Goal: Transaction & Acquisition: Purchase product/service

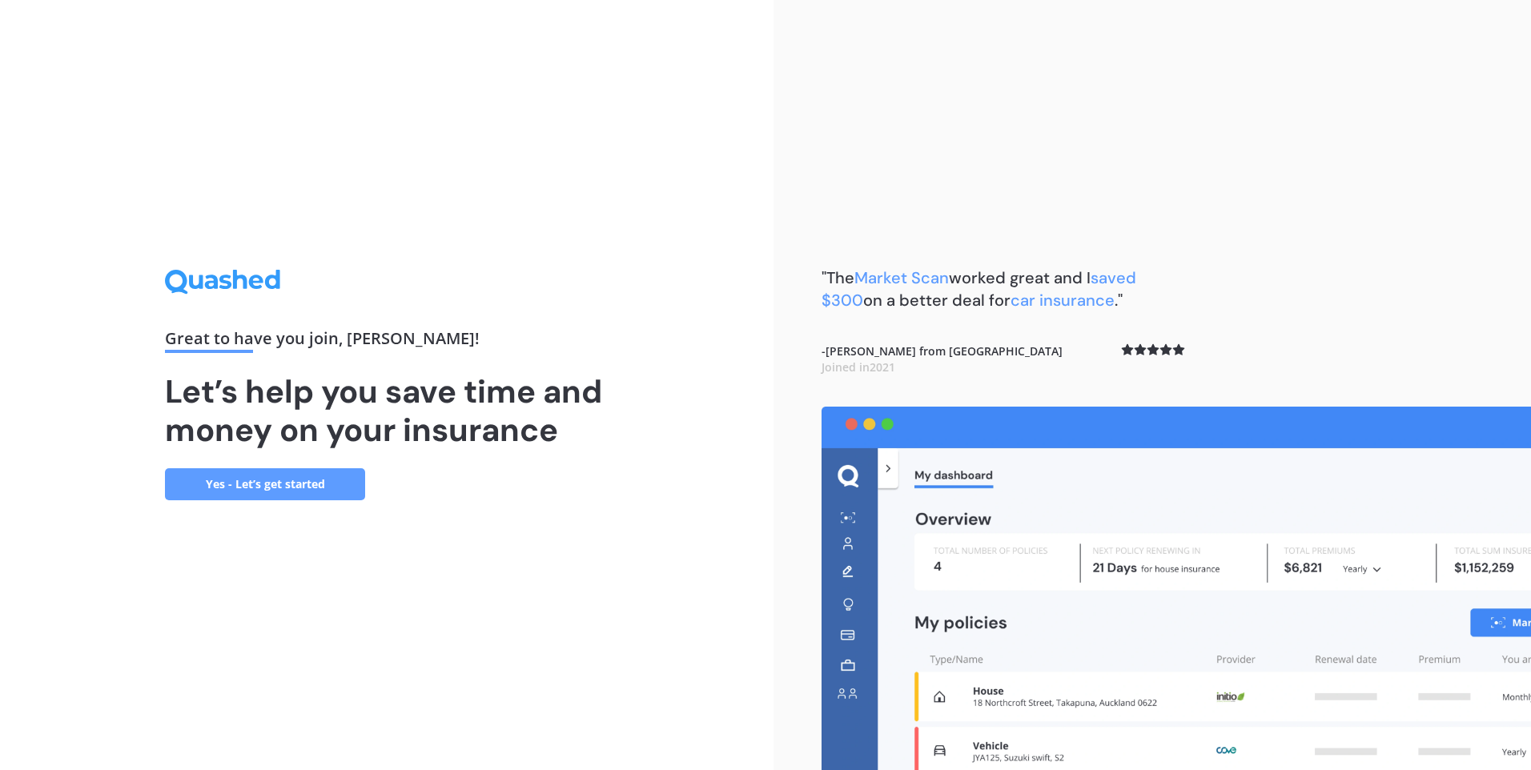
click at [311, 484] on link "Yes - Let’s get started" at bounding box center [265, 484] width 200 height 32
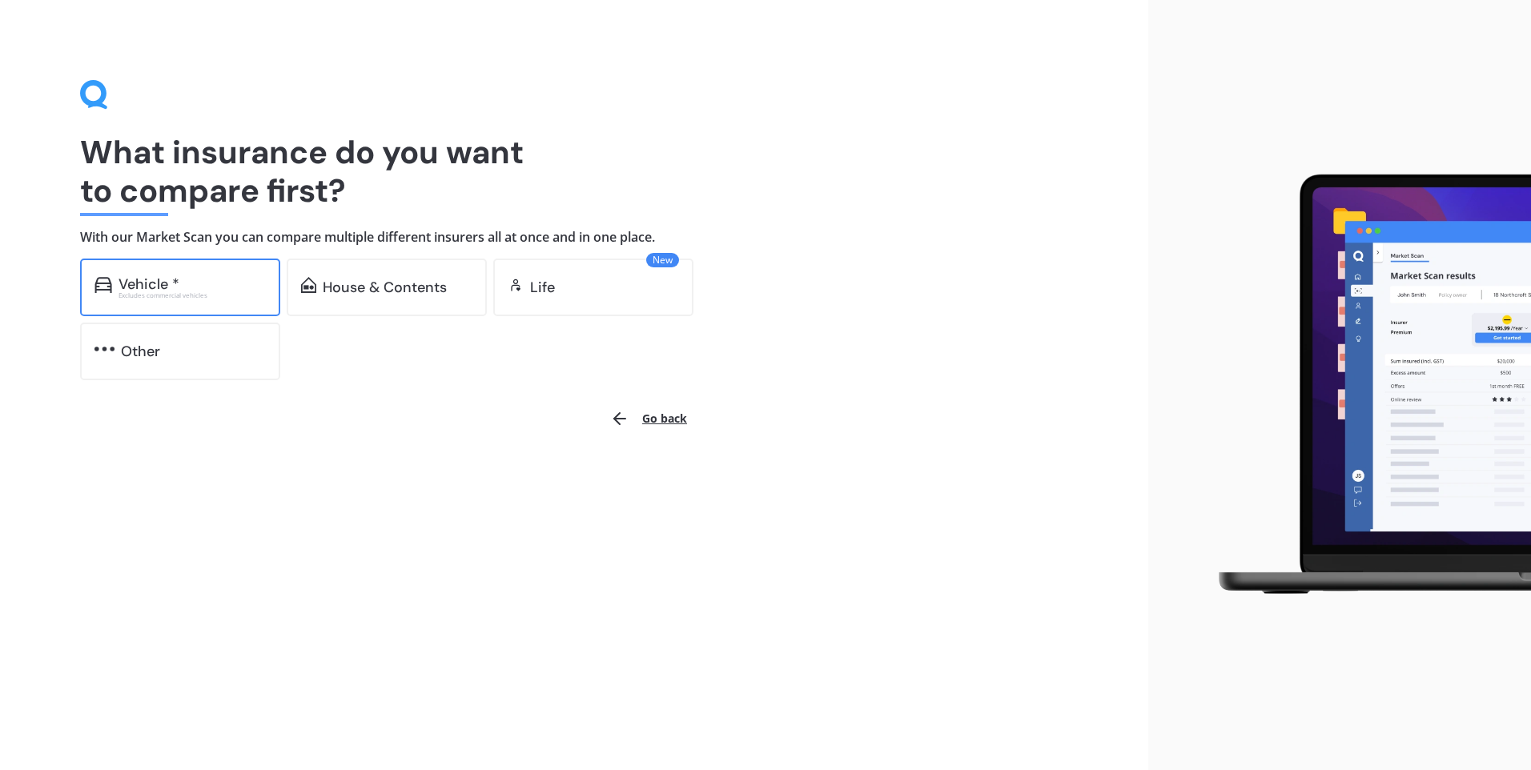
click at [176, 289] on div "Vehicle *" at bounding box center [148, 284] width 61 height 16
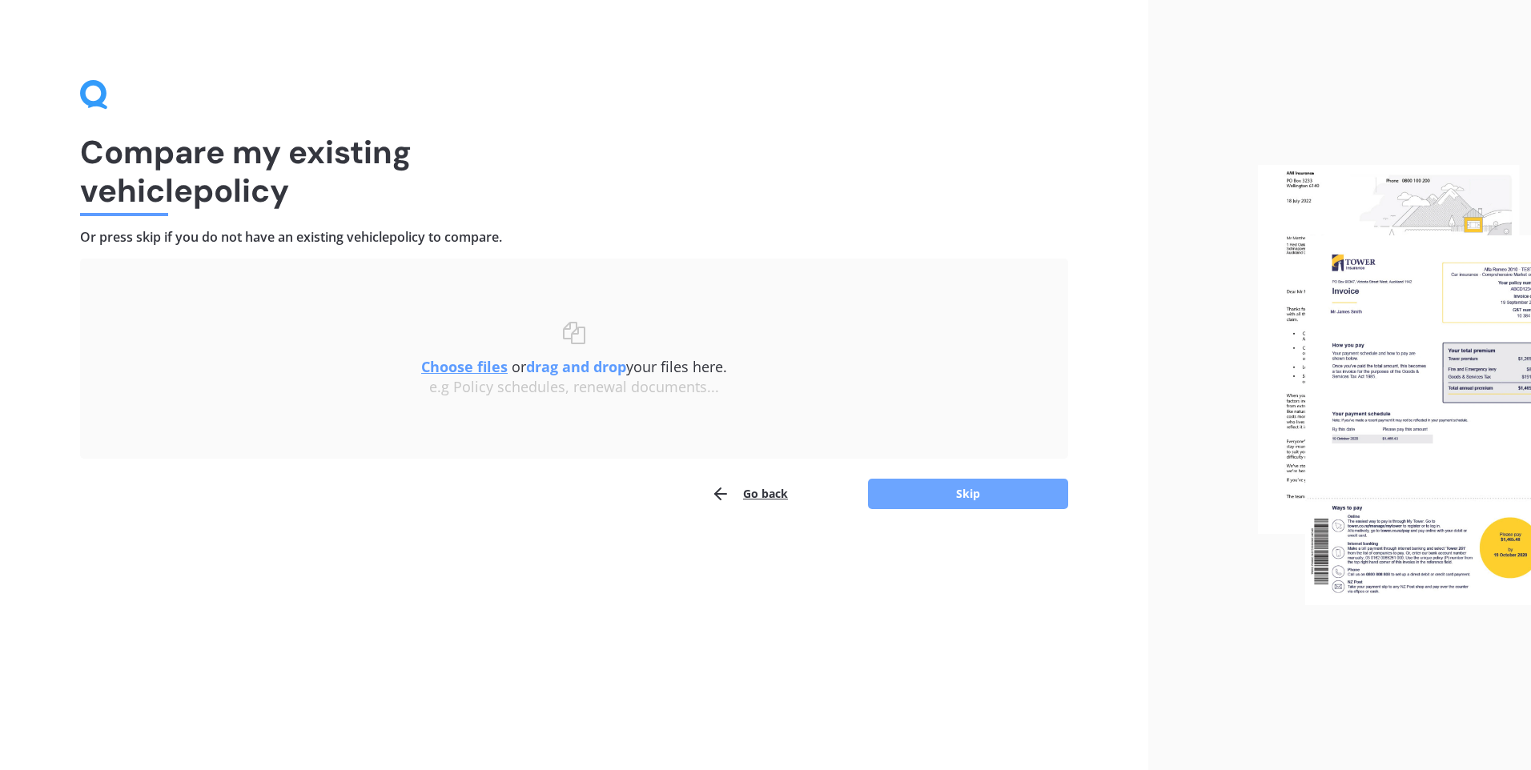
click at [905, 488] on button "Skip" at bounding box center [968, 494] width 200 height 30
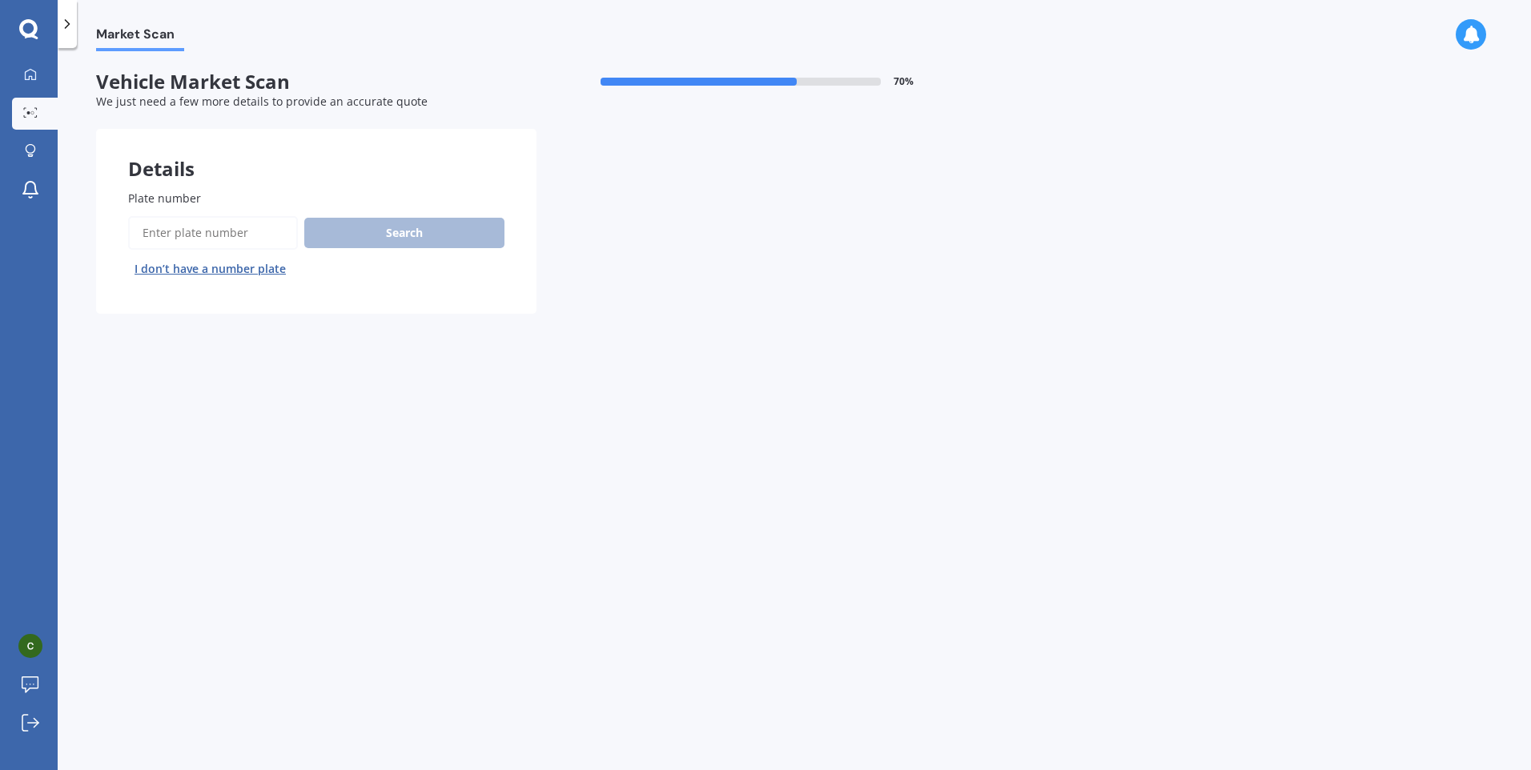
click at [227, 227] on input "Plate number" at bounding box center [213, 233] width 170 height 34
type input "QTD613"
click at [352, 238] on button "Search" at bounding box center [404, 233] width 200 height 30
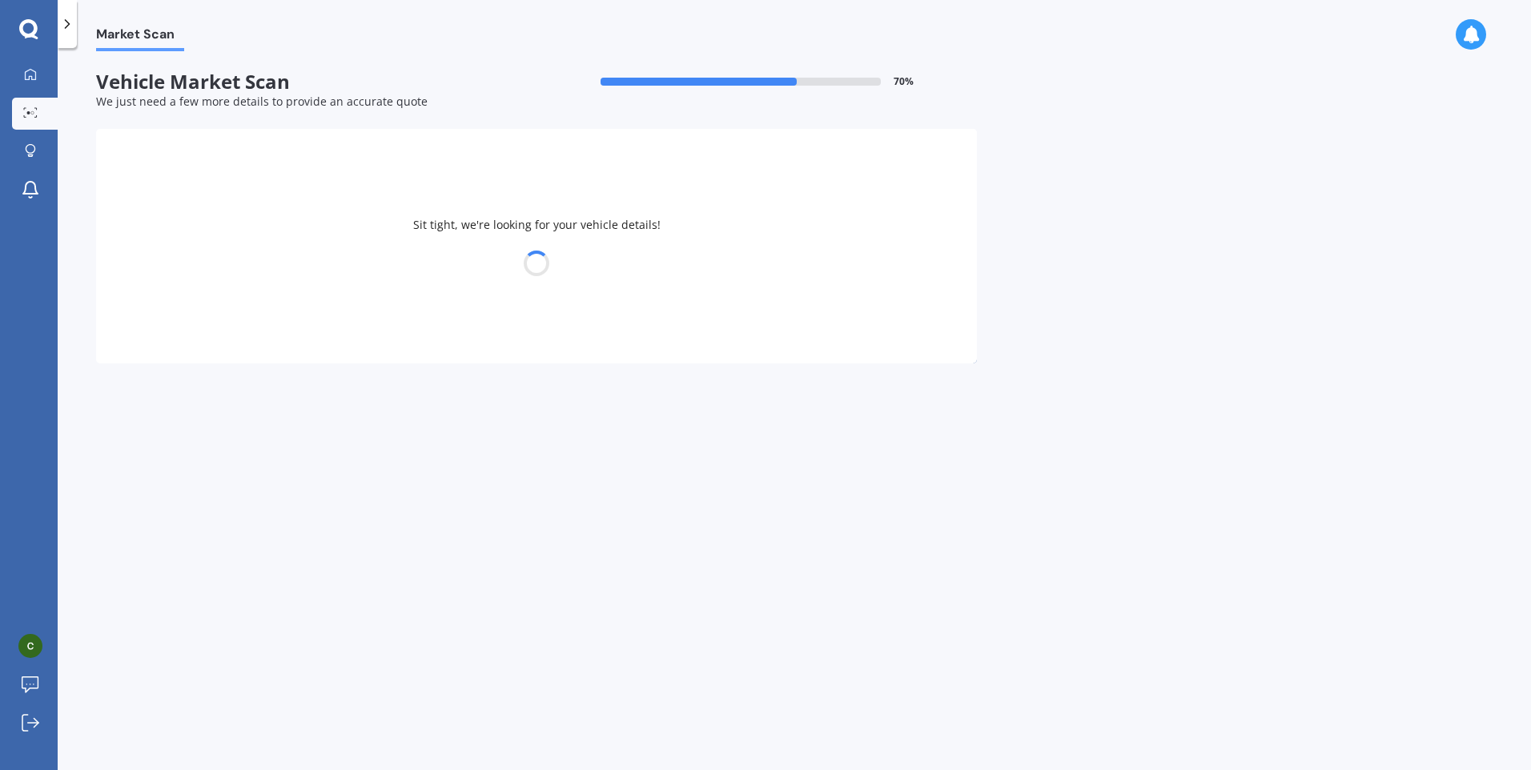
select select "TOYOTA"
select select "AQUA"
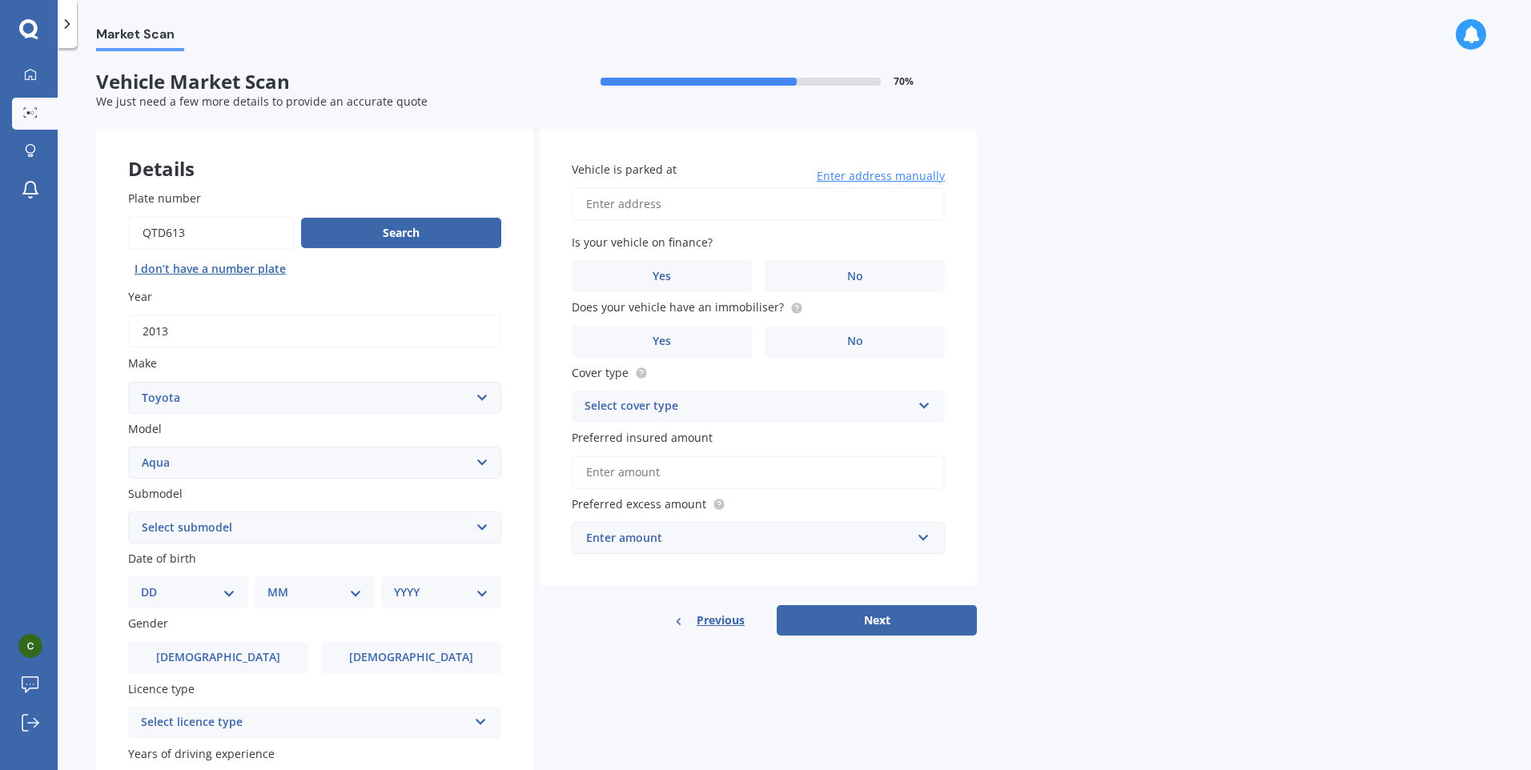
click at [216, 596] on select "DD 01 02 03 04 05 06 07 08 09 10 11 12 13 14 15 16 17 18 19 20 21 22 23 24 25 2…" at bounding box center [188, 593] width 94 height 18
select select "23"
click at [154, 584] on select "DD 01 02 03 04 05 06 07 08 09 10 11 12 13 14 15 16 17 18 19 20 21 22 23 24 25 2…" at bounding box center [188, 593] width 94 height 18
click at [285, 591] on select "MM 01 02 03 04 05 06 07 08 09 10 11 12" at bounding box center [318, 593] width 88 height 18
select select "05"
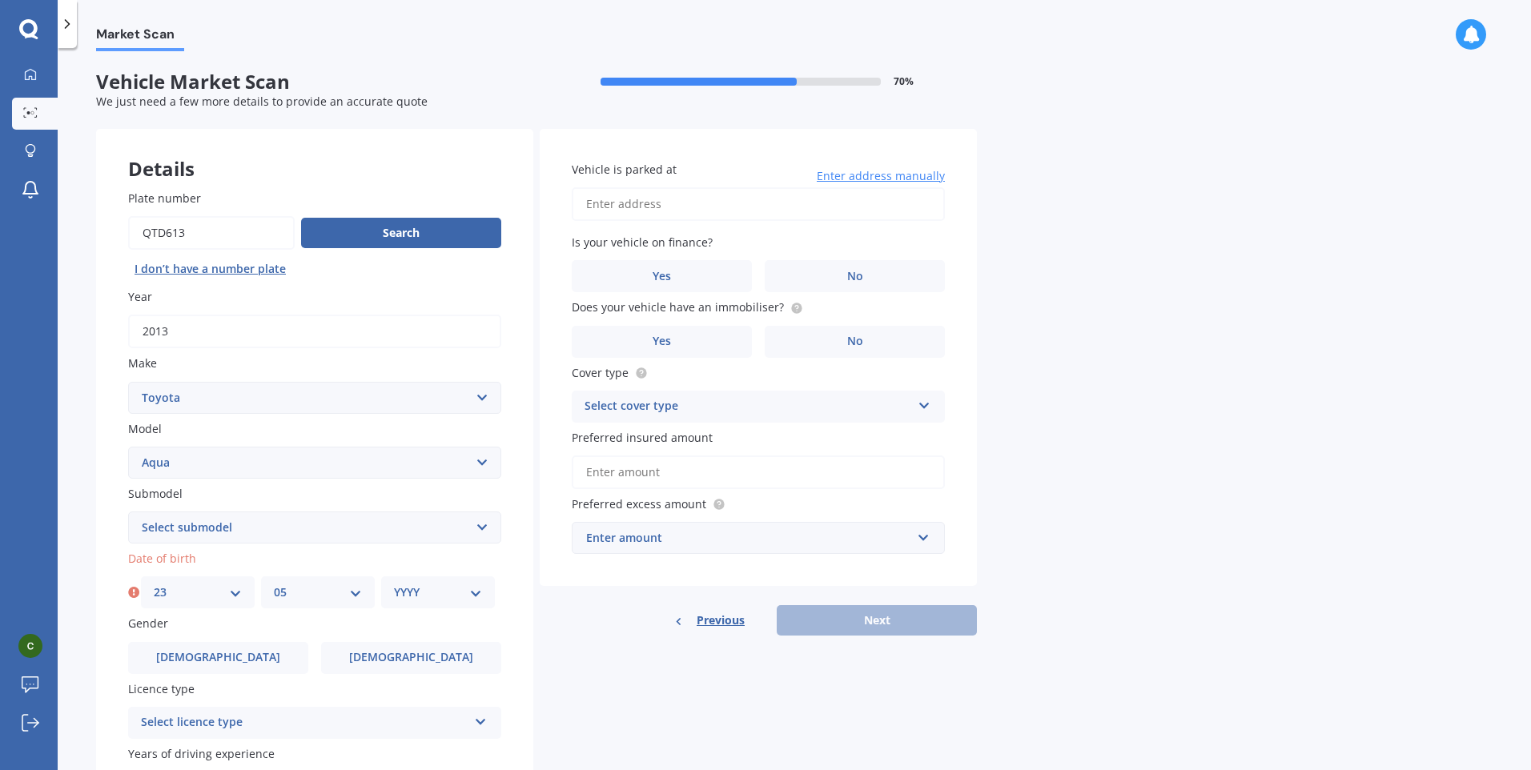
click at [274, 584] on select "MM 01 02 03 04 05 06 07 08 09 10 11 12" at bounding box center [318, 593] width 88 height 18
click at [394, 602] on div "YYYY 2025 2024 2023 2022 2021 2020 2019 2018 2017 2016 2015 2014 2013 2012 2011…" at bounding box center [438, 592] width 114 height 32
click at [396, 600] on select "YYYY 2025 2024 2023 2022 2021 2020 2019 2018 2017 2016 2015 2014 2013 2012 2011…" at bounding box center [438, 593] width 88 height 18
select select "1995"
click at [394, 584] on select "YYYY 2025 2024 2023 2022 2021 2020 2019 2018 2017 2016 2015 2014 2013 2012 2011…" at bounding box center [438, 593] width 88 height 18
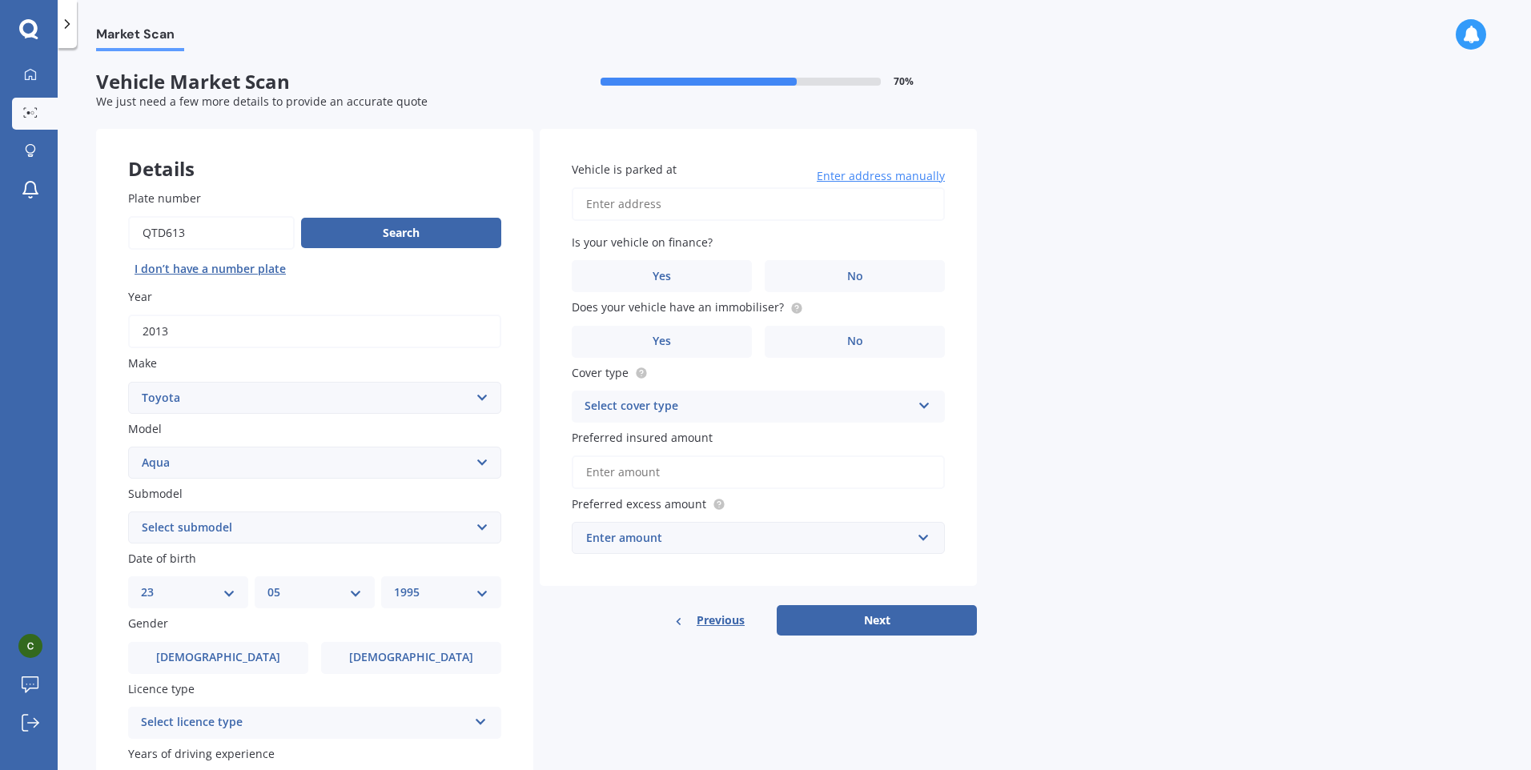
click at [239, 532] on select "Select submodel Hatchback Hybrid" at bounding box center [314, 528] width 373 height 32
select select "HYBRID"
click at [128, 512] on select "Select submodel Hatchback Hybrid" at bounding box center [314, 528] width 373 height 32
click at [70, 519] on div "Market Scan Vehicle Market Scan 70 % We just need a few more details to provide…" at bounding box center [794, 412] width 1473 height 722
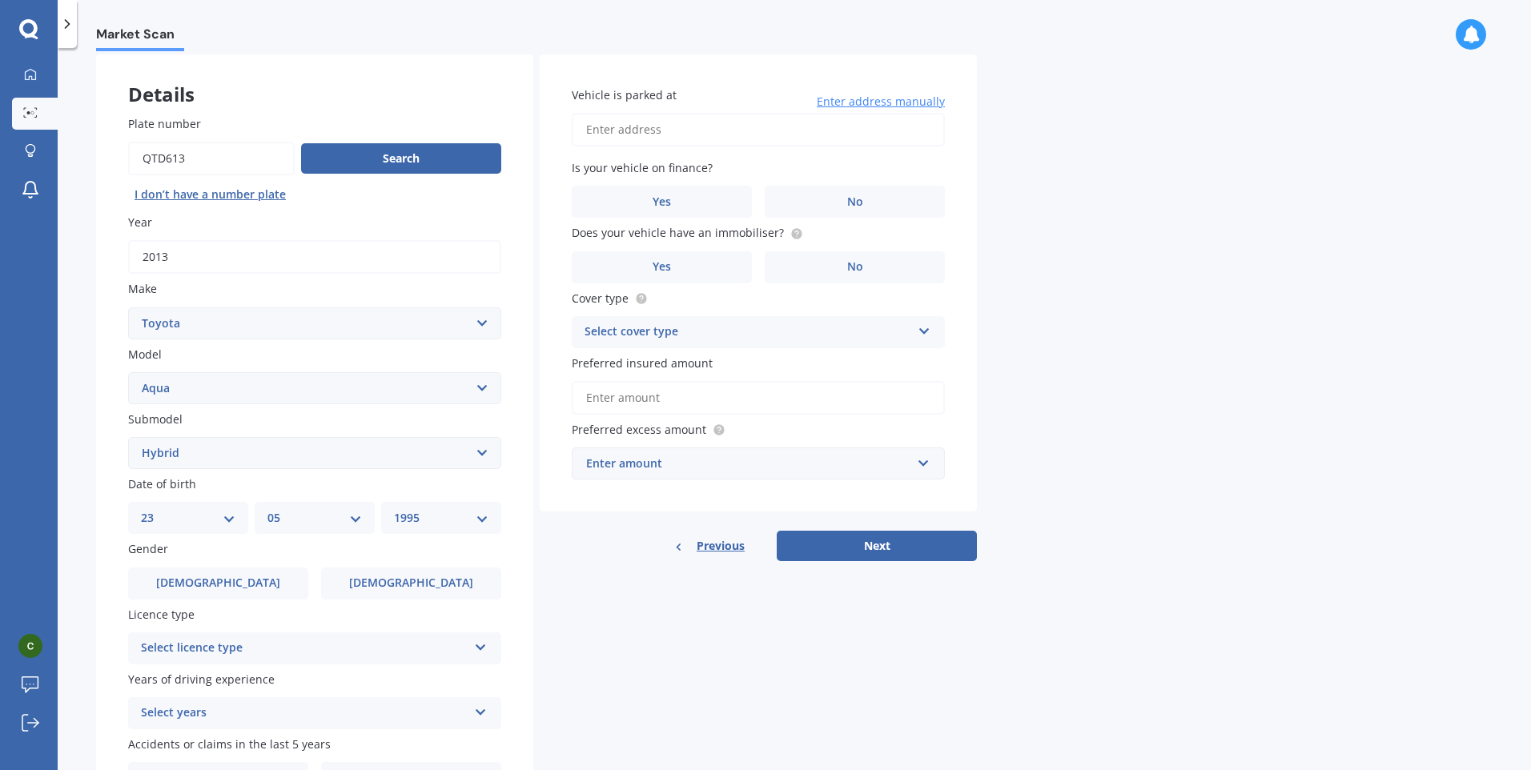
scroll to position [160, 0]
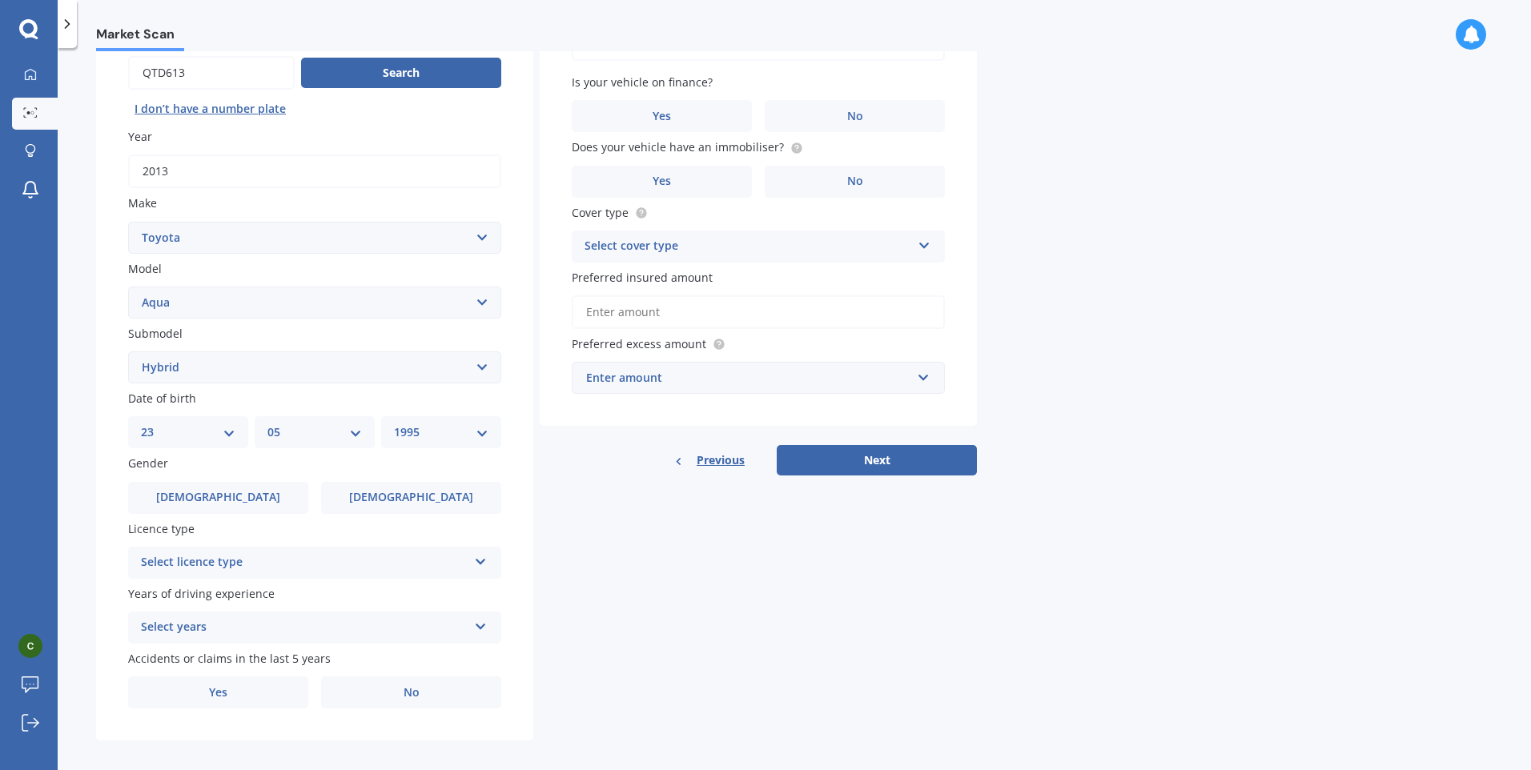
click at [221, 551] on div "Select licence type NZ Full NZ Restricted NZ Learners [GEOGRAPHIC_DATA] [GEOGRA…" at bounding box center [314, 563] width 373 height 32
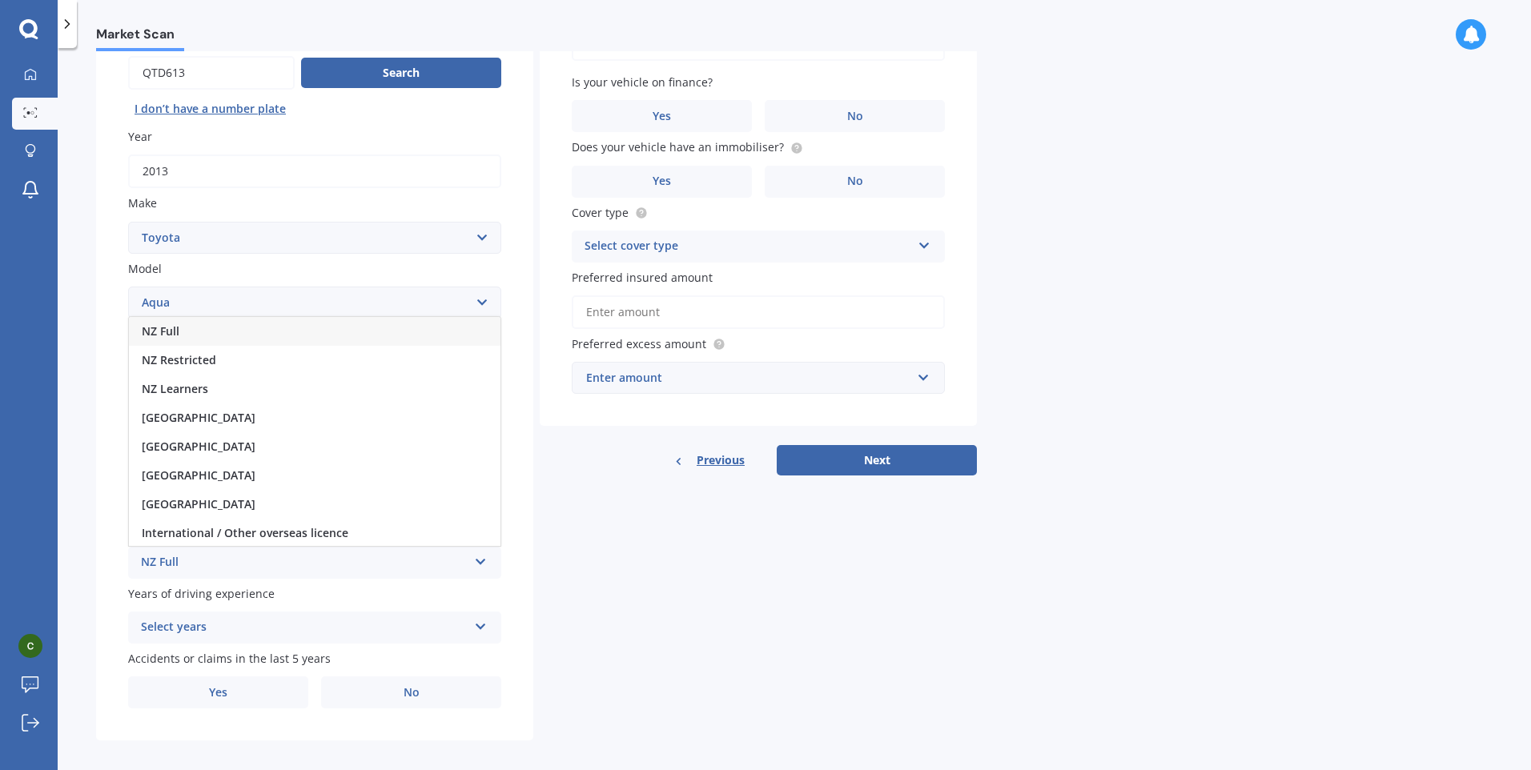
click at [218, 327] on div "NZ Full" at bounding box center [314, 331] width 371 height 29
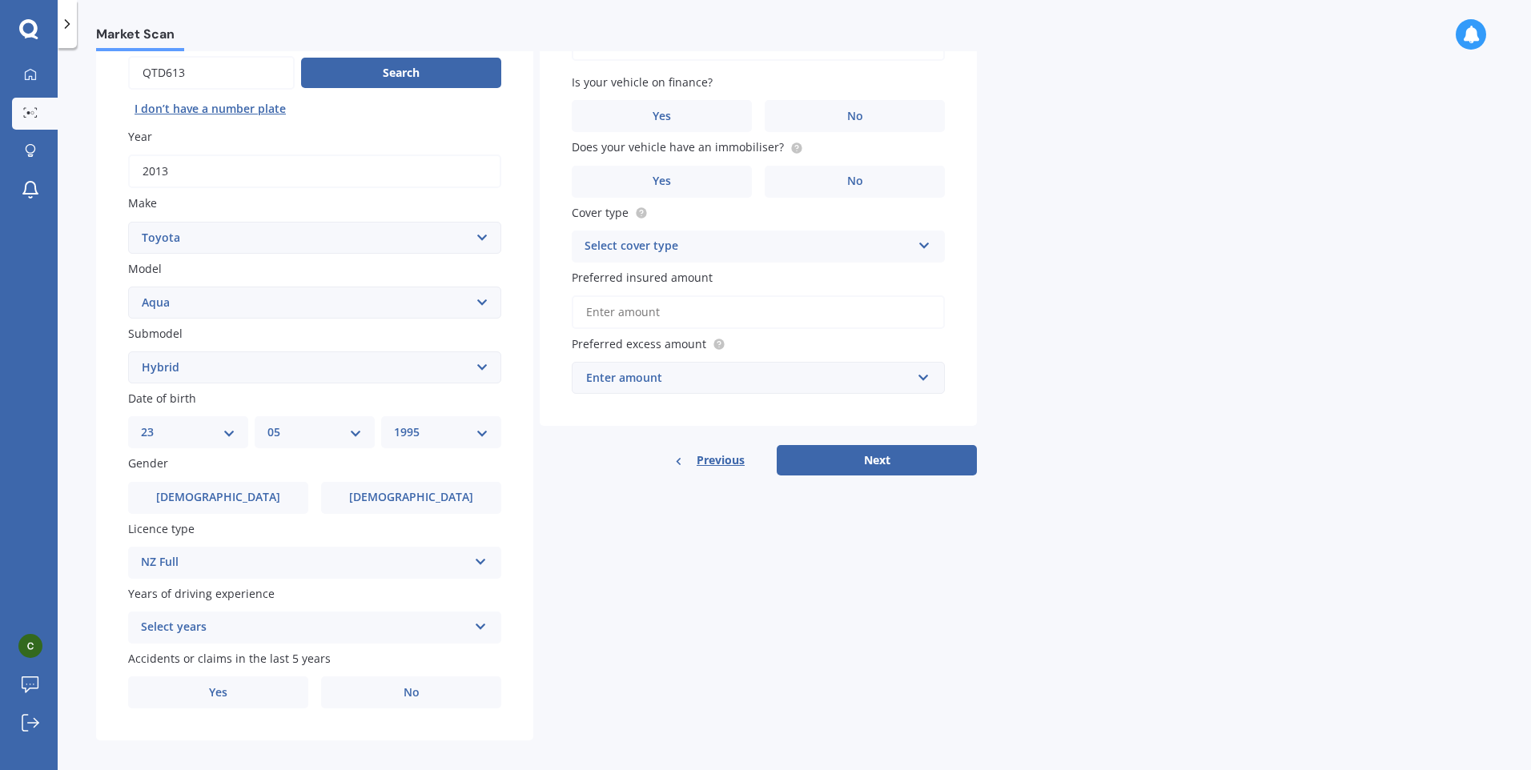
click at [223, 629] on div "Select years" at bounding box center [304, 627] width 327 height 19
click at [223, 626] on div "5 or more years" at bounding box center [304, 627] width 327 height 19
click at [223, 626] on div "Select years" at bounding box center [307, 628] width 319 height 18
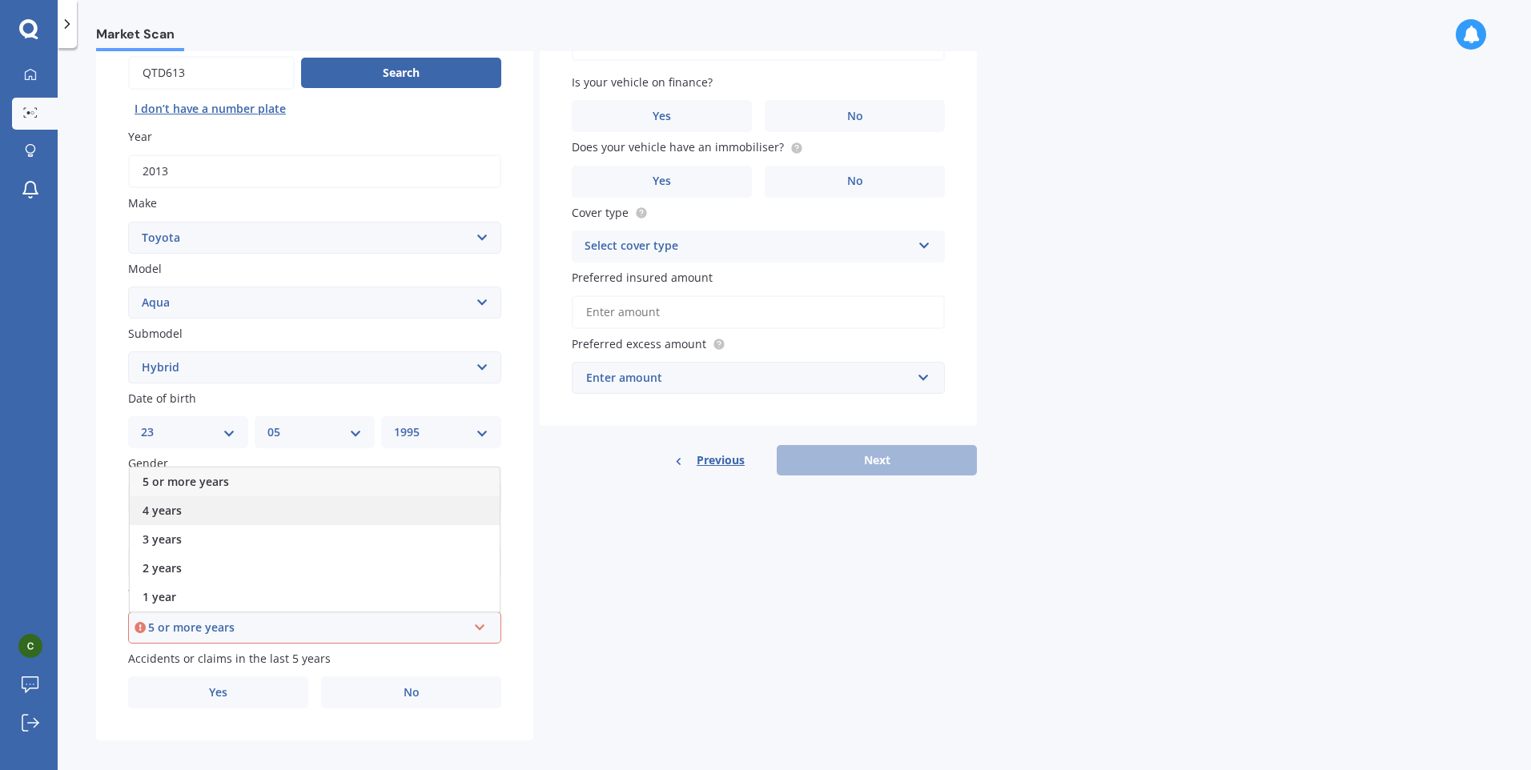
click at [202, 516] on div "4 years" at bounding box center [315, 510] width 370 height 29
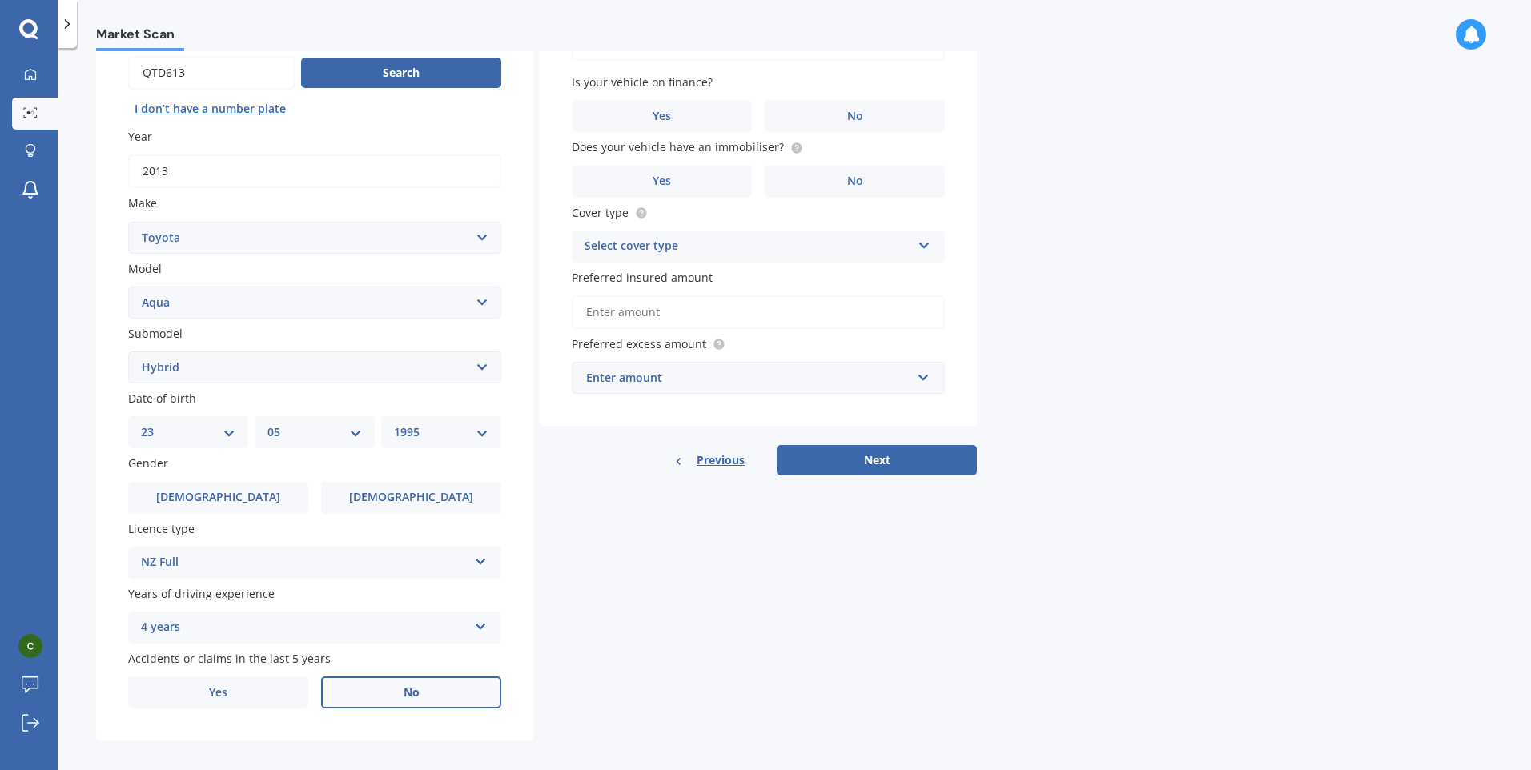
click at [376, 702] on label "No" at bounding box center [411, 693] width 180 height 32
click at [0, 0] on input "No" at bounding box center [0, 0] width 0 height 0
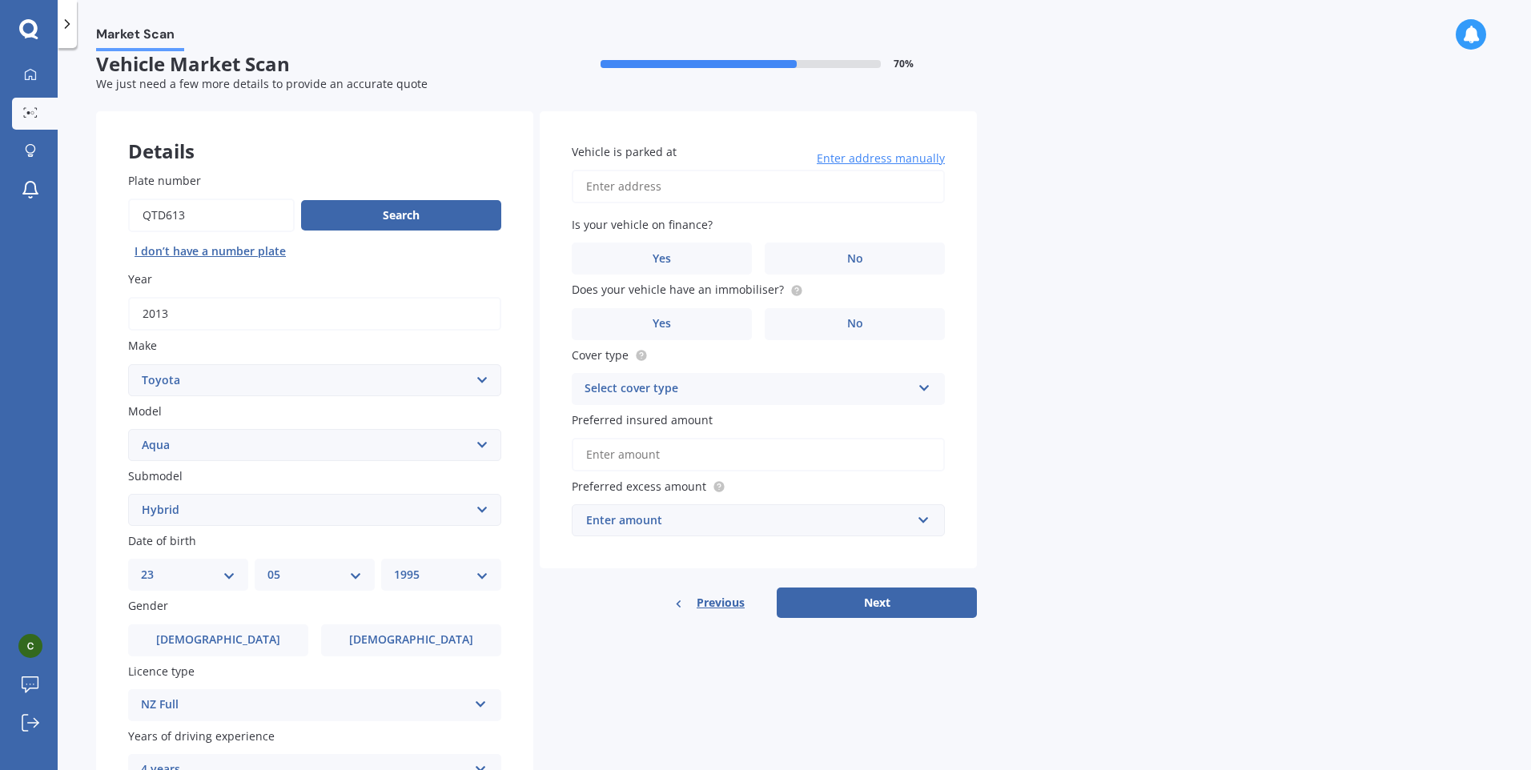
scroll to position [0, 0]
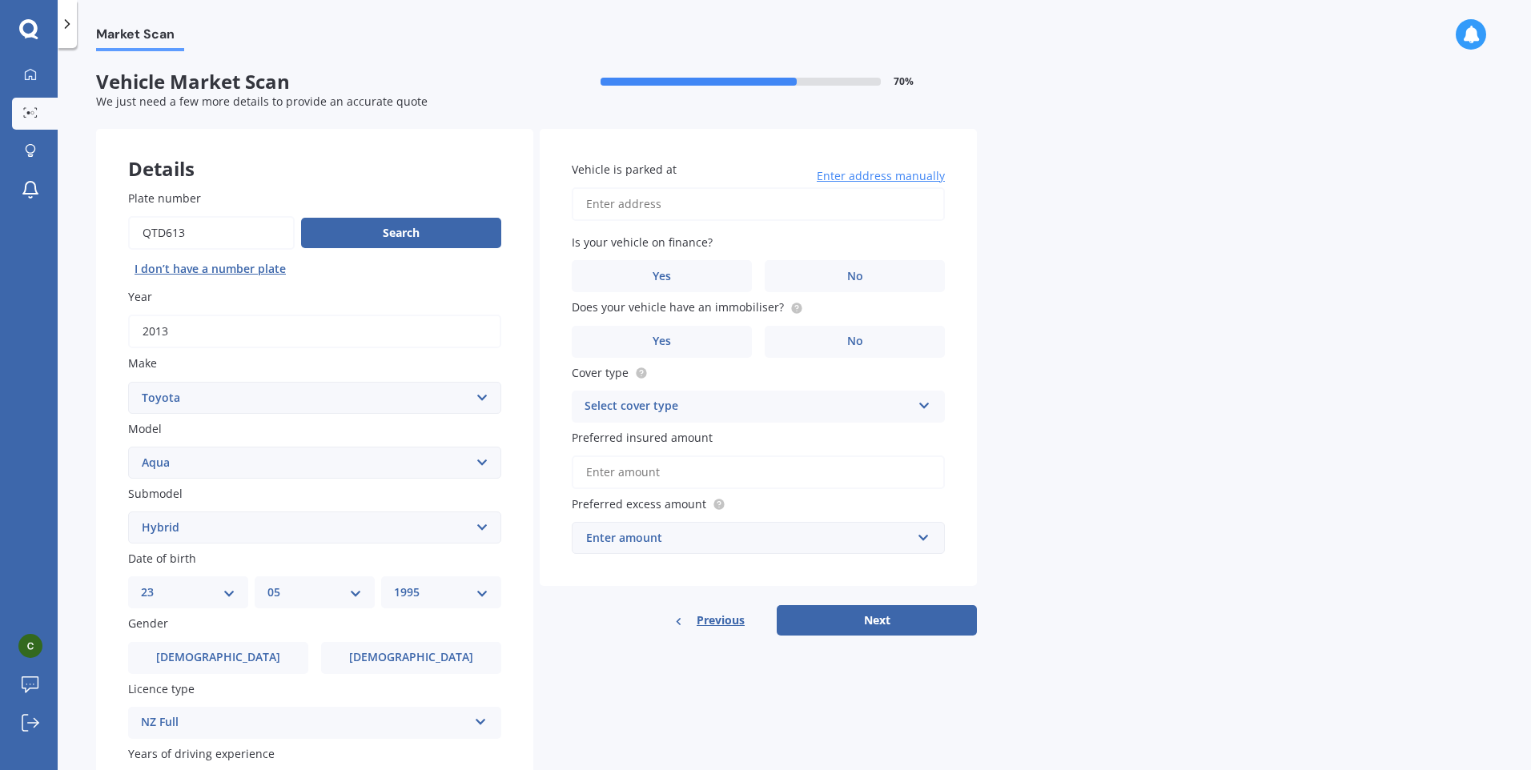
click at [673, 207] on input "Vehicle is parked at" at bounding box center [758, 204] width 373 height 34
type input "[STREET_ADDRESS]"
click at [635, 300] on span "Does your vehicle have an immobiliser?" at bounding box center [678, 307] width 212 height 15
click at [638, 291] on label "Yes" at bounding box center [662, 276] width 180 height 32
click at [0, 0] on input "Yes" at bounding box center [0, 0] width 0 height 0
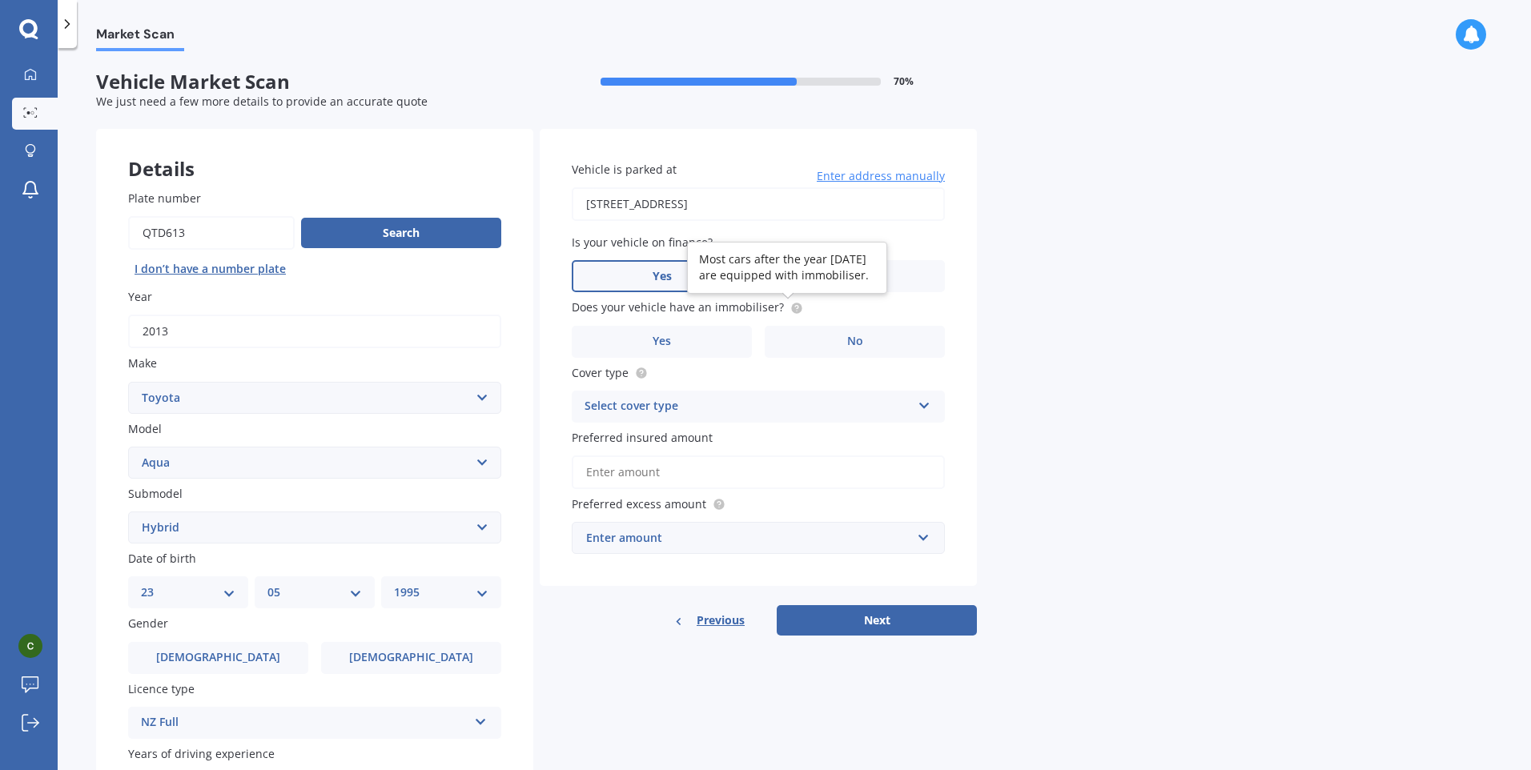
click at [795, 307] on circle at bounding box center [796, 308] width 10 height 10
click at [668, 335] on span "Yes" at bounding box center [662, 342] width 19 height 14
click at [0, 0] on input "Yes" at bounding box center [0, 0] width 0 height 0
click at [667, 403] on div "Select cover type" at bounding box center [747, 406] width 327 height 19
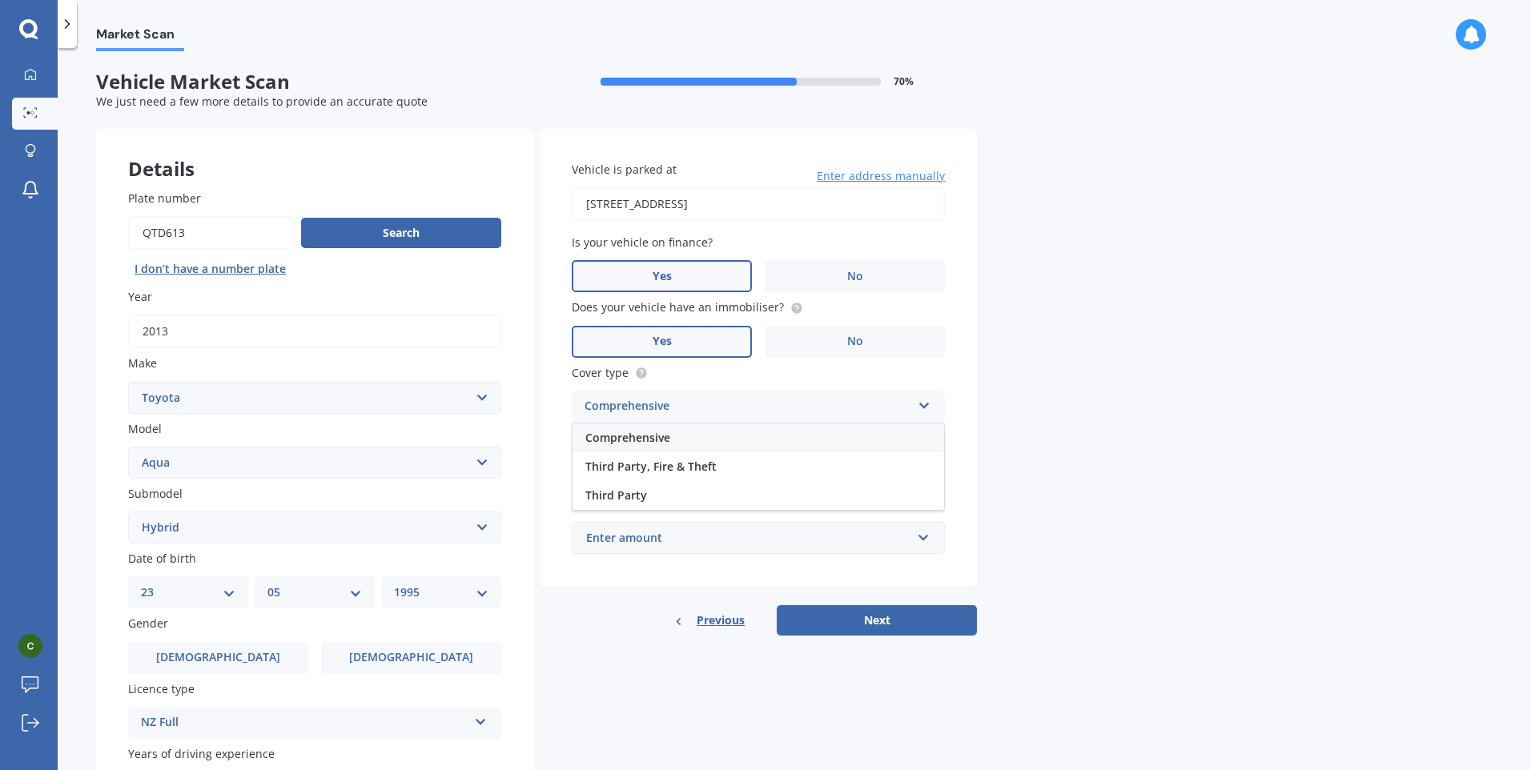
click at [684, 442] on div "Comprehensive" at bounding box center [757, 438] width 371 height 29
click at [673, 472] on input "Preferred insured amount" at bounding box center [758, 473] width 373 height 34
click at [645, 536] on div "Enter amount" at bounding box center [748, 538] width 325 height 18
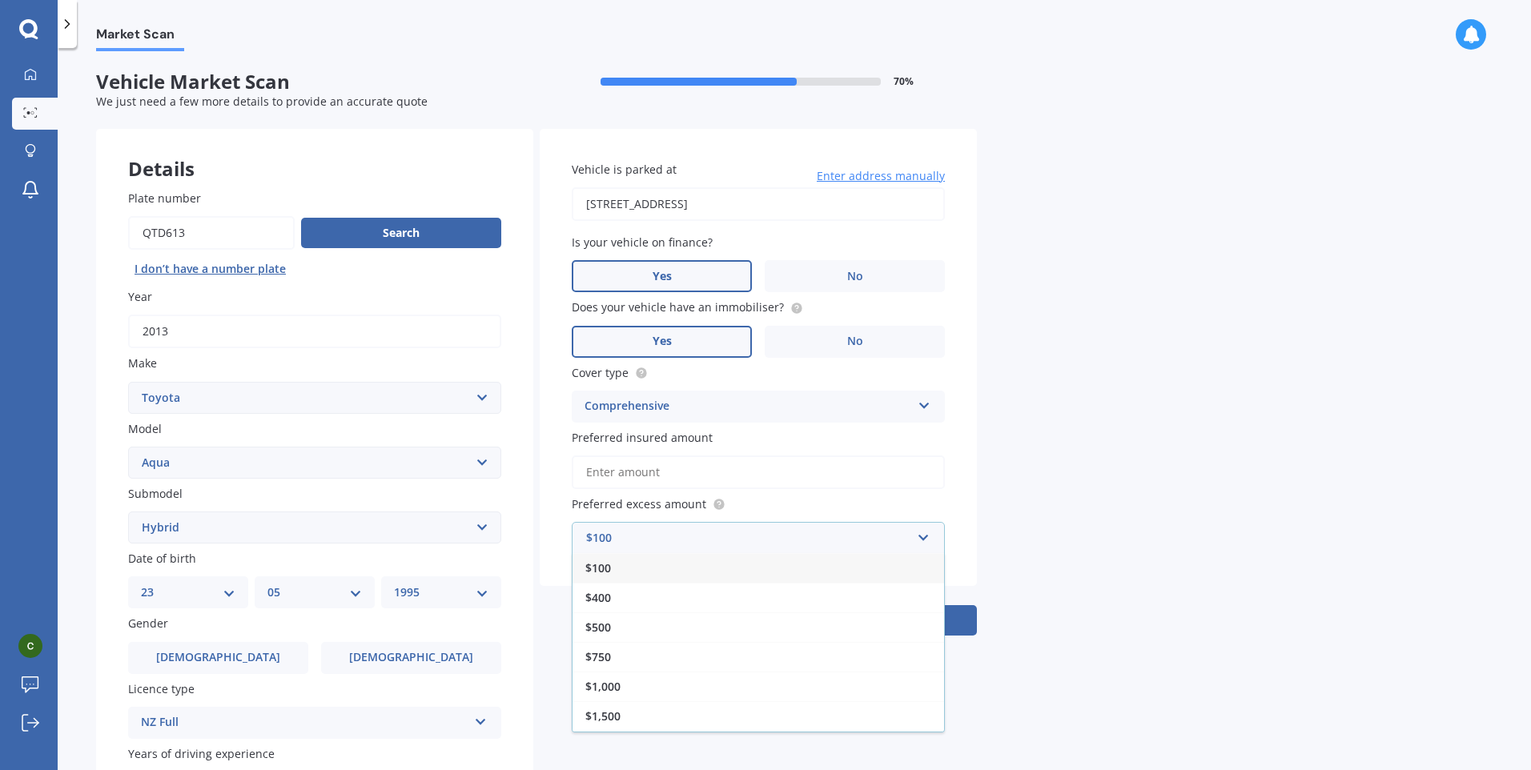
click at [705, 570] on div "$100" at bounding box center [757, 568] width 371 height 30
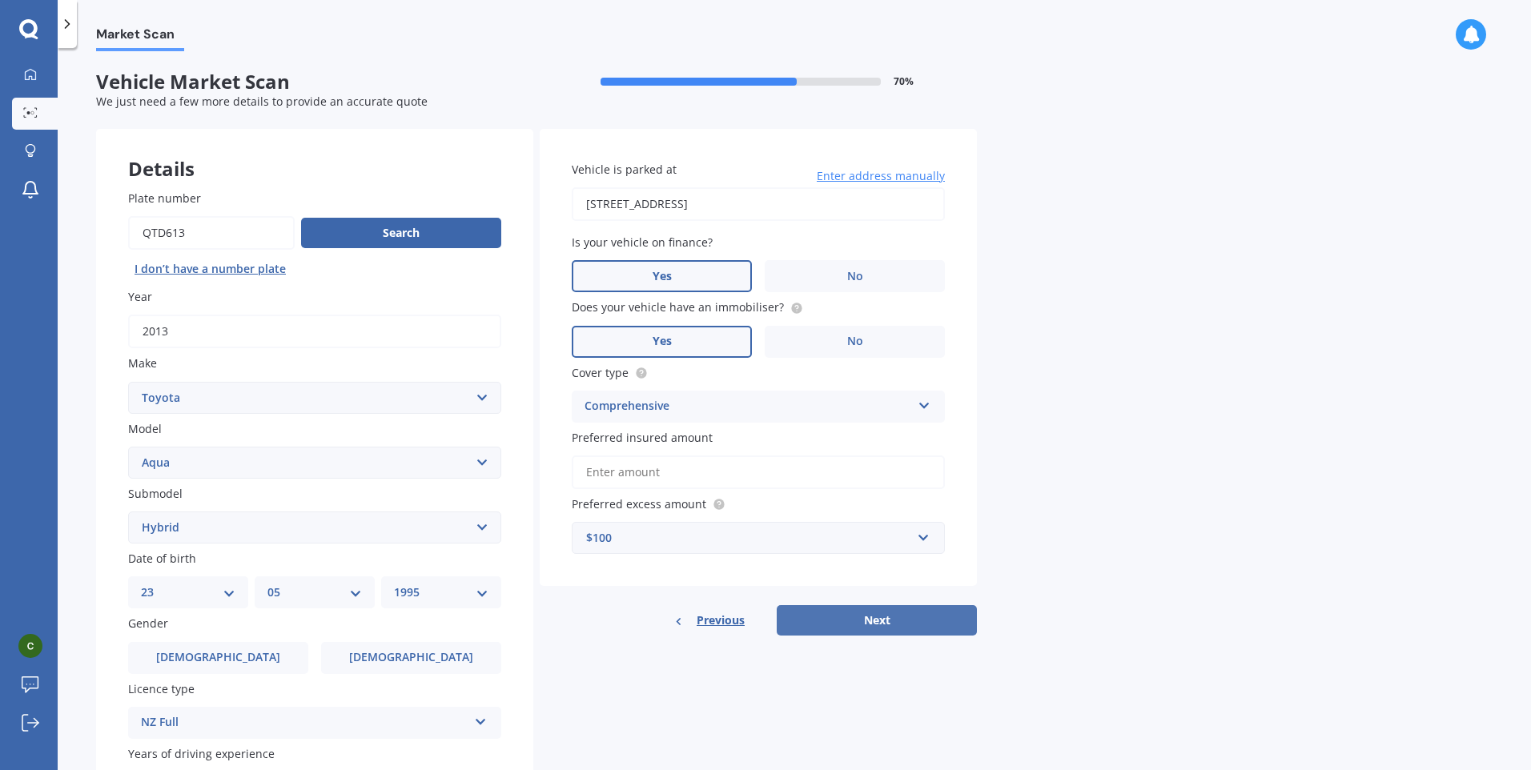
click at [797, 623] on button "Next" at bounding box center [877, 620] width 200 height 30
click at [720, 470] on input "Preferred insured amount" at bounding box center [758, 473] width 373 height 34
click at [990, 478] on div "Market Scan Vehicle Market Scan 70 % We just need a few more details to provide…" at bounding box center [794, 412] width 1473 height 722
click at [722, 468] on input "Preferred insured amount" at bounding box center [758, 473] width 373 height 34
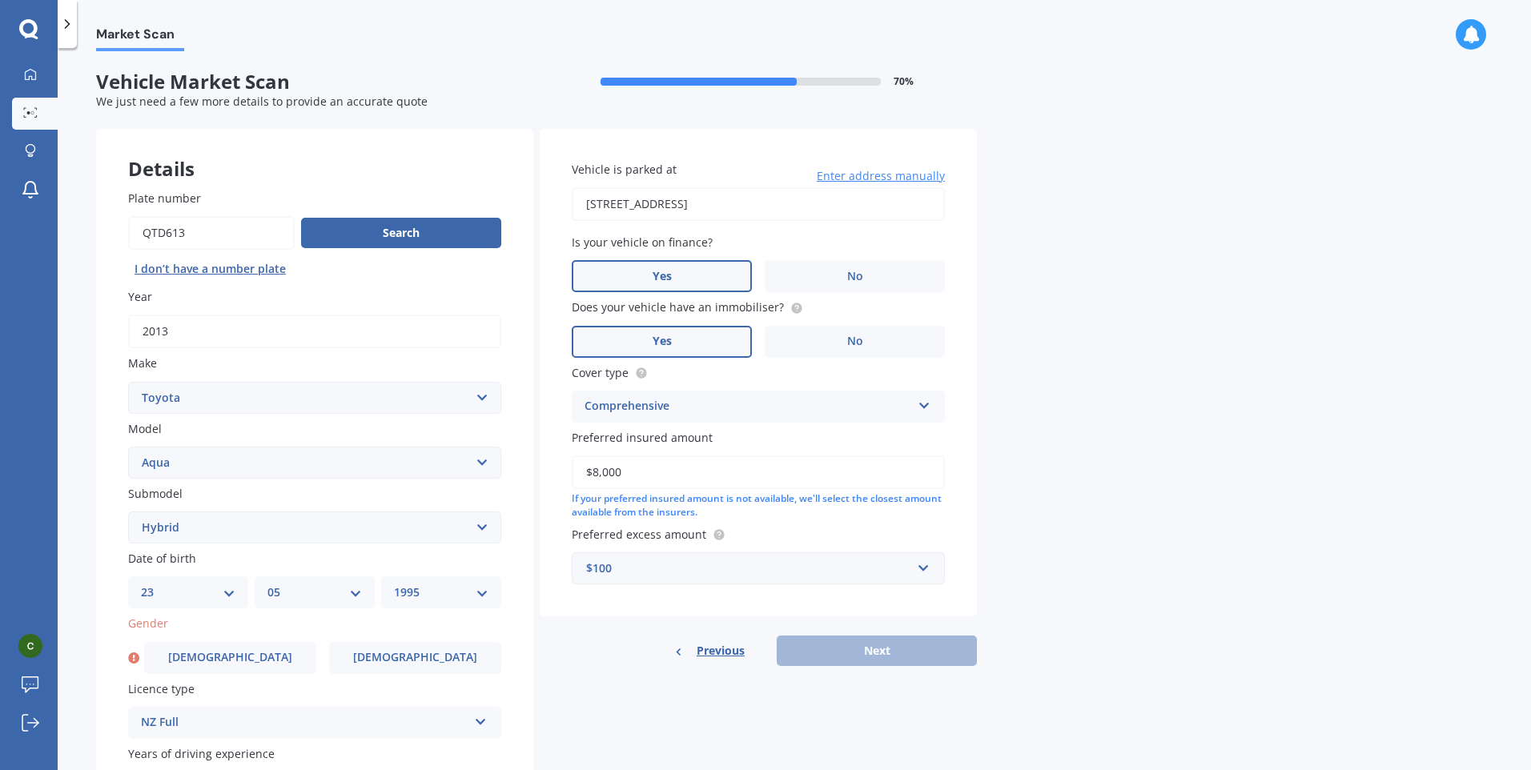
type input "$8,000"
click at [877, 643] on div "Previous Next" at bounding box center [758, 651] width 437 height 30
click at [675, 462] on input "$8,000" at bounding box center [758, 473] width 373 height 34
click at [622, 467] on input "$8,000" at bounding box center [758, 473] width 373 height 34
drag, startPoint x: 580, startPoint y: 480, endPoint x: 510, endPoint y: 480, distance: 69.7
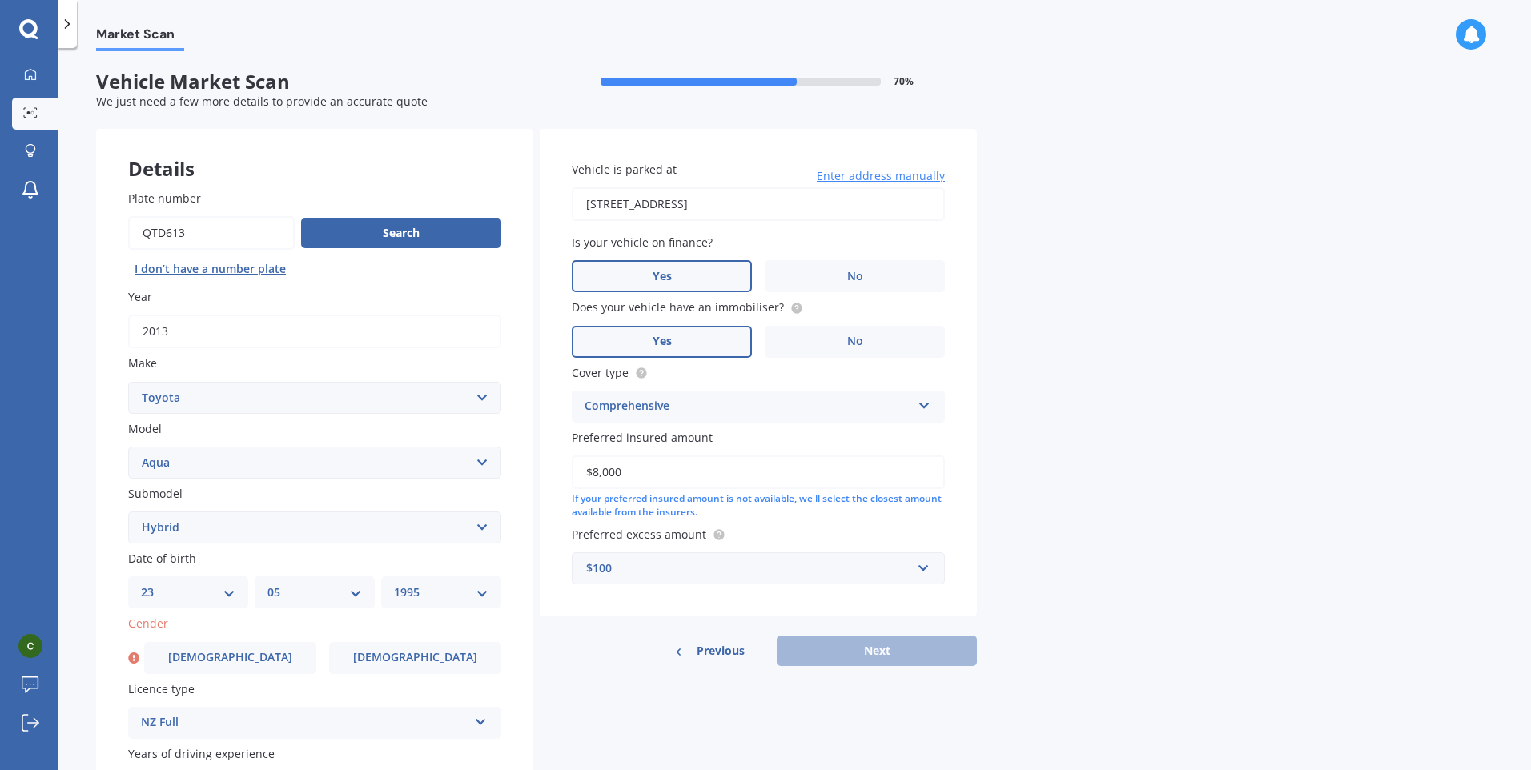
click at [510, 480] on div "Details Plate number Search I don’t have a number plate Year [DATE] Make Select…" at bounding box center [536, 515] width 881 height 773
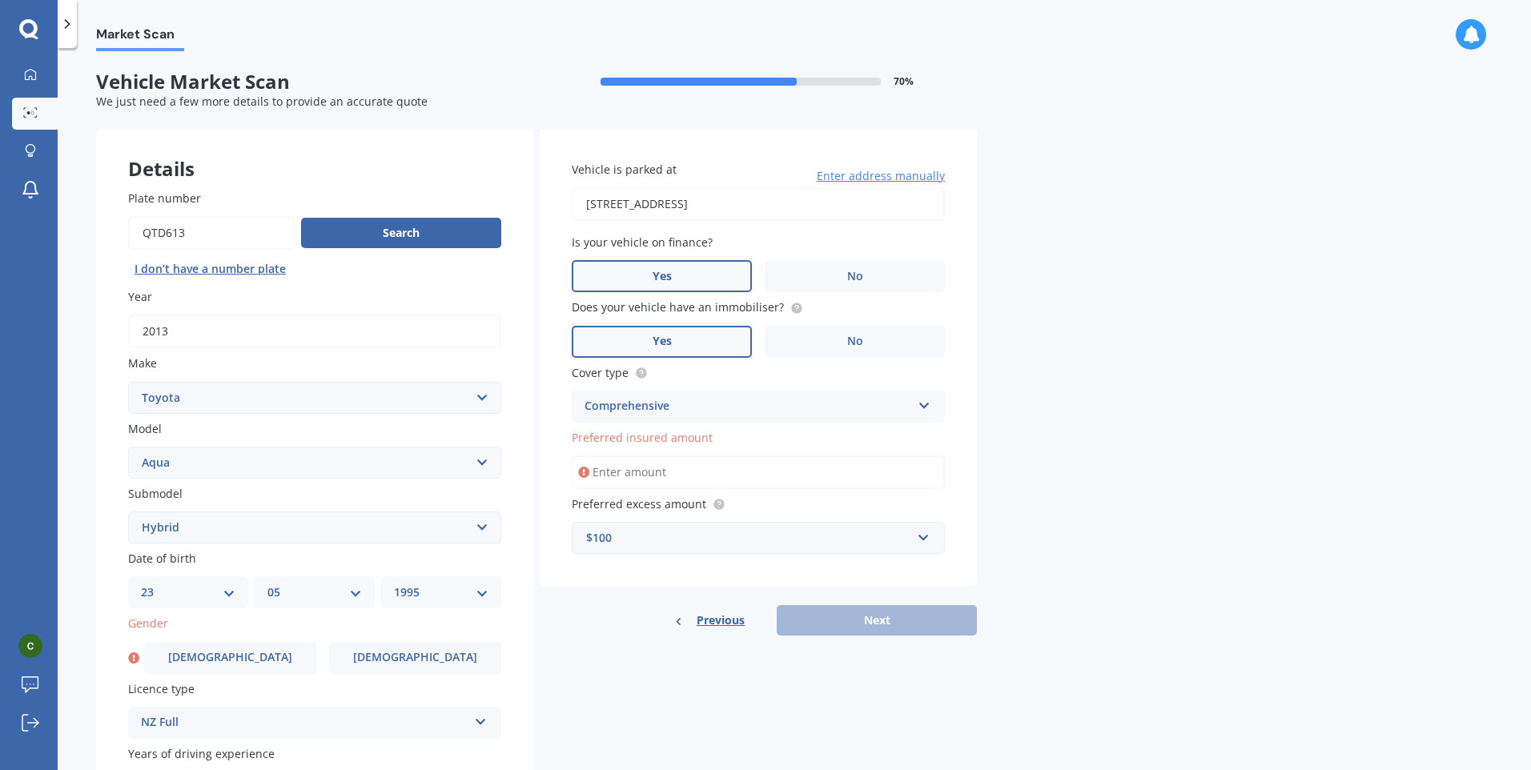
click at [717, 503] on icon at bounding box center [718, 503] width 3 height 3
click at [901, 488] on input "Preferred insured amount" at bounding box center [758, 473] width 373 height 34
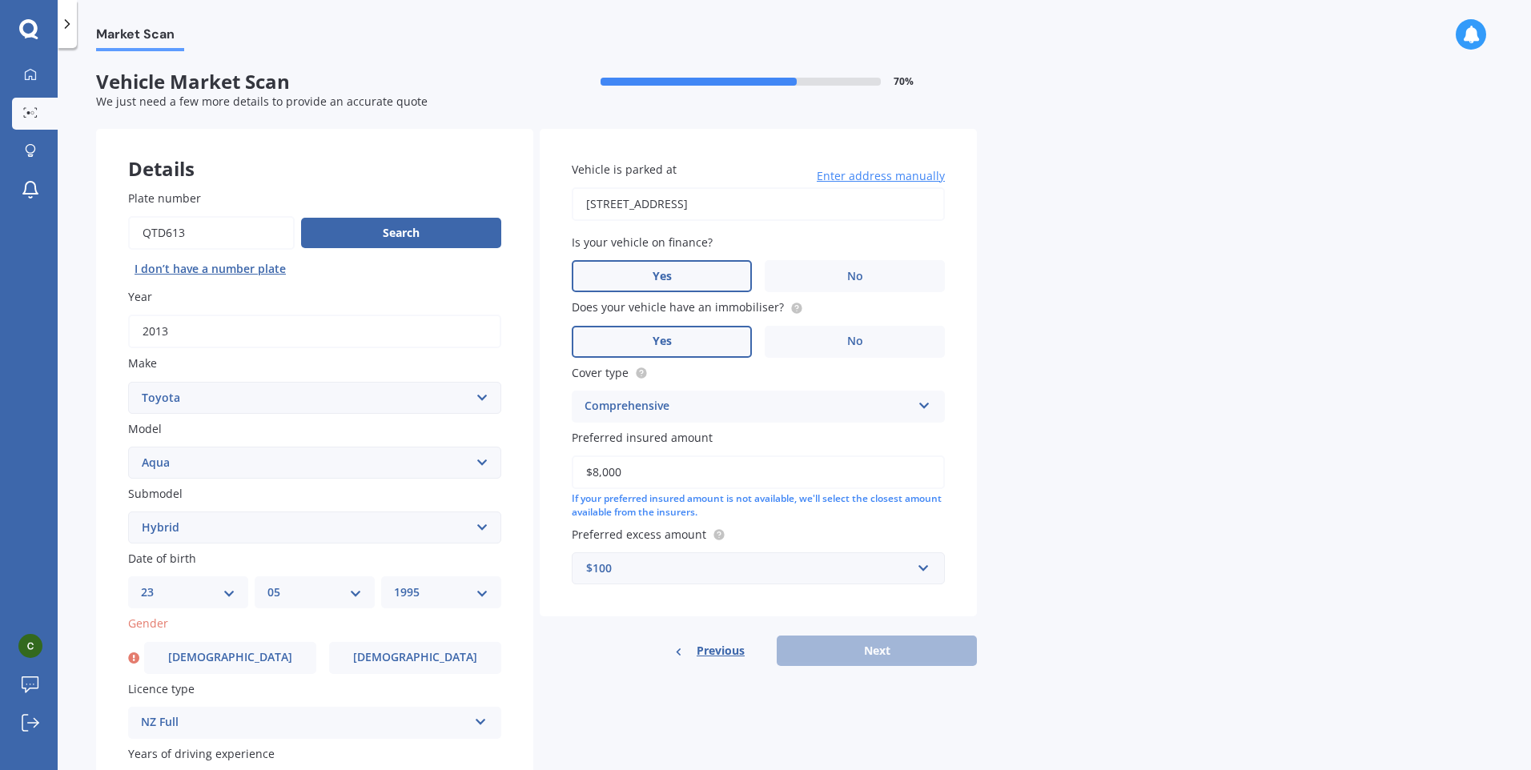
type input "$8,000"
click at [892, 674] on div "Details Plate number Search I don’t have a number plate Year [DATE] Make Select…" at bounding box center [536, 515] width 881 height 773
click at [893, 649] on div "Previous Next" at bounding box center [758, 651] width 437 height 30
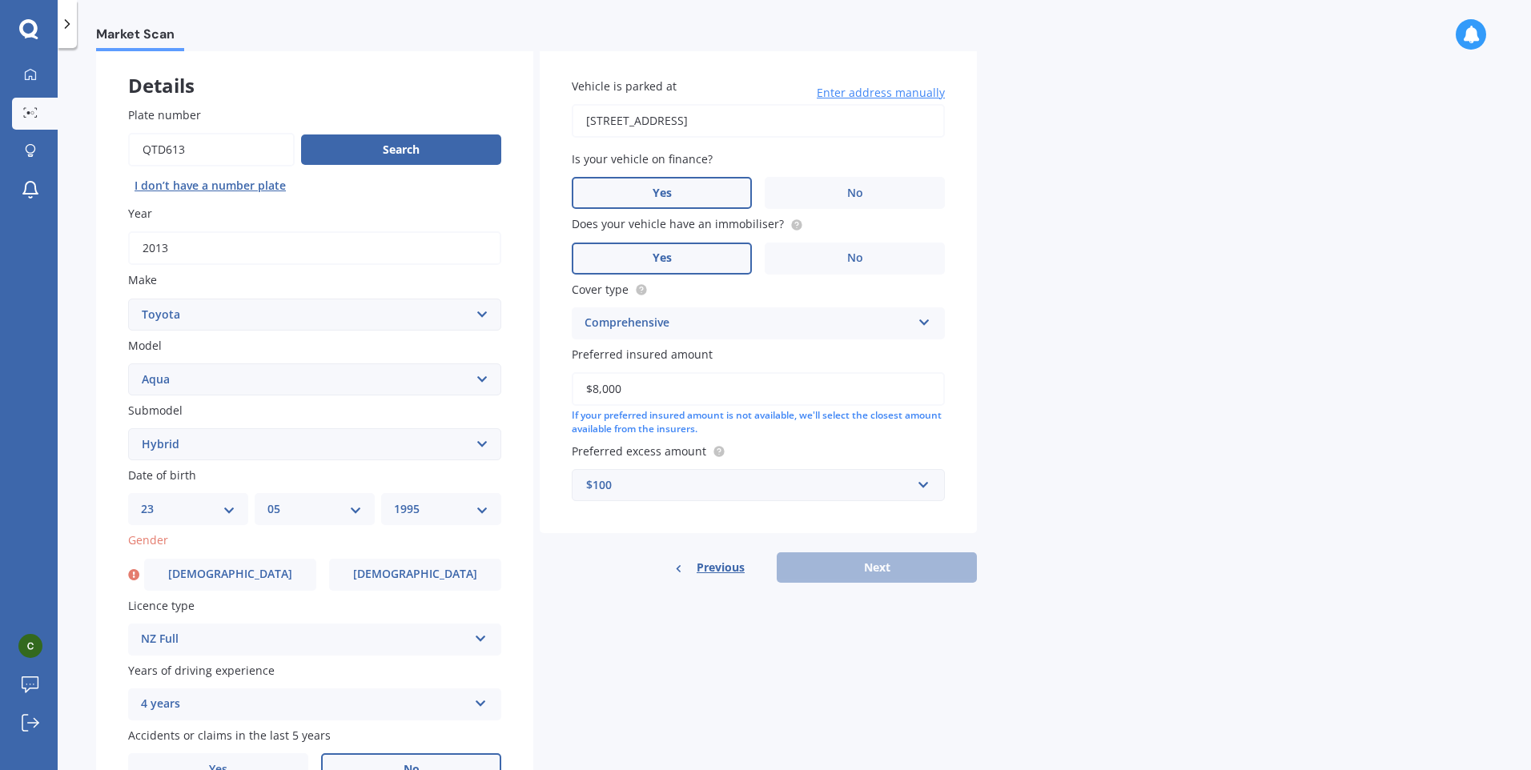
scroll to position [172, 0]
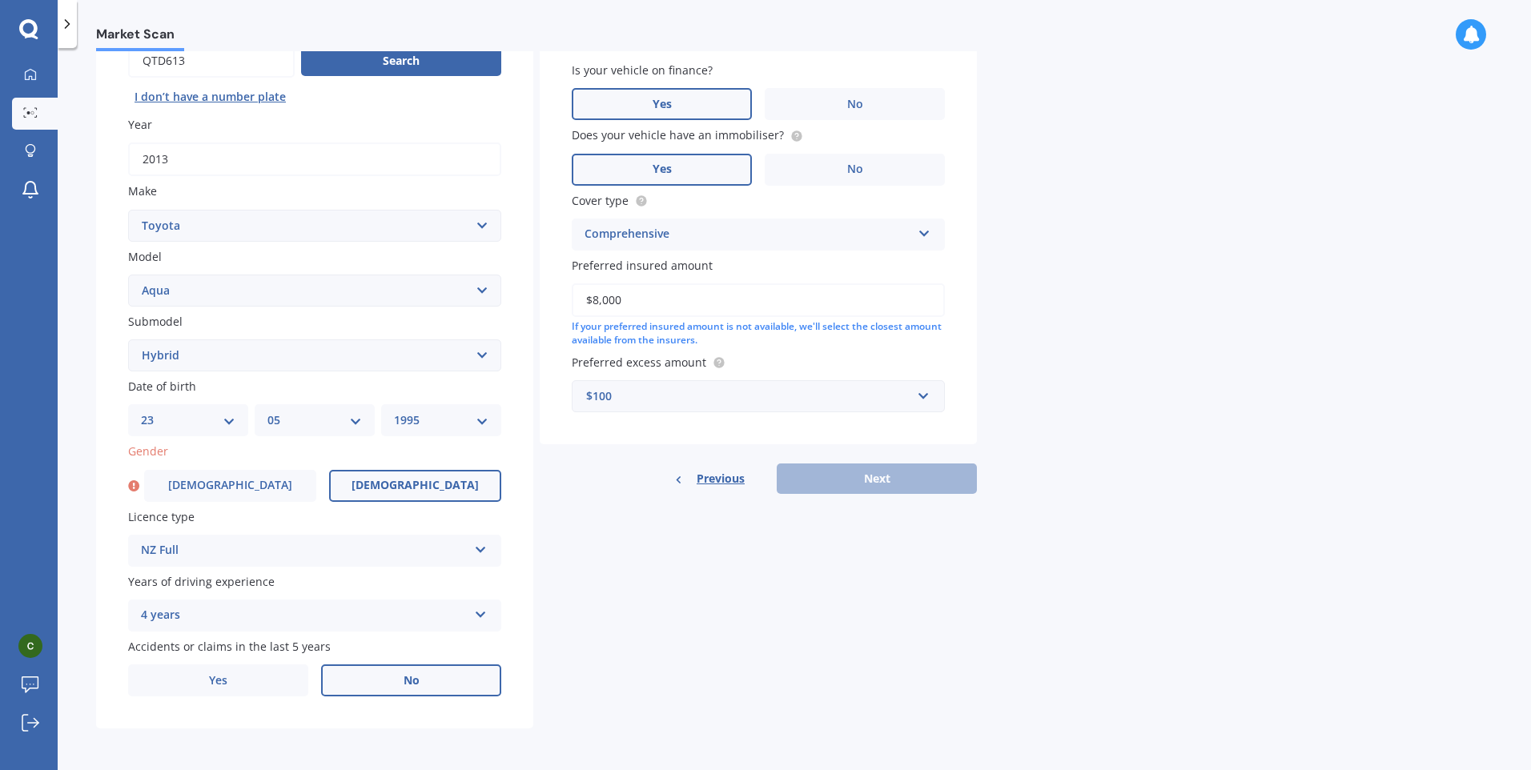
click at [365, 492] on label "[DEMOGRAPHIC_DATA]" at bounding box center [415, 486] width 172 height 32
click at [0, 0] on input "[DEMOGRAPHIC_DATA]" at bounding box center [0, 0] width 0 height 0
click at [825, 484] on button "Next" at bounding box center [877, 479] width 200 height 30
select select "23"
select select "05"
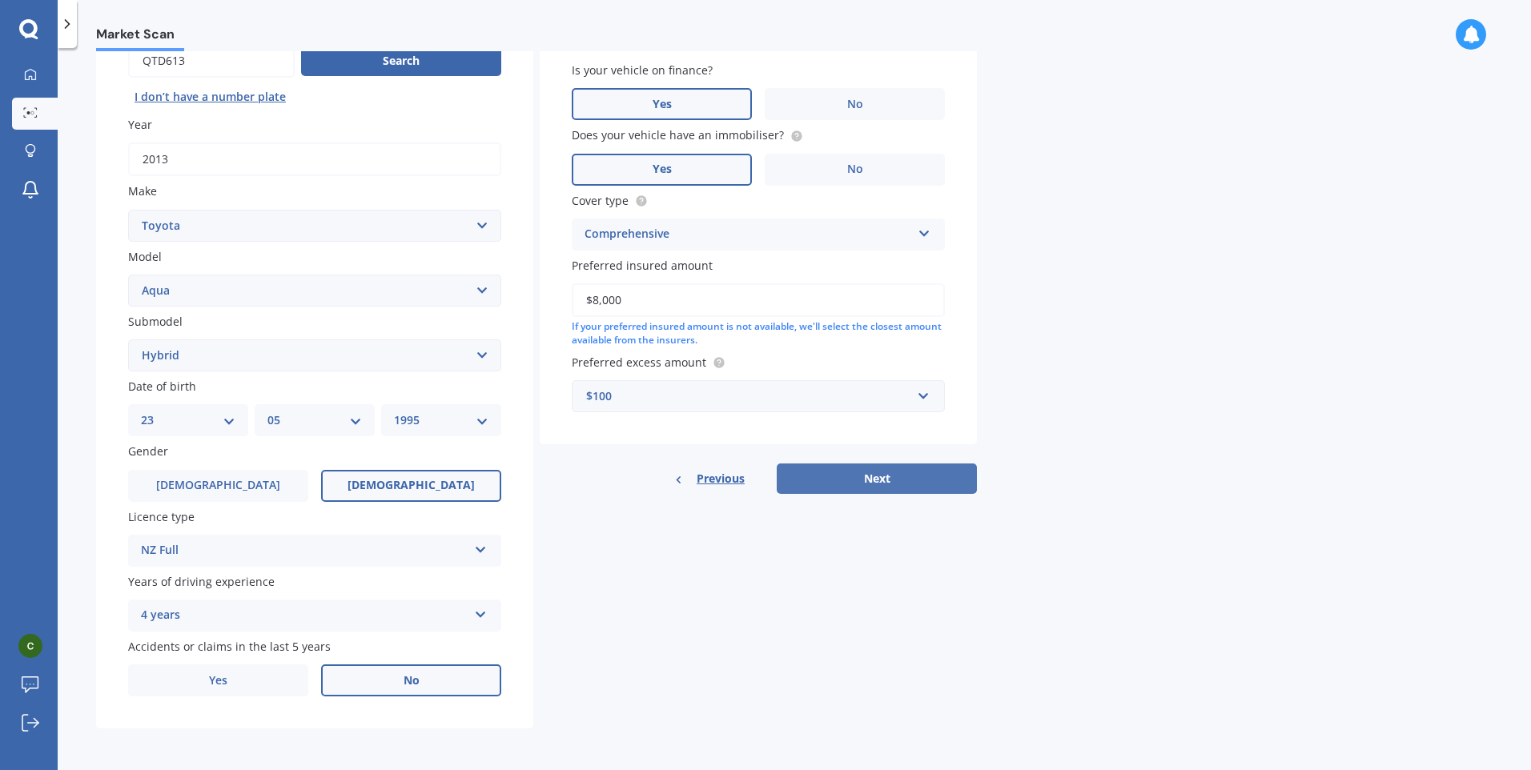
select select "1995"
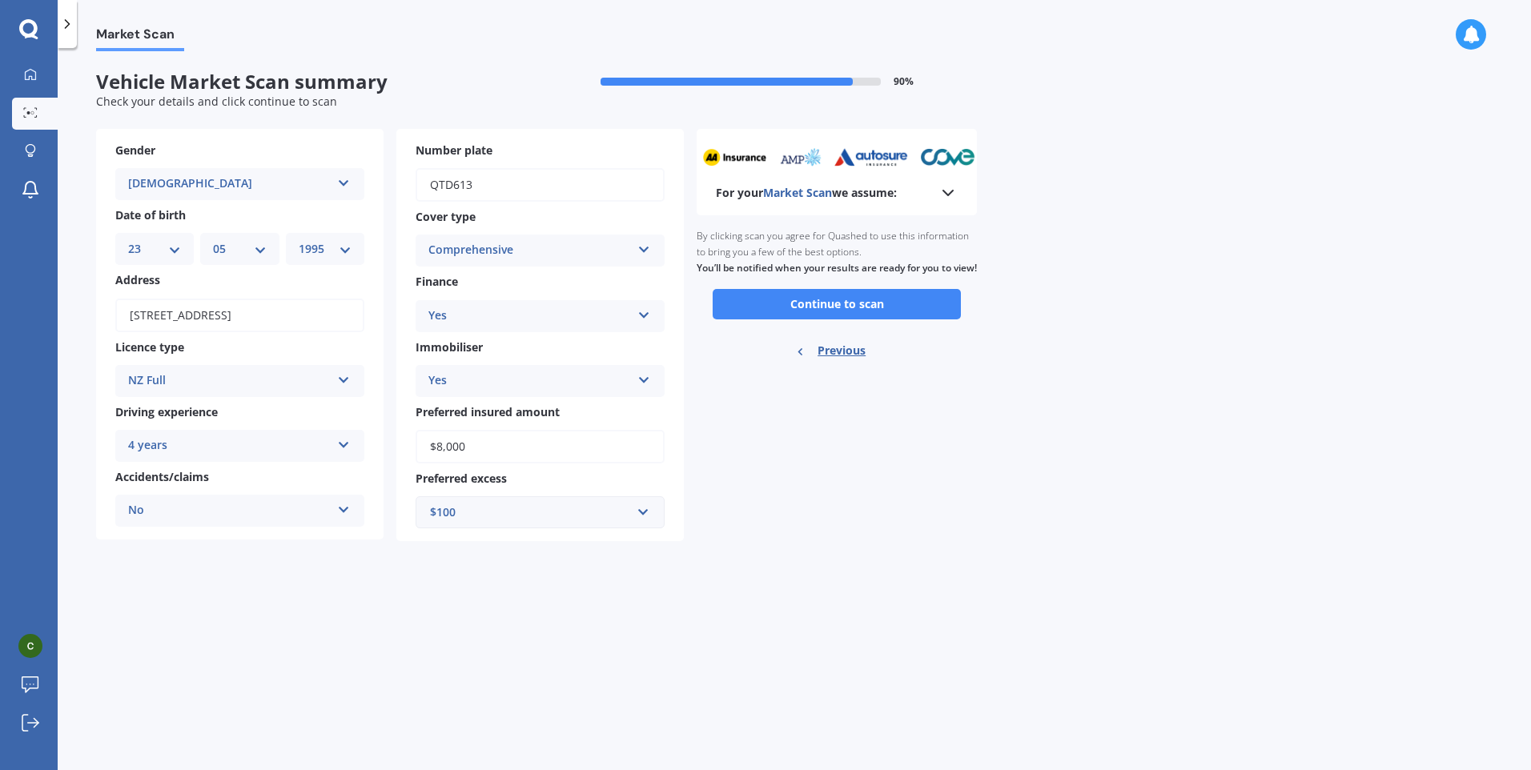
scroll to position [0, 0]
click at [924, 314] on button "Continue to scan" at bounding box center [837, 304] width 248 height 30
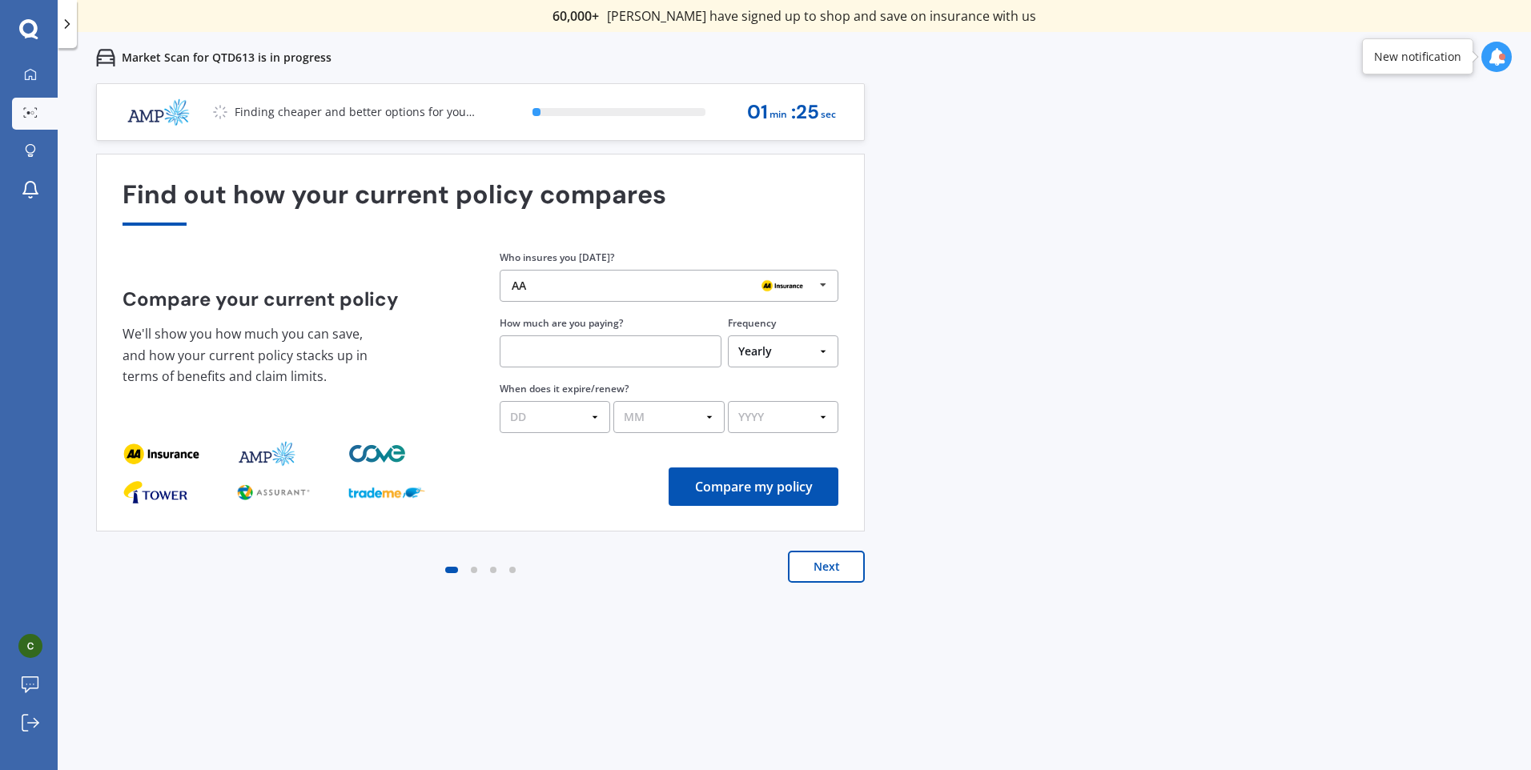
click at [633, 350] on input "text" at bounding box center [611, 351] width 222 height 32
type input "$109.00"
click at [768, 368] on div "Who insures you [DATE]? AA AA Tower AMI State AMP ANZ ASB BNZ Trade Me Insuranc…" at bounding box center [669, 341] width 339 height 184
click at [773, 359] on select "Yearly Six-Monthly Quarterly Monthly Fortnightly Weekly One-Off" at bounding box center [783, 351] width 110 height 32
select select "Monthly"
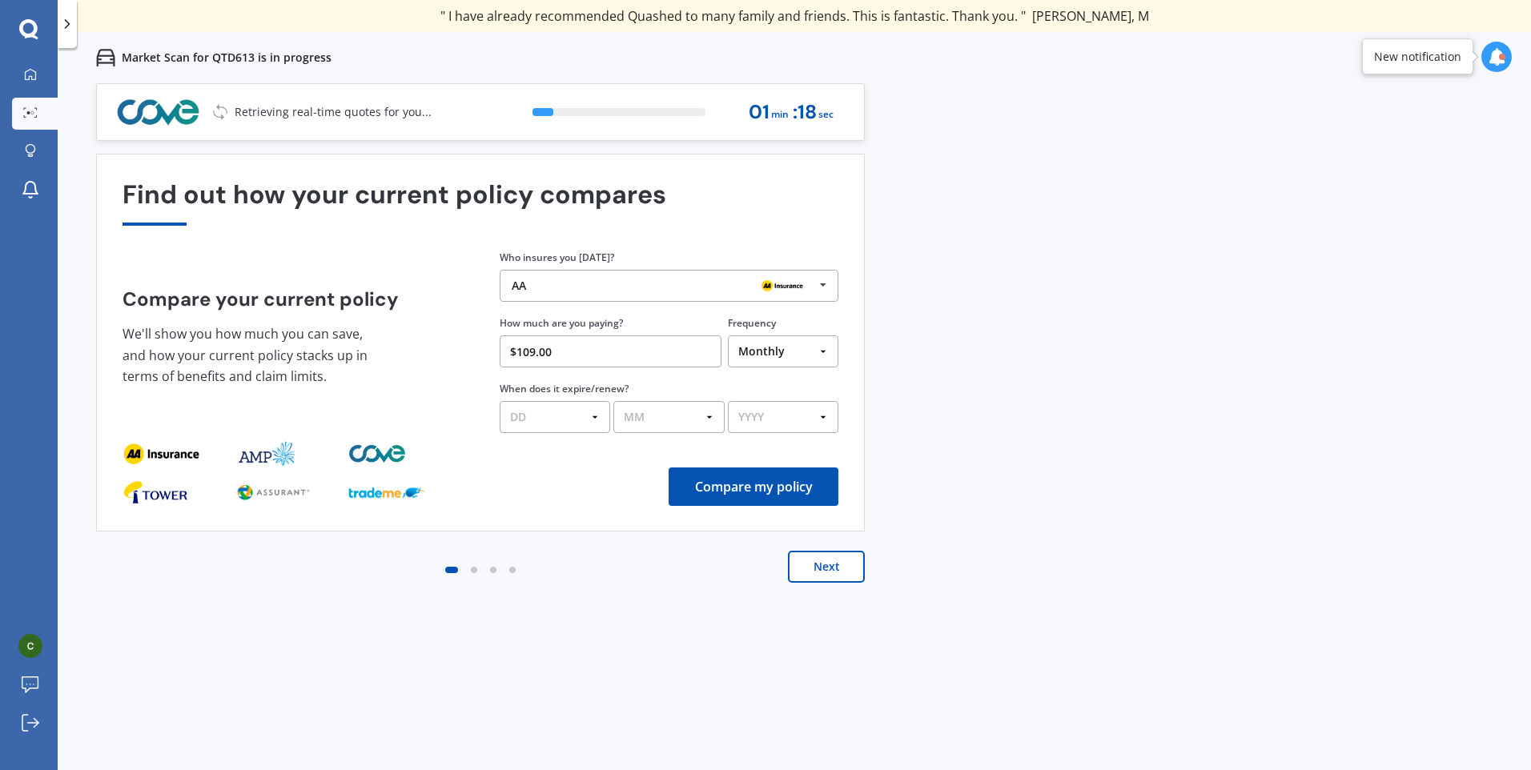
click at [728, 335] on select "Yearly Six-Monthly Quarterly Monthly Fortnightly Weekly One-Off" at bounding box center [783, 351] width 110 height 32
click at [543, 410] on select "DD 01 02 03 04 05 06 07 08 09 10 11 12 13 14 15 16 17 18 19 20 21 22 23 24 25 2…" at bounding box center [555, 417] width 110 height 32
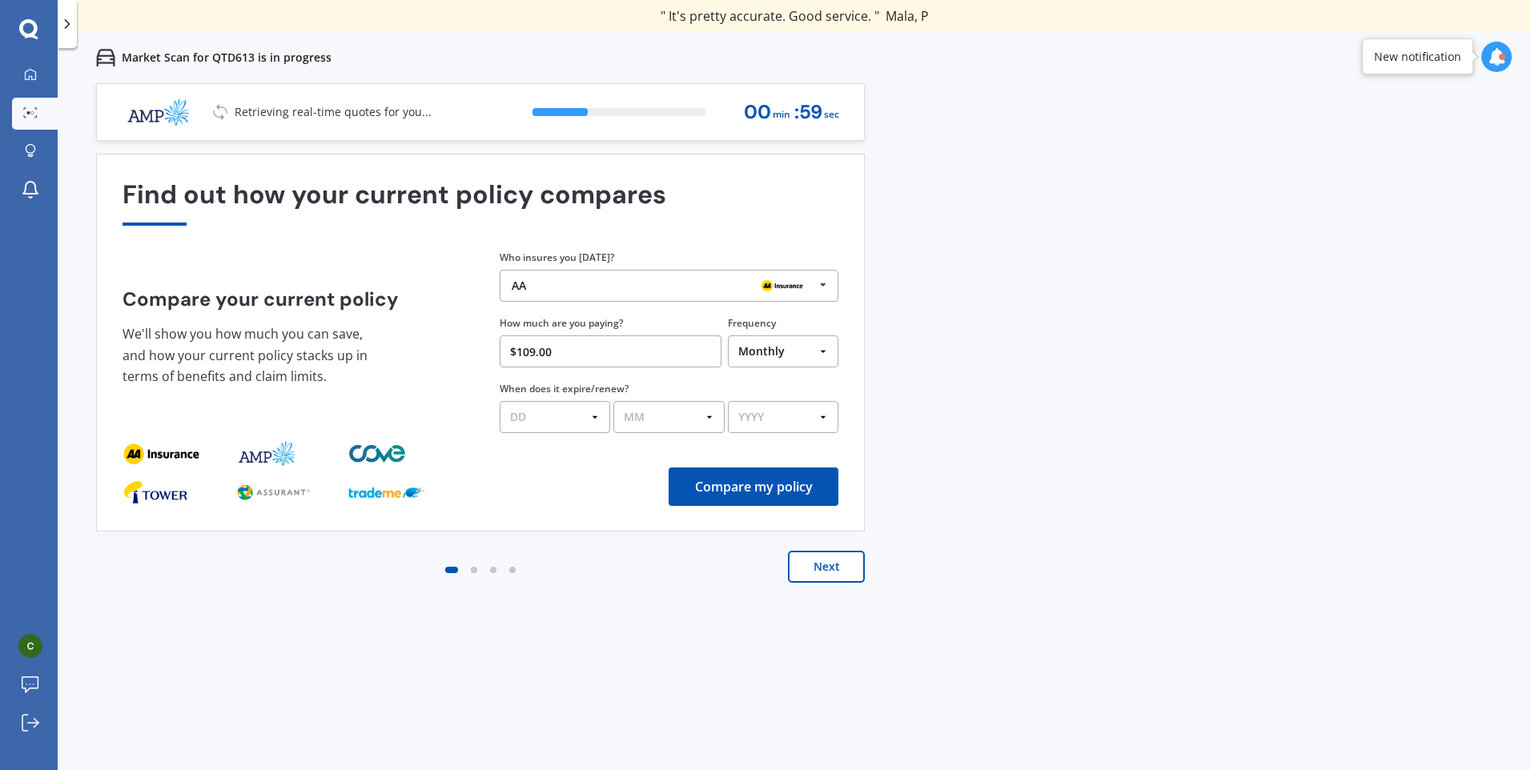
click at [540, 484] on div "Compare my policy" at bounding box center [480, 487] width 716 height 38
click at [549, 424] on select "DD 01 02 03 04 05 06 07 08 09 10 11 12 13 14 15 16 17 18 19 20 21 22 23 24 25 2…" at bounding box center [555, 417] width 110 height 32
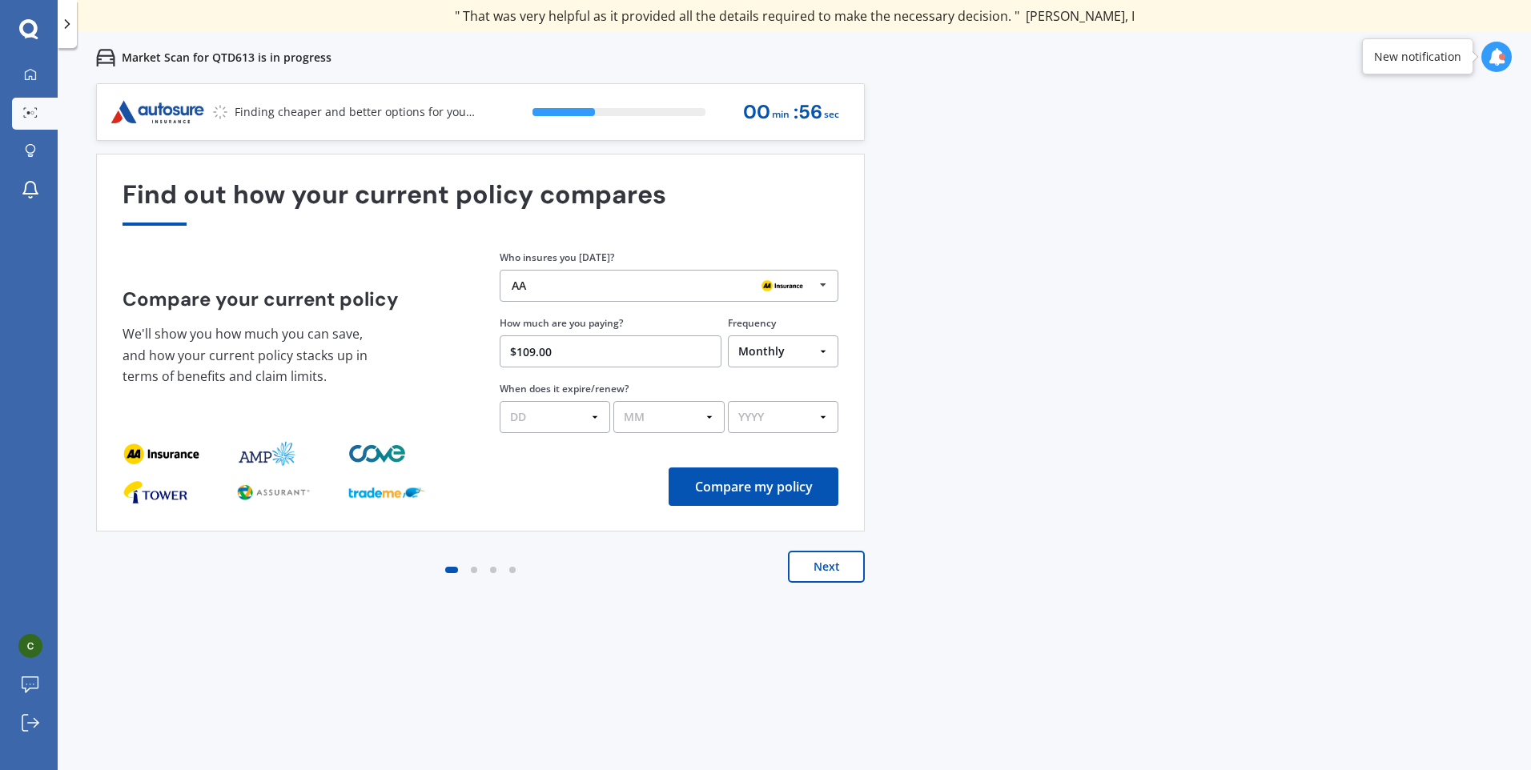
select select "23"
click at [500, 401] on select "DD 01 02 03 04 05 06 07 08 09 10 11 12 13 14 15 16 17 18 19 20 21 22 23 24 25 2…" at bounding box center [555, 417] width 110 height 32
click at [647, 426] on select "MM 01 02 03 04 05 06 07 08 09 10 11 12" at bounding box center [668, 417] width 110 height 32
select select "08"
click at [613, 401] on select "MM 01 02 03 04 05 06 07 08 09 10 11 12" at bounding box center [668, 417] width 110 height 32
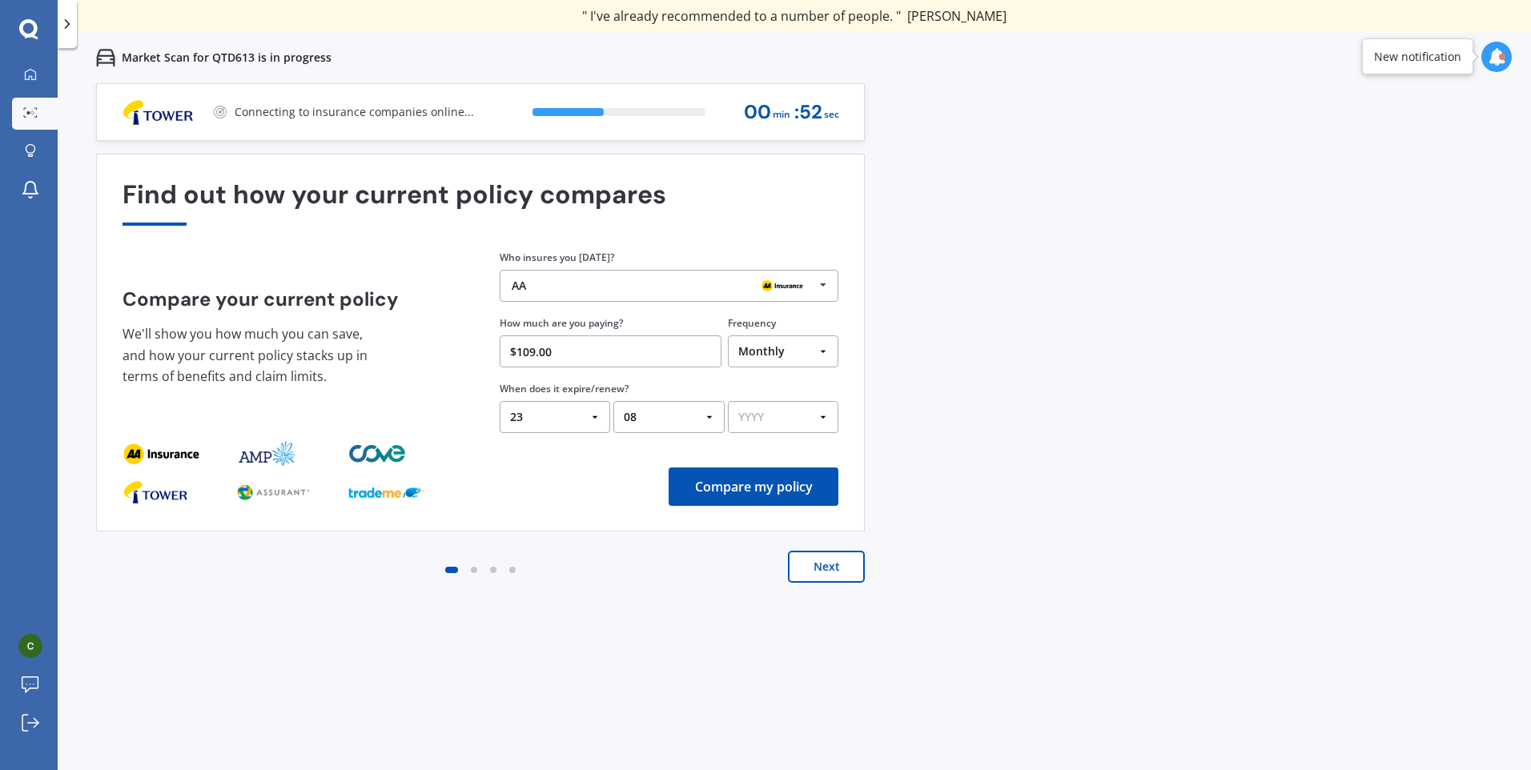
click at [779, 401] on select "YYYY 2026 2025 2024" at bounding box center [783, 417] width 110 height 32
select select "2025"
click at [728, 401] on select "YYYY 2026 2025 2024" at bounding box center [783, 417] width 110 height 32
click at [745, 485] on button "Compare my policy" at bounding box center [754, 487] width 170 height 38
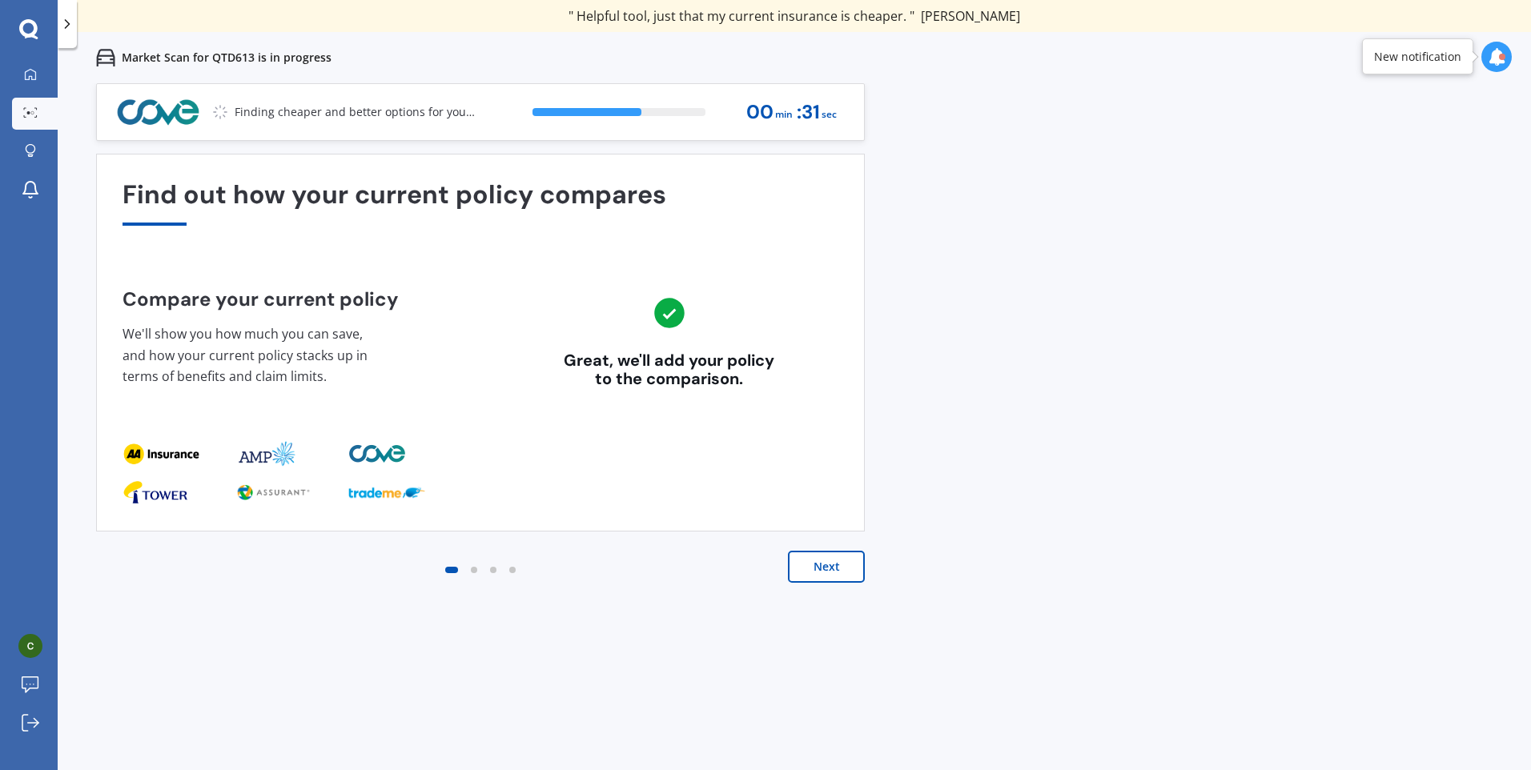
click at [825, 564] on button "Next" at bounding box center [826, 567] width 77 height 32
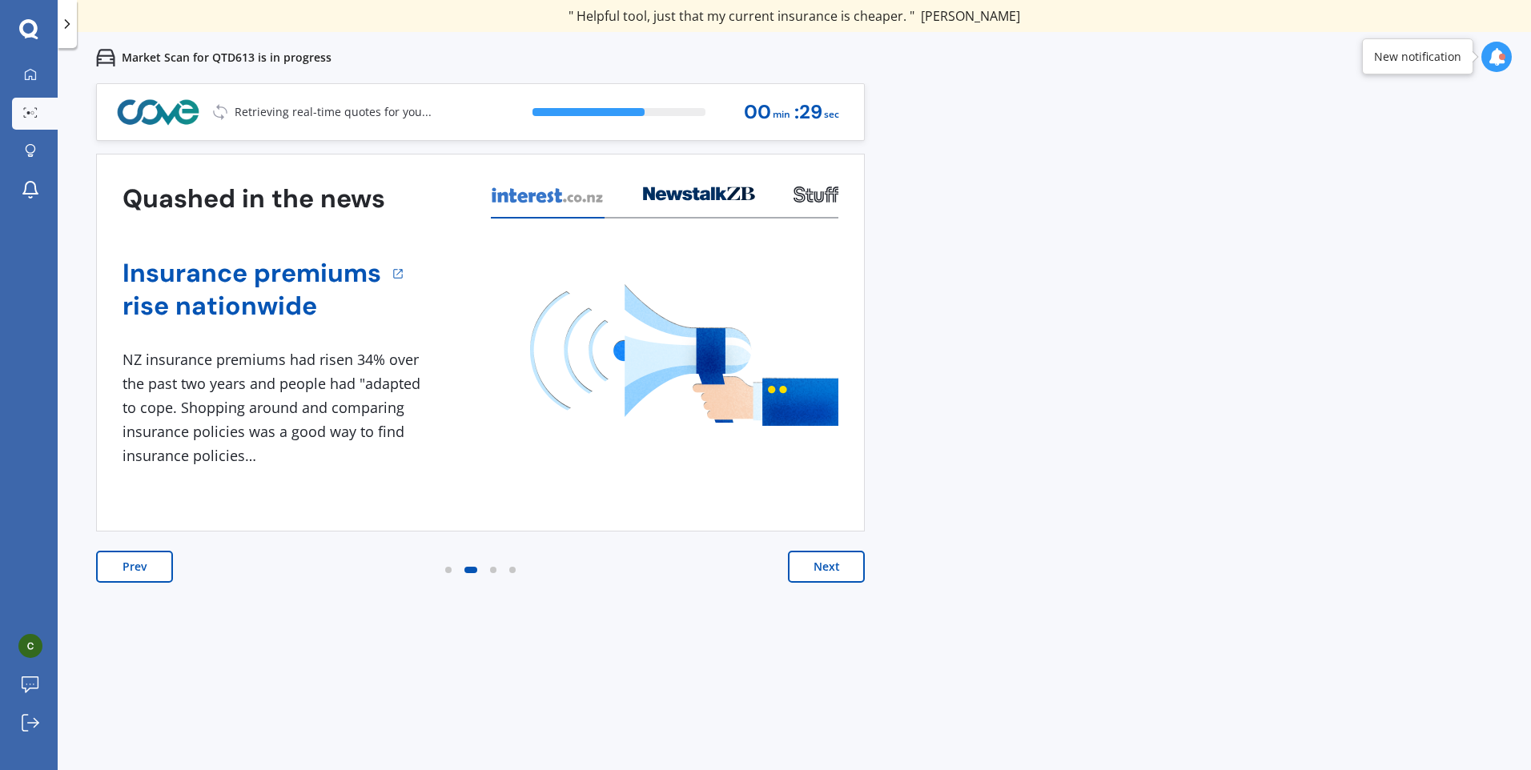
click at [827, 566] on button "Next" at bounding box center [826, 567] width 77 height 32
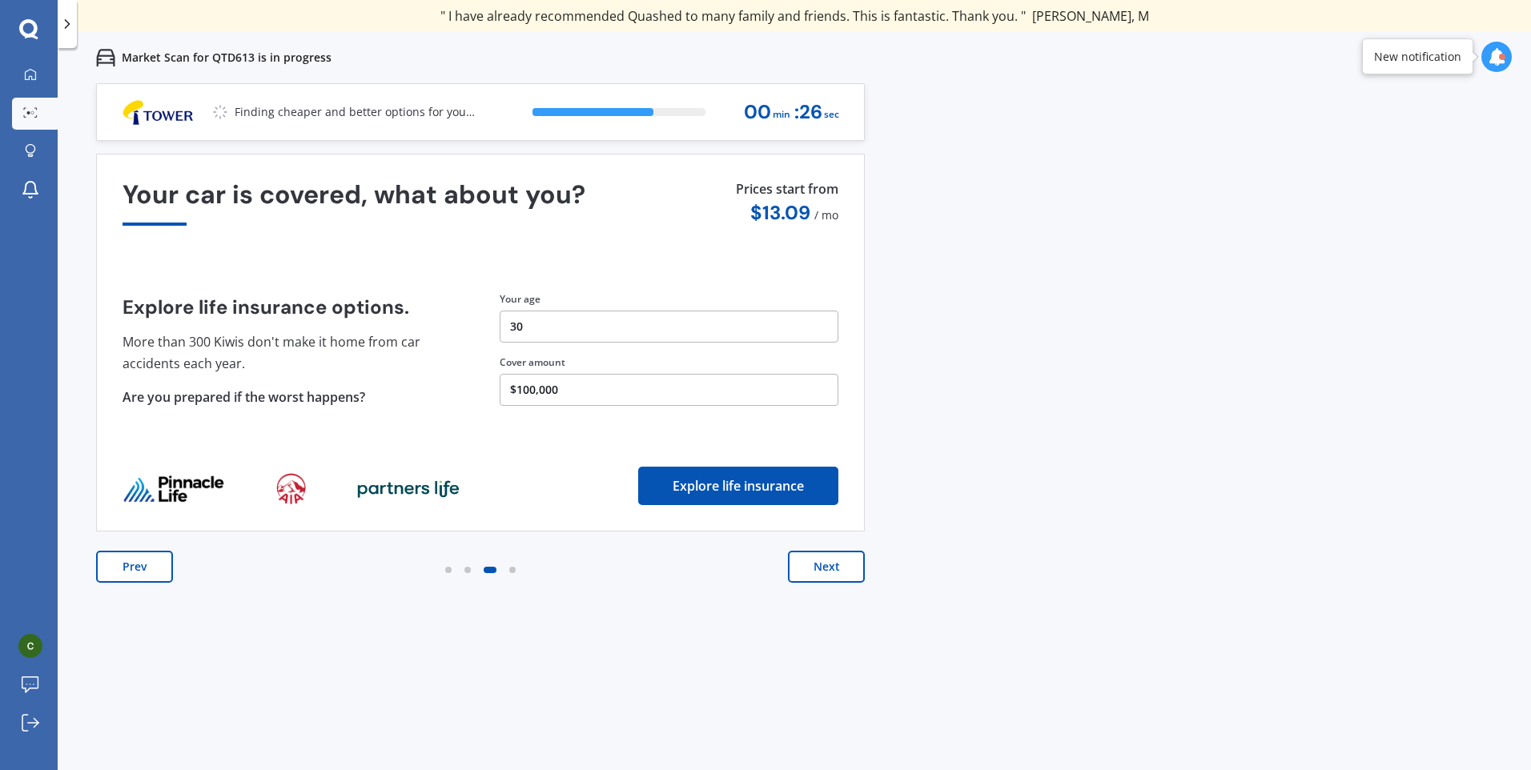
click at [827, 566] on button "Next" at bounding box center [826, 567] width 77 height 32
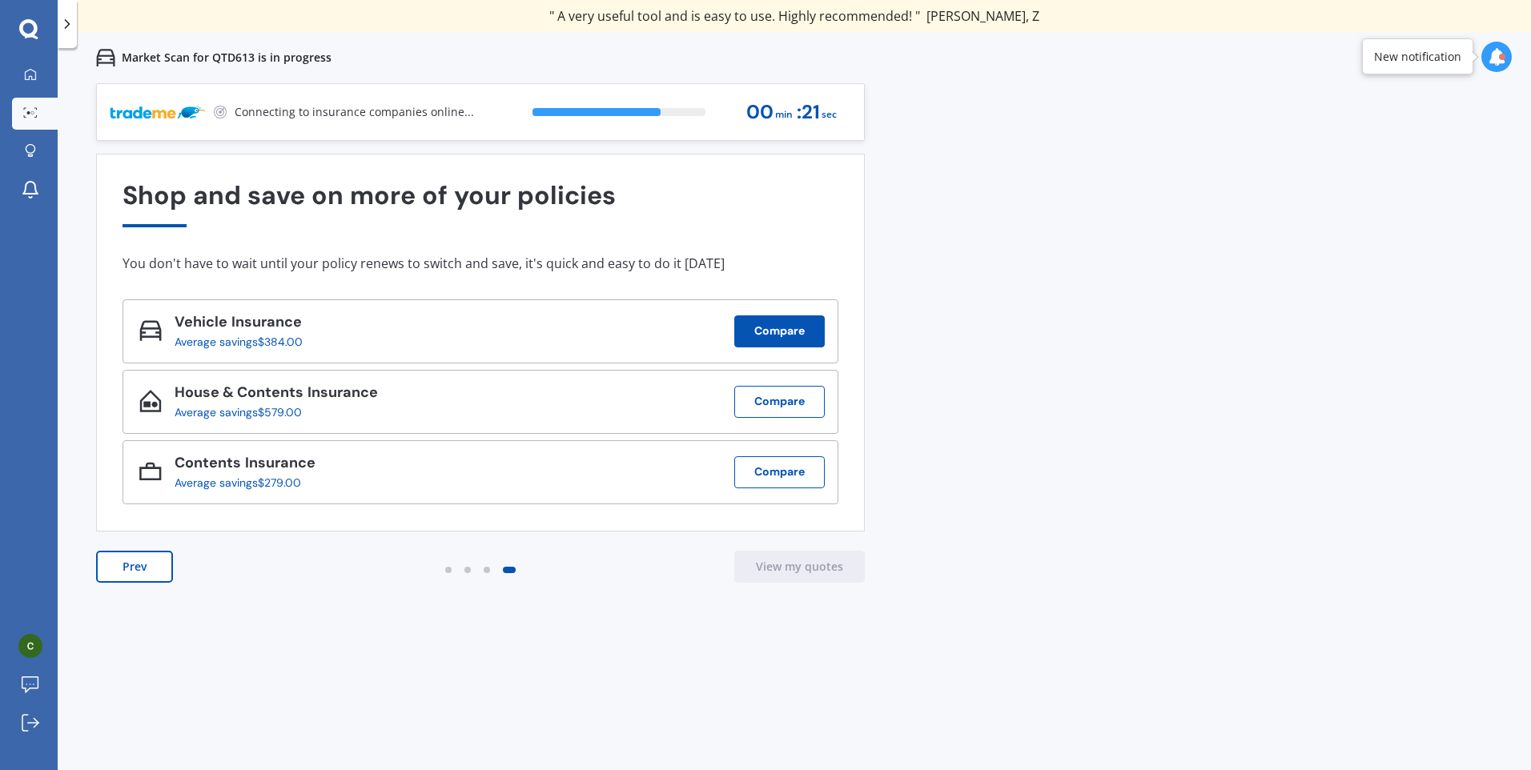
click at [744, 331] on button "Compare" at bounding box center [779, 331] width 90 height 32
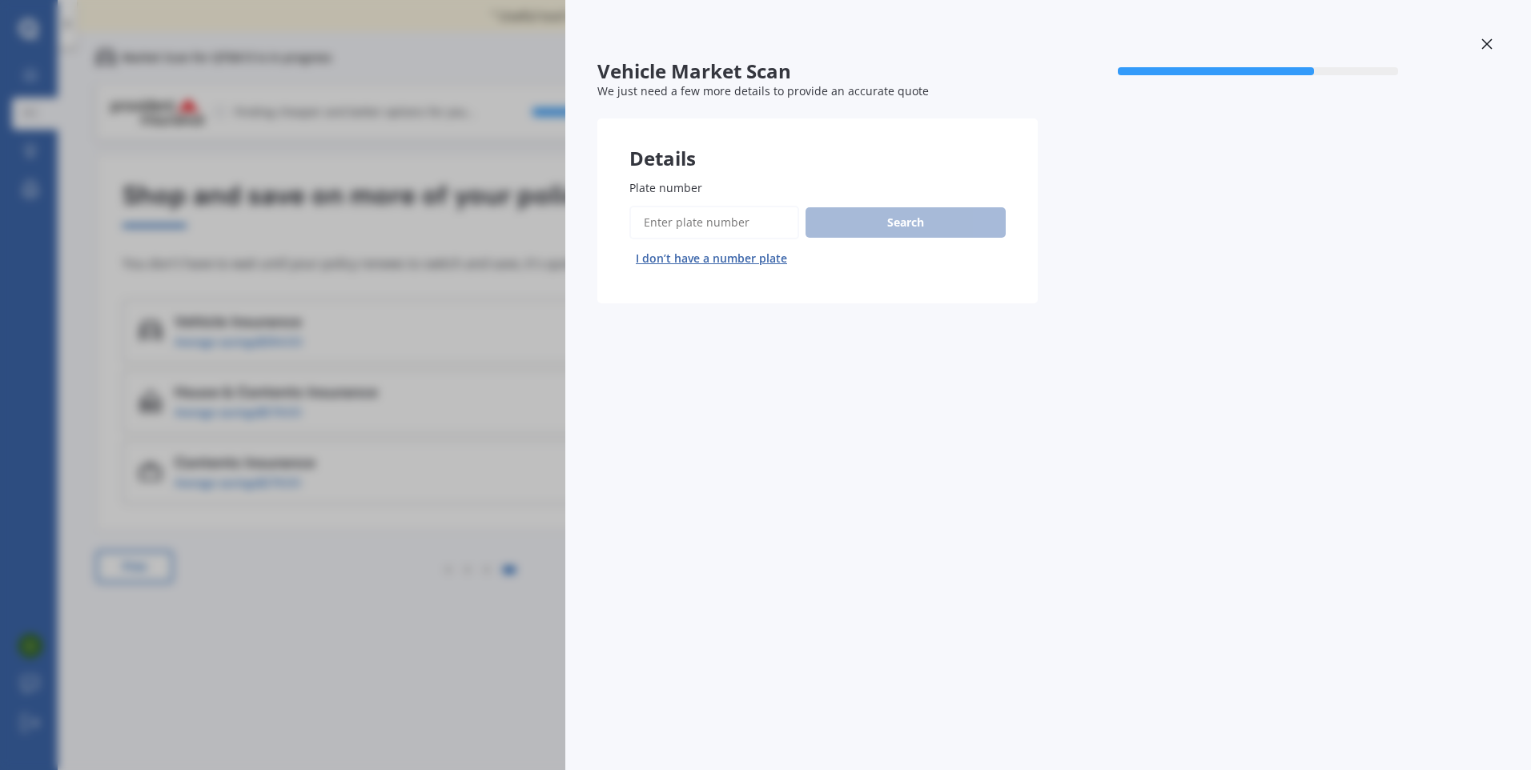
click at [441, 672] on div "Vehicle Market Scan 70 % We just need a few more details to provide an accurate…" at bounding box center [765, 385] width 1531 height 770
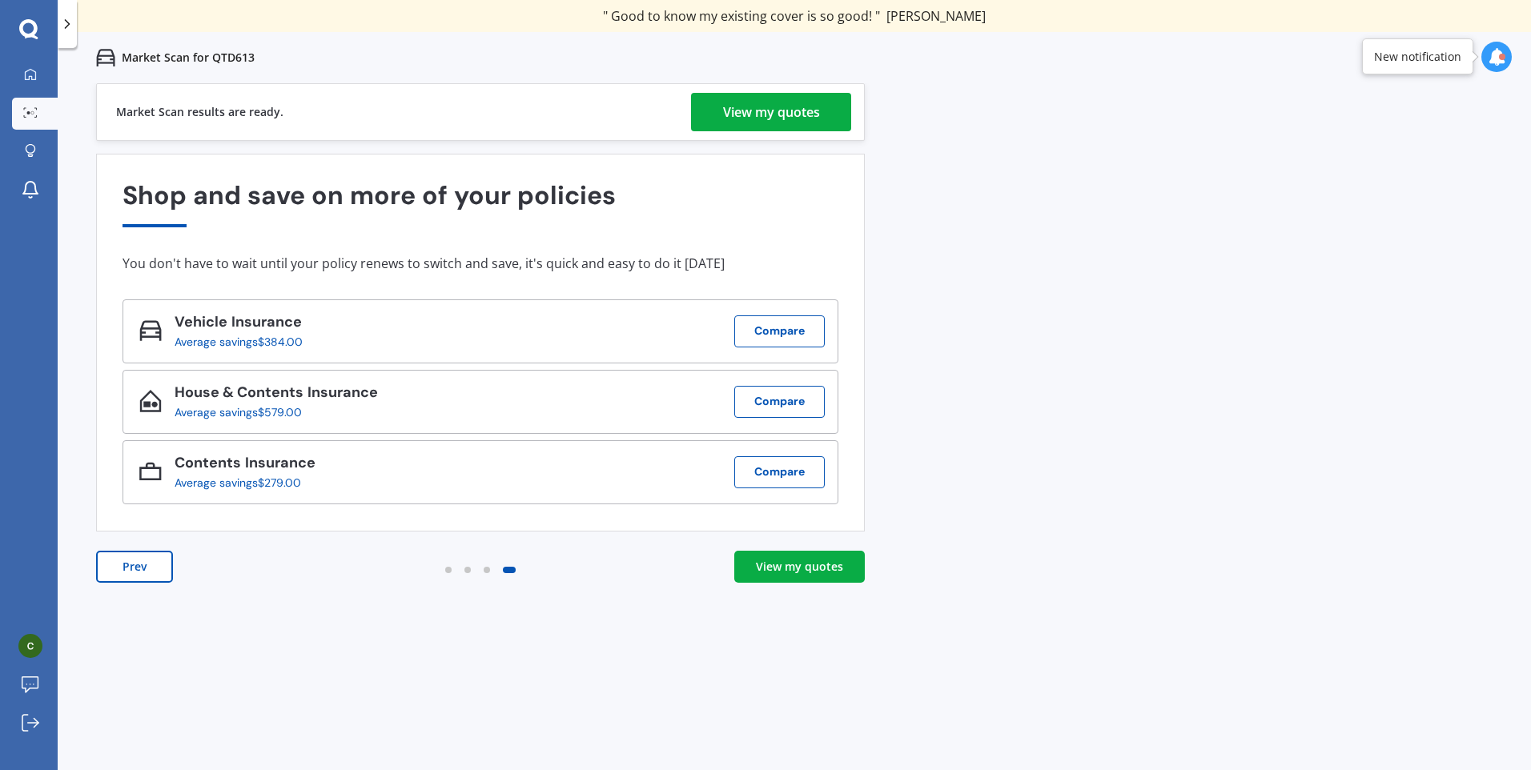
click at [784, 124] on div "View my quotes" at bounding box center [771, 112] width 97 height 38
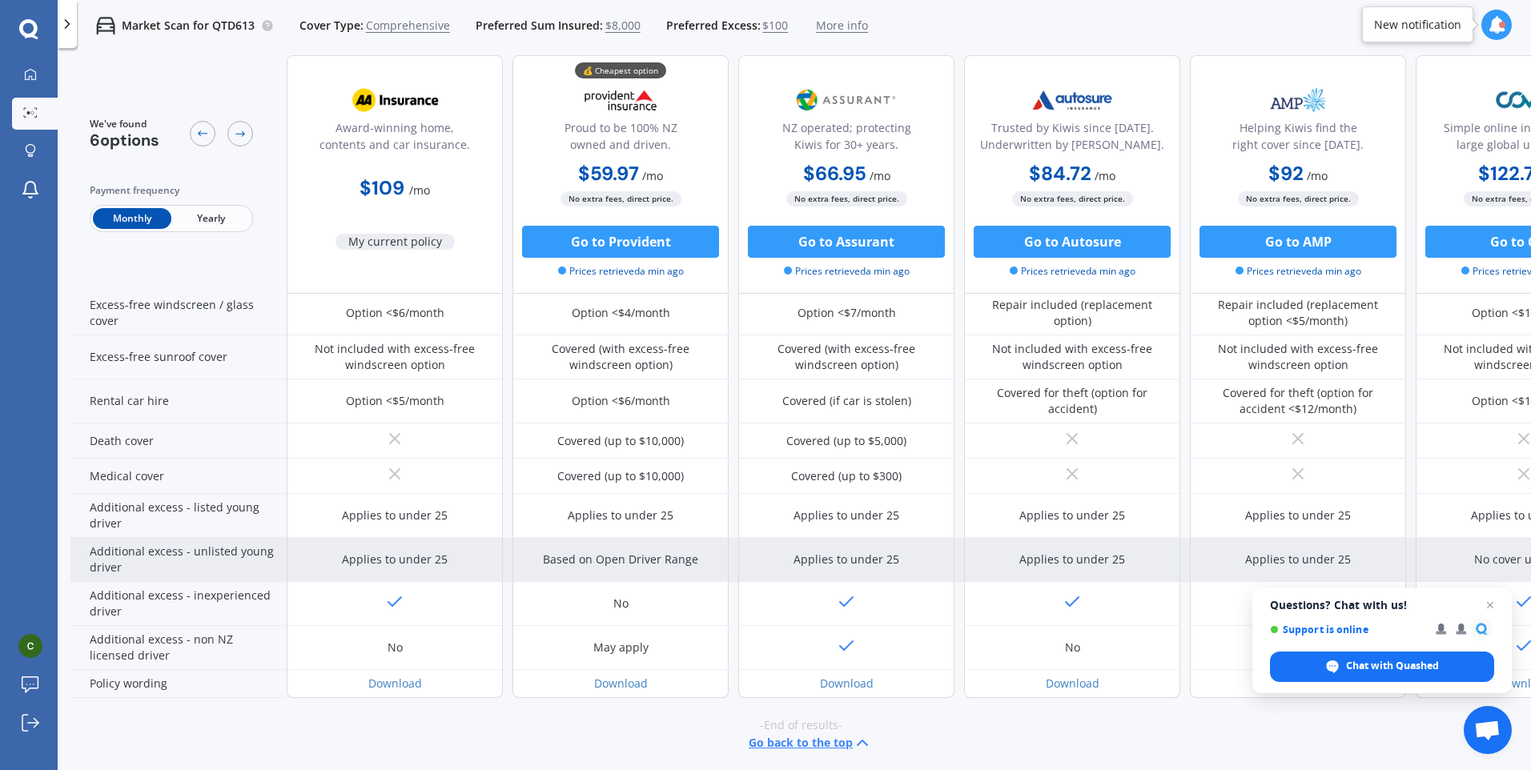
scroll to position [608, 0]
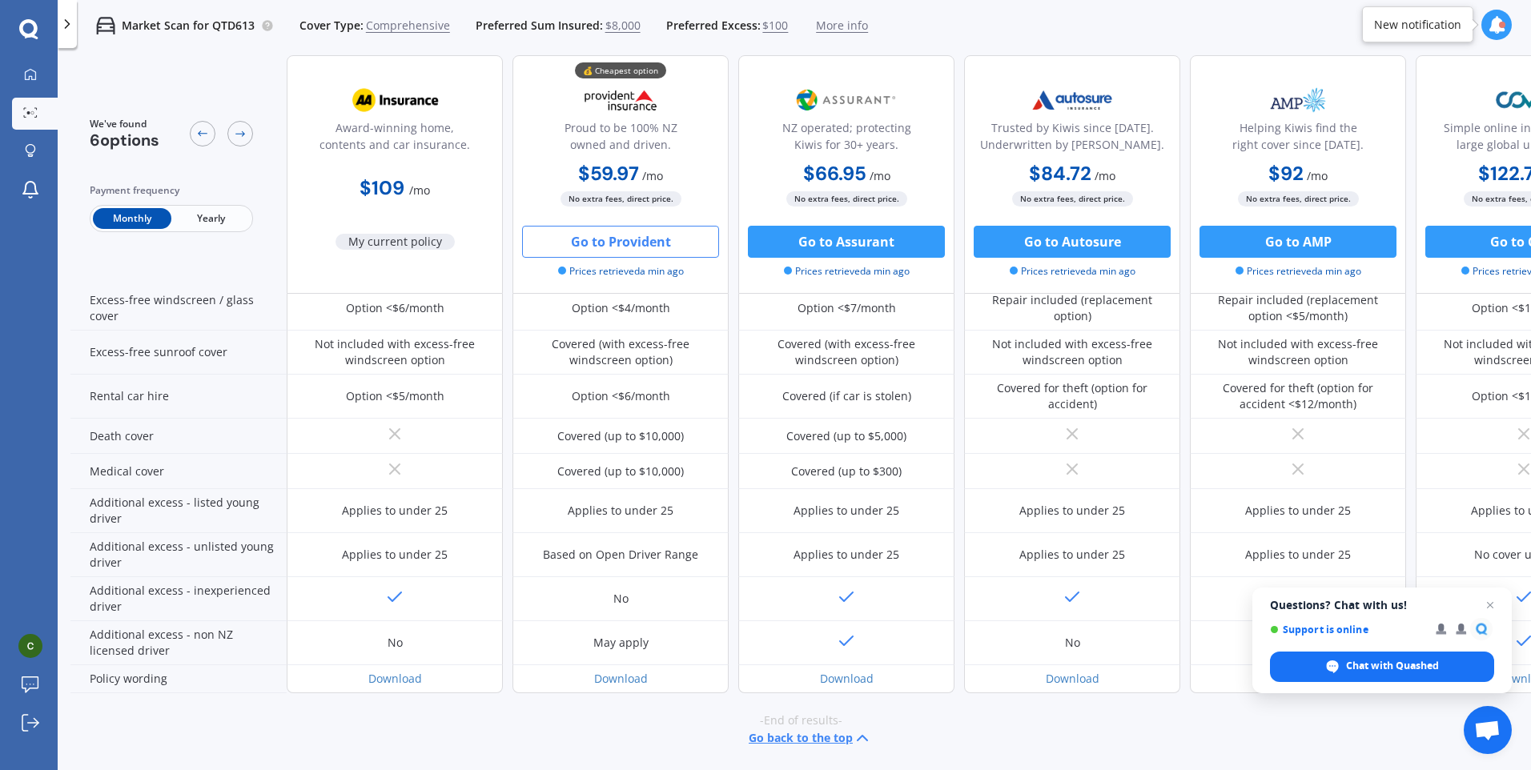
click at [644, 231] on button "Go to Provident" at bounding box center [620, 242] width 197 height 32
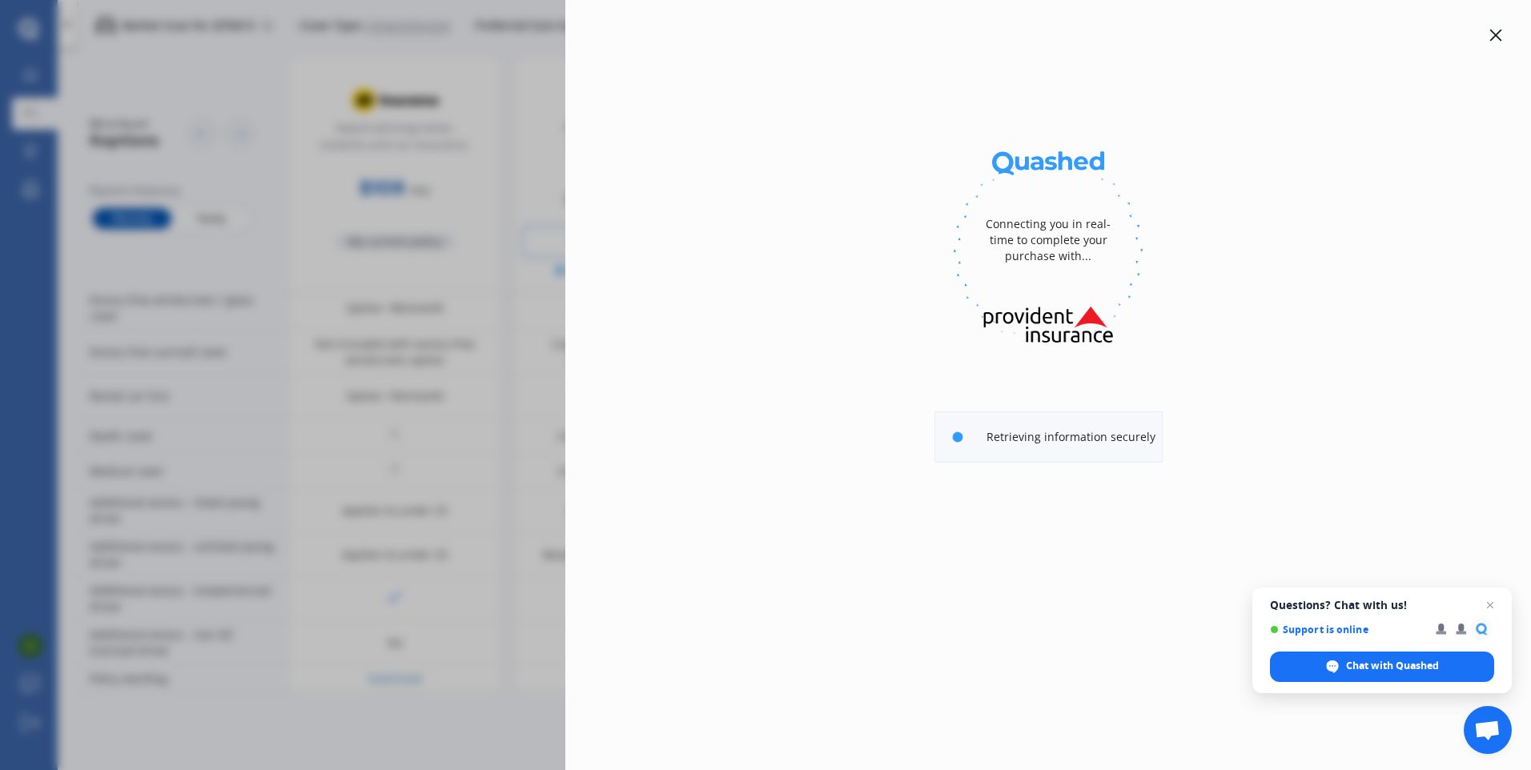
select select "full"
select select "[STREET_ADDRESS]"
select select "TOYOTA"
select select "AQUA"
select select "NO"
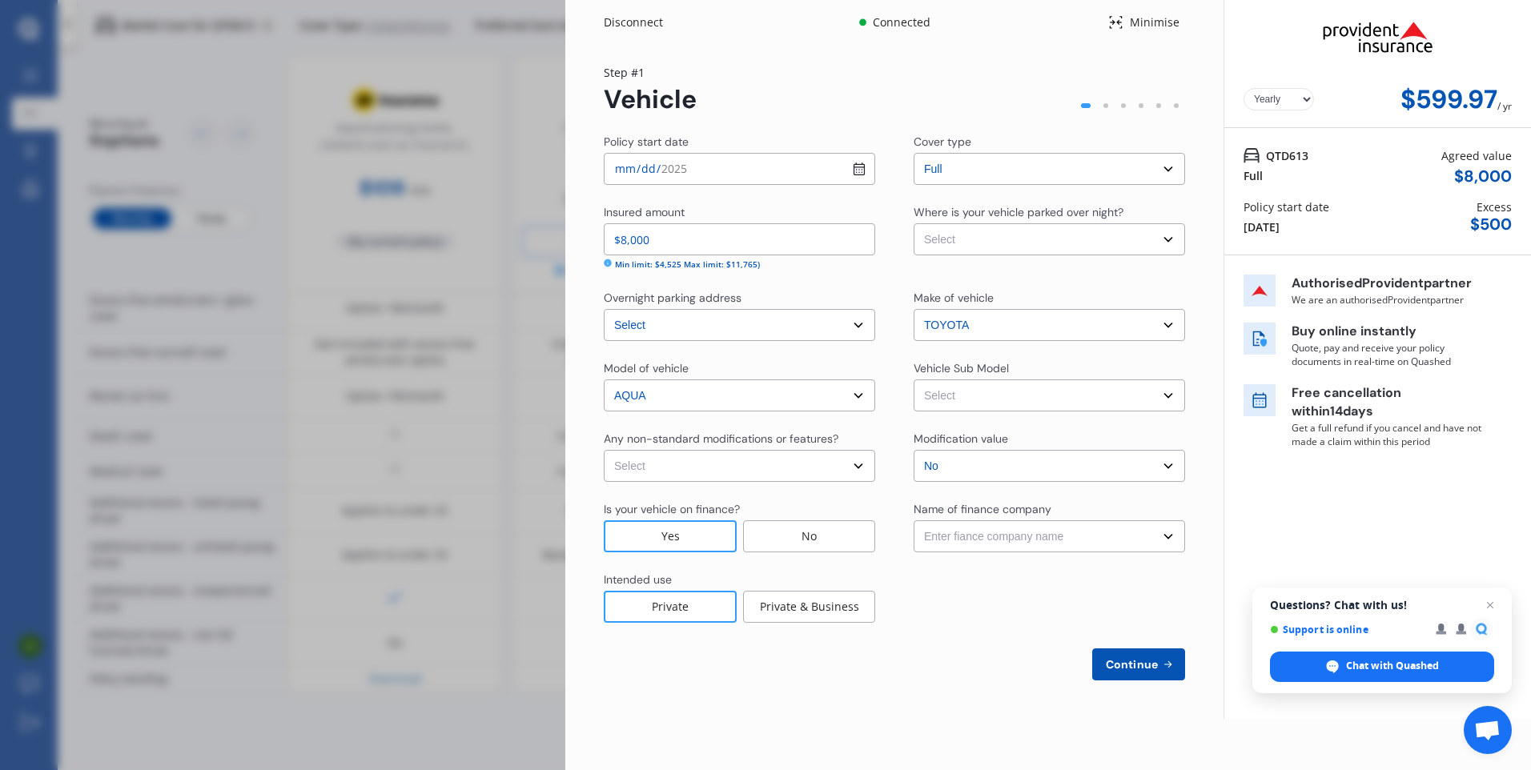
select select "Monthly"
click at [625, 164] on input "[DATE]" at bounding box center [739, 169] width 271 height 32
type input "[DATE]"
click at [1070, 232] on select "Select Garage (fully enclosed) Off Street Parking Other" at bounding box center [1049, 239] width 271 height 32
select select "OFF-STREET"
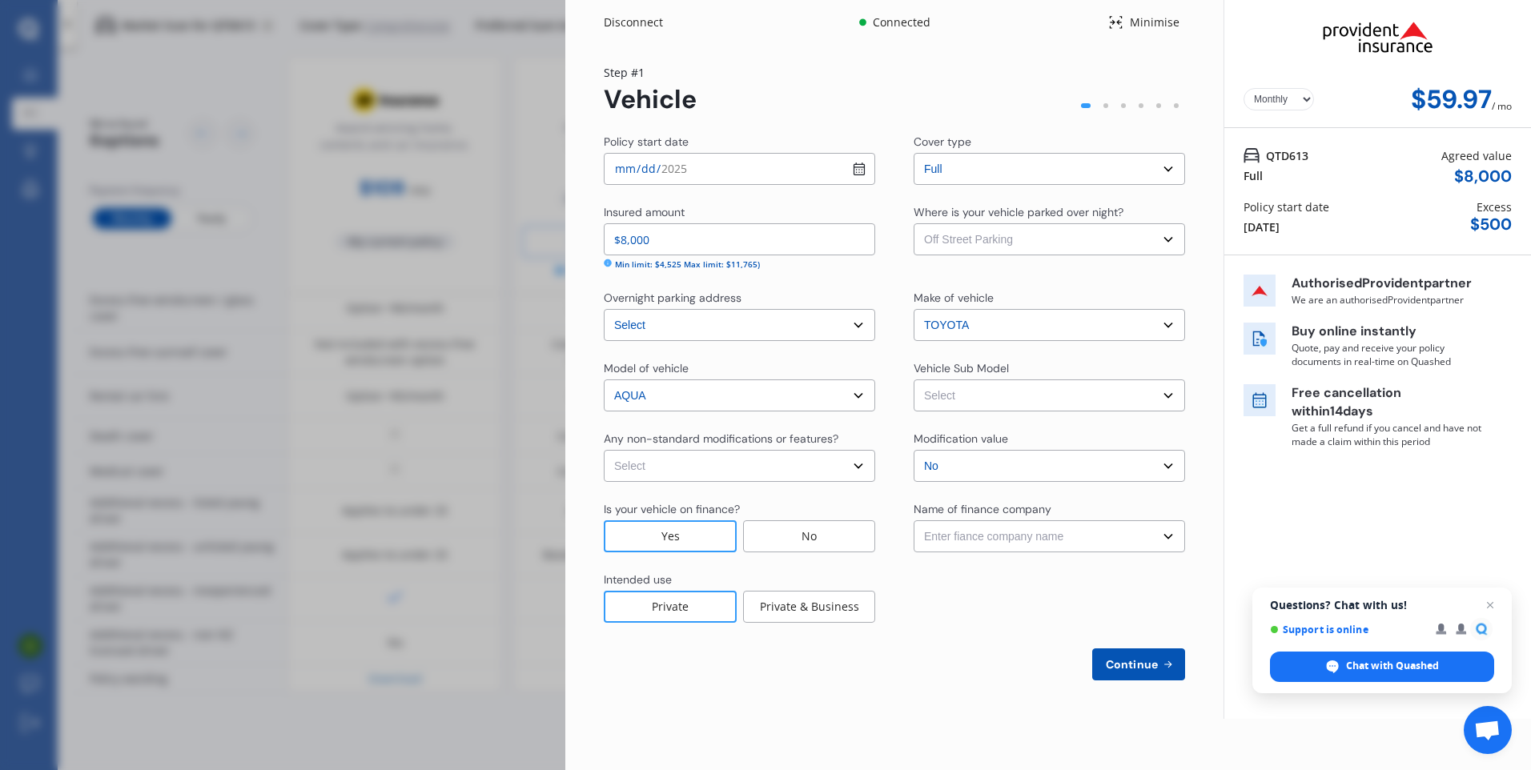
click at [914, 223] on select "Select Garage (fully enclosed) Off Street Parking Other" at bounding box center [1049, 239] width 271 height 32
click at [948, 392] on select "Select Aqua NHP10 L Hatchback 5dr CVT 1sp 1.5i/45kW Hybrid [IMP] Aqua NHP10 G H…" at bounding box center [1049, 396] width 271 height 32
select select "NZVTOYO2013AEBK"
click at [914, 380] on select "Select Aqua NHP10 L Hatchback 5dr CVT 1sp 1.5i/45kW Hybrid [IMP] Aqua NHP10 G H…" at bounding box center [1049, 396] width 271 height 32
click at [771, 456] on select "Select None [MEDICAL_DATA] System(NOS) Roll Cage Full Racing Harness" at bounding box center [739, 466] width 271 height 32
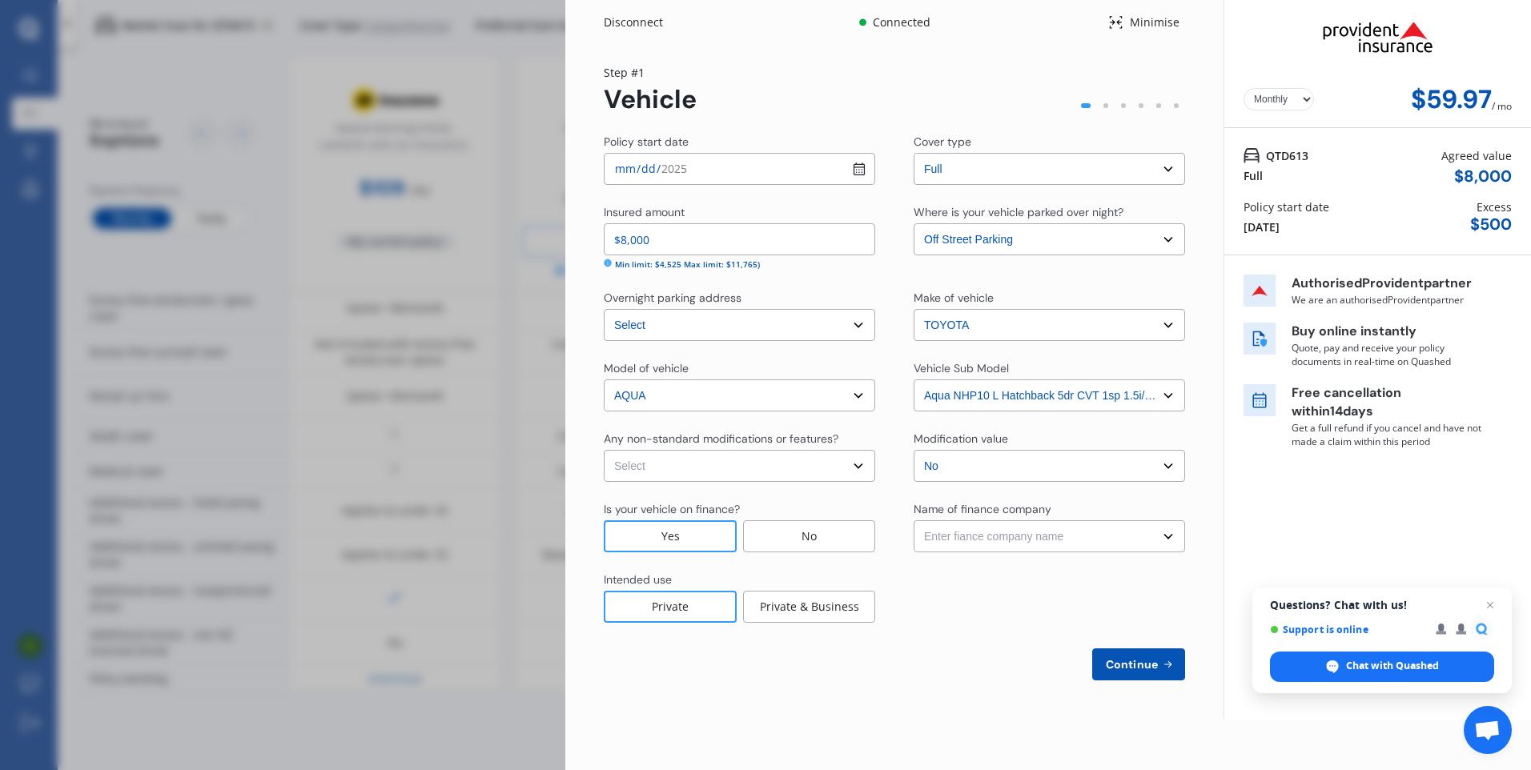
select select "none"
click at [604, 450] on select "Select None [MEDICAL_DATA] System(NOS) Roll Cage Full Racing Harness" at bounding box center [739, 466] width 271 height 32
click at [970, 479] on select "Select No Up to $4000 Up to $6000 Greater than $6000" at bounding box center [1049, 466] width 271 height 32
click at [984, 544] on select "Enter fiance company name 24/7 Finance AA Finance Limited Acclaim Finance Activ…" at bounding box center [1049, 536] width 271 height 32
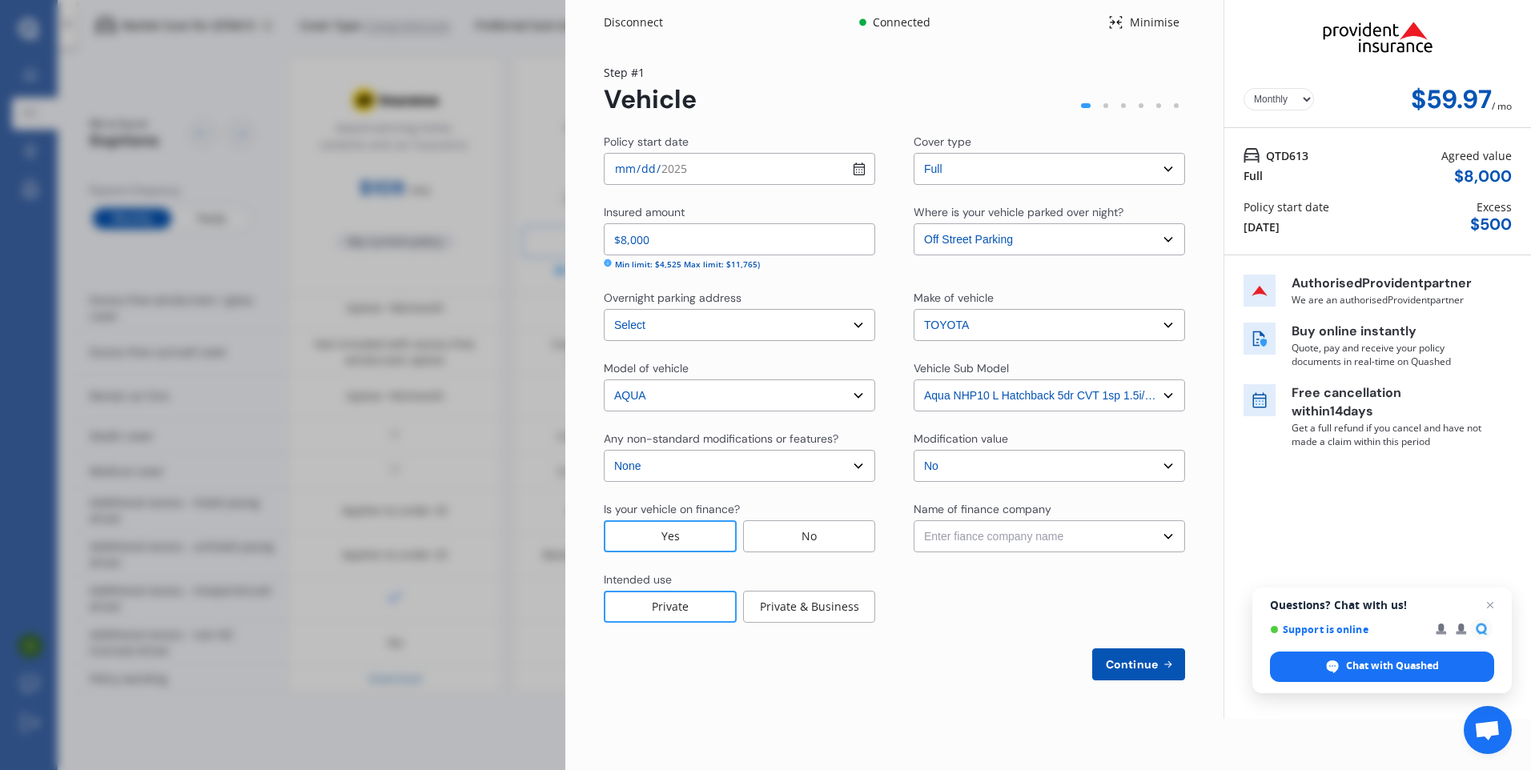
click at [984, 544] on select "Enter fiance company name 24/7 Finance AA Finance Limited Acclaim Finance Activ…" at bounding box center [1049, 536] width 271 height 32
click at [968, 598] on div at bounding box center [1049, 597] width 271 height 51
click at [1157, 678] on button "Continue" at bounding box center [1138, 665] width 93 height 32
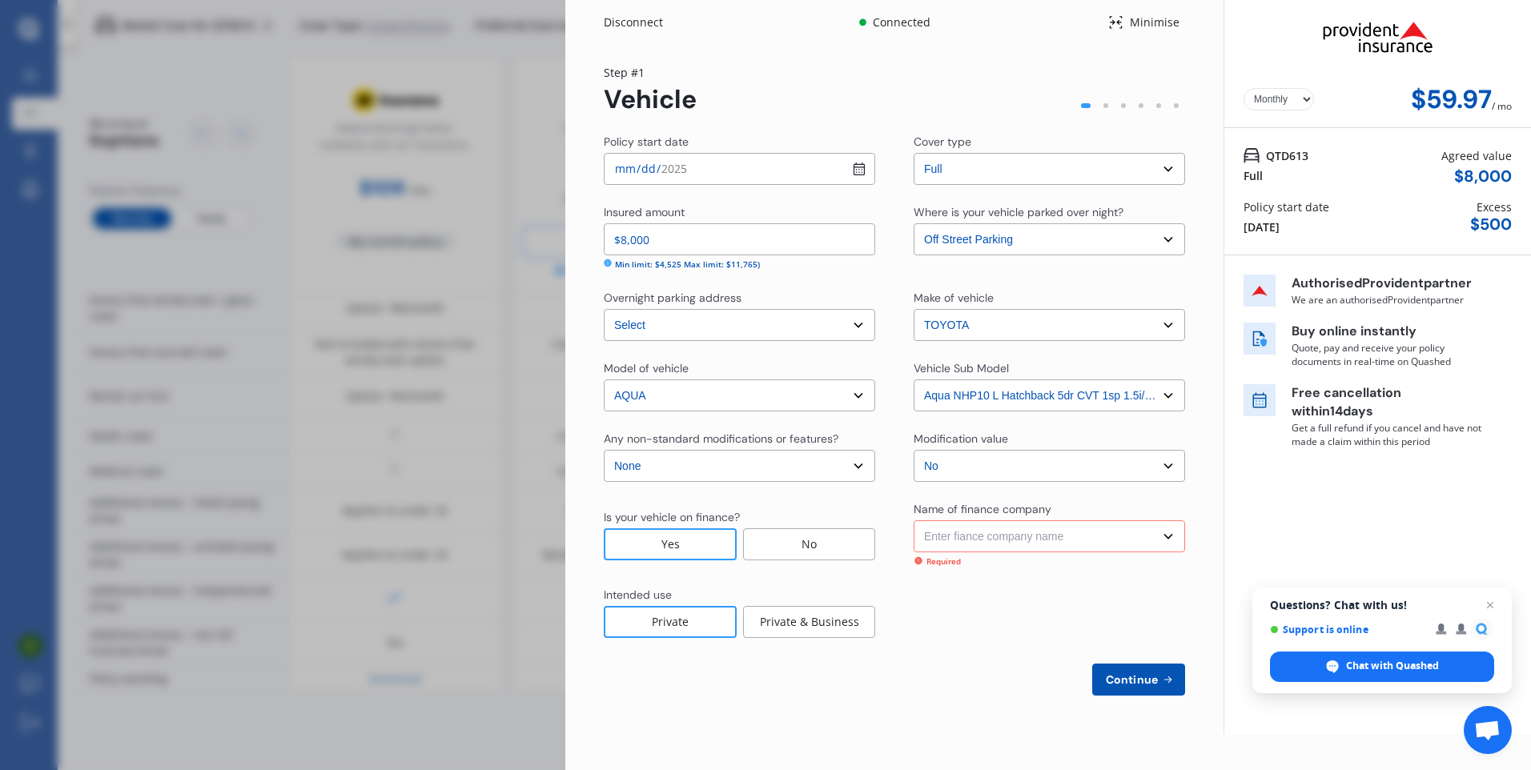
click at [990, 524] on select "Enter fiance company name 24/7 Finance AA Finance Limited Acclaim Finance Activ…" at bounding box center [1049, 536] width 271 height 32
select select "OTHER"
click at [914, 520] on select "Enter fiance company name 24/7 Finance AA Finance Limited Acclaim Finance Activ…" at bounding box center [1049, 536] width 271 height 32
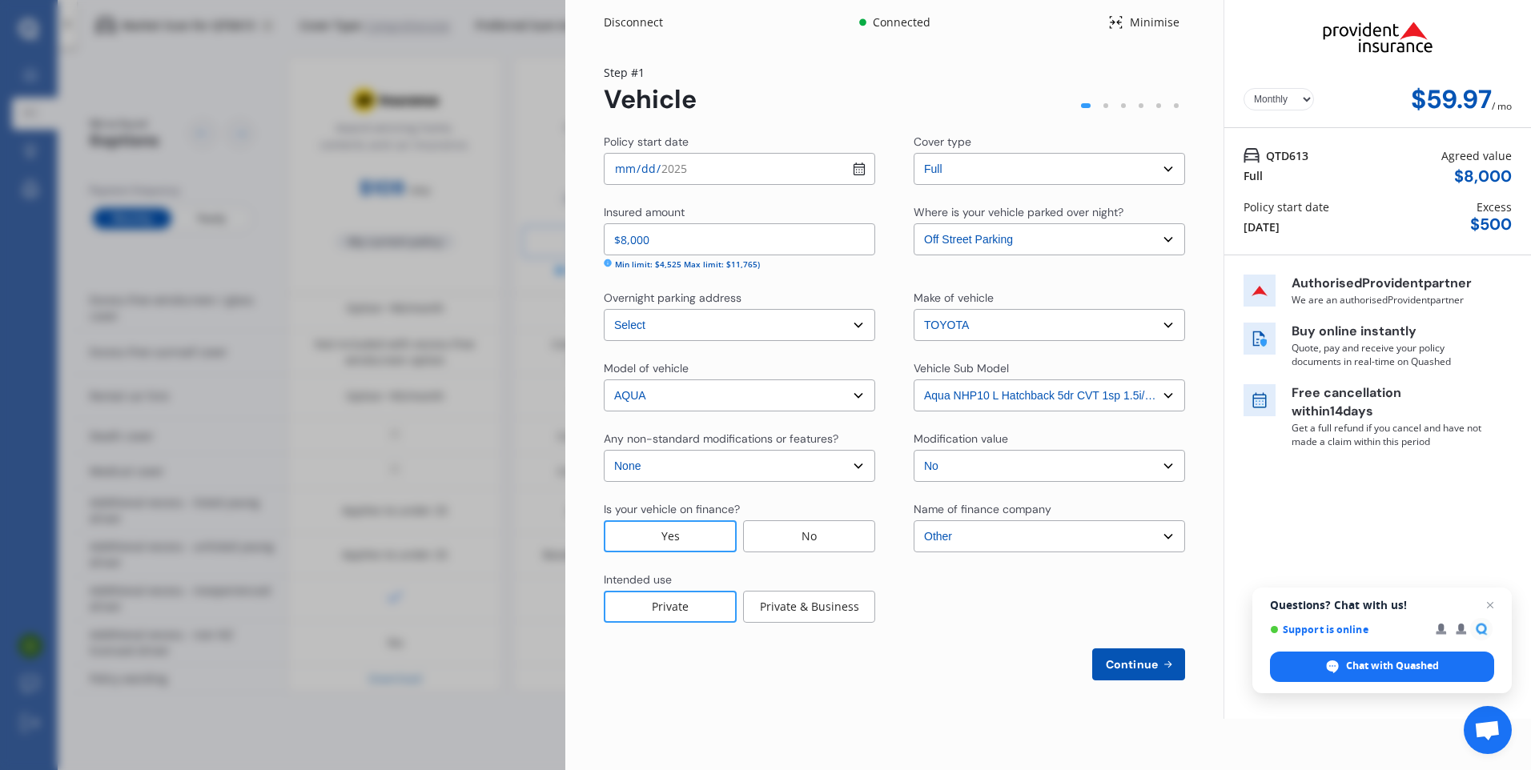
click at [1150, 661] on span "Continue" at bounding box center [1131, 664] width 58 height 13
select select "23"
select select "05"
select select "1995"
select select "NZ_FULL"
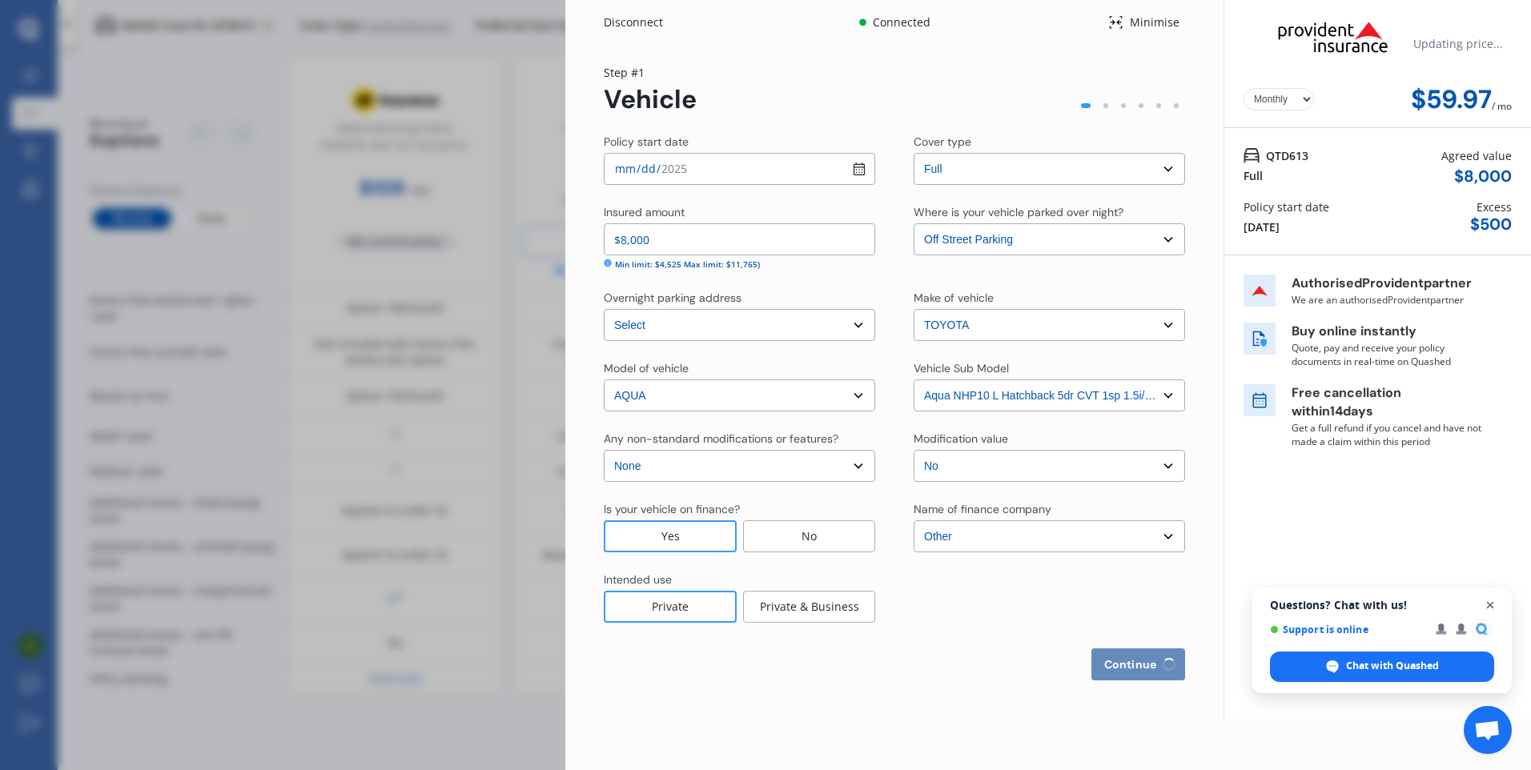
select select "0"
select select "25"
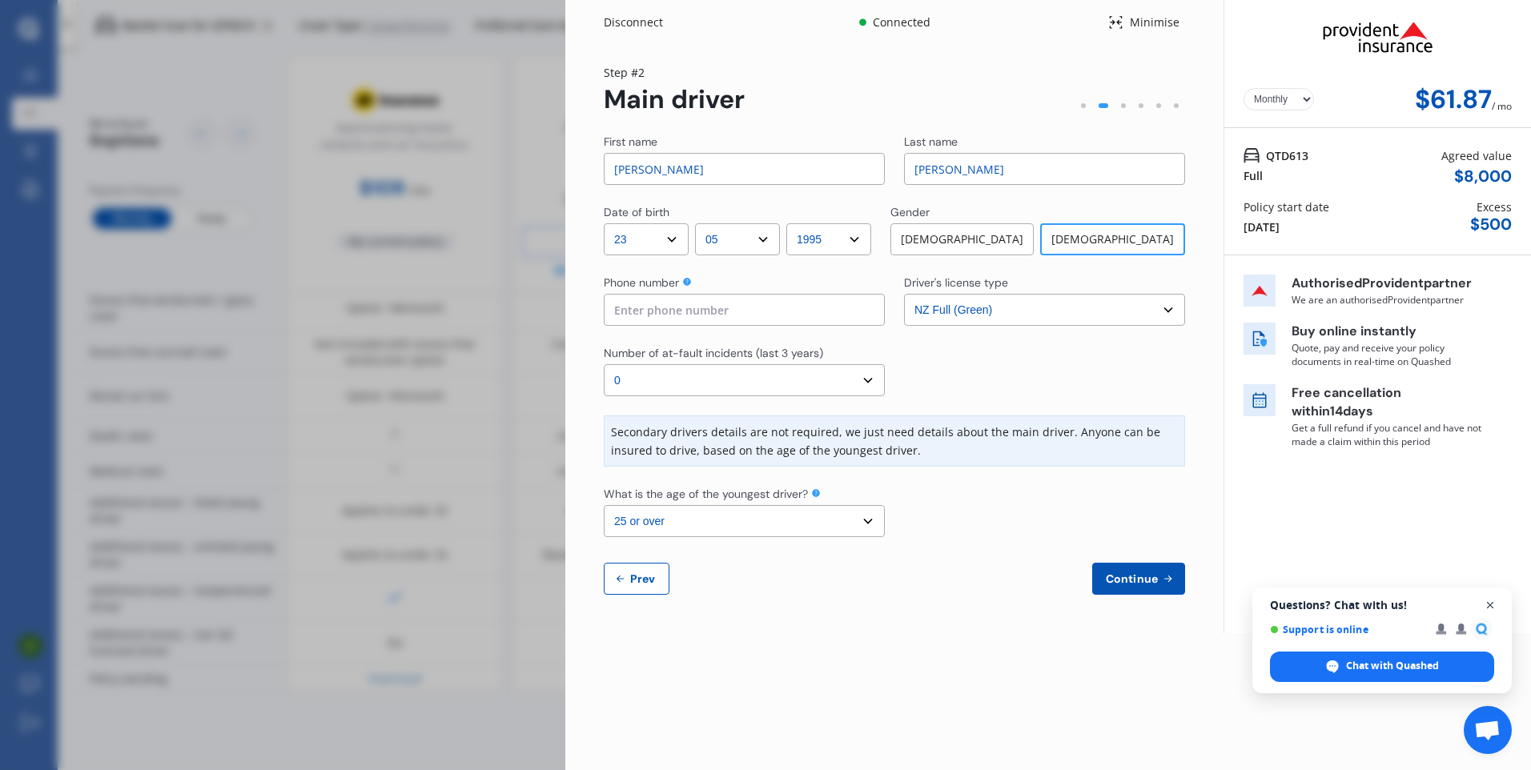
click at [1485, 604] on span "Open chat" at bounding box center [1490, 606] width 20 height 20
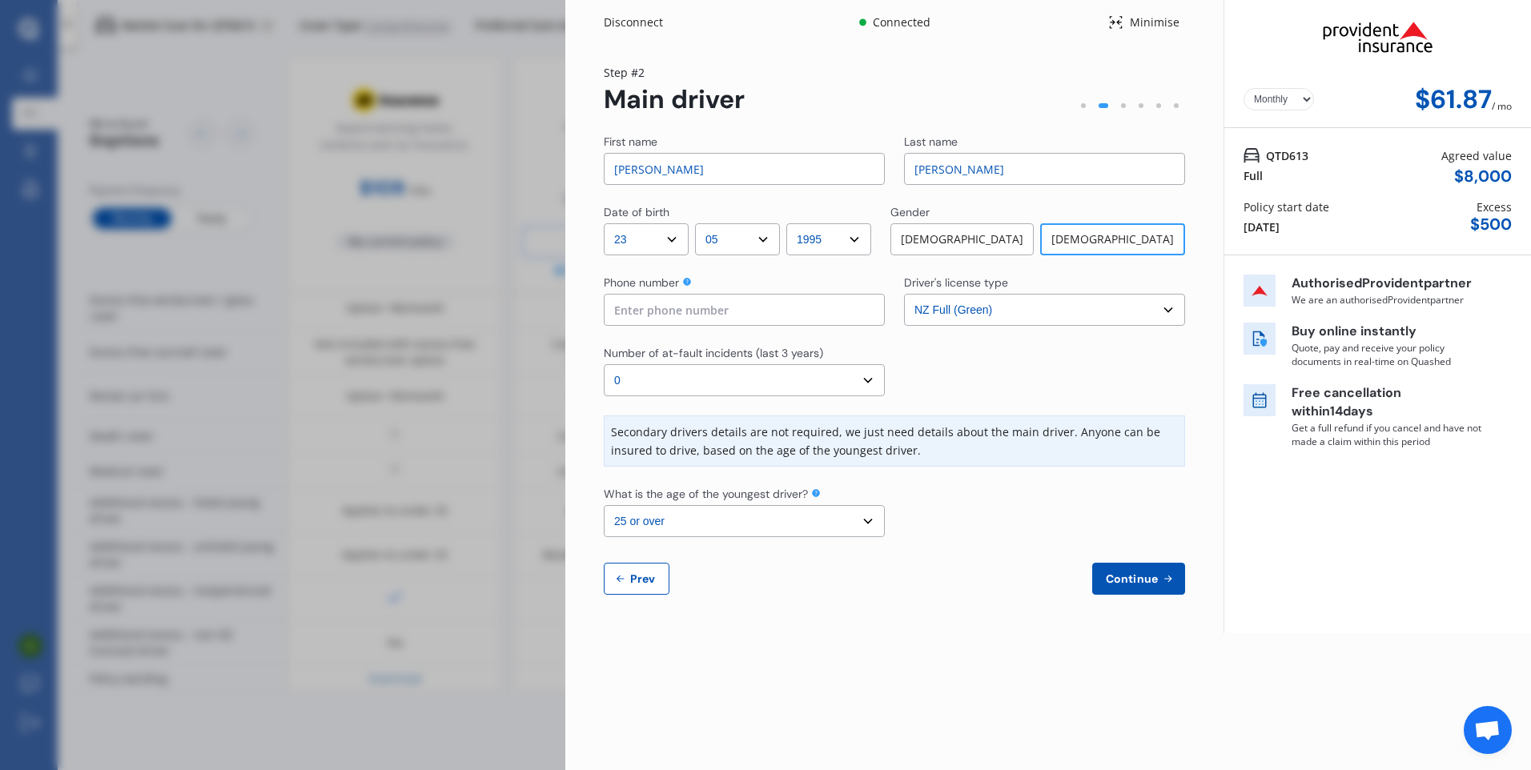
click at [815, 308] on input at bounding box center [744, 310] width 281 height 32
type input "02902344529"
click at [619, 172] on input "[PERSON_NAME]" at bounding box center [744, 169] width 281 height 32
type input "[PERSON_NAME]"
click at [918, 166] on input "[PERSON_NAME]" at bounding box center [1044, 169] width 281 height 32
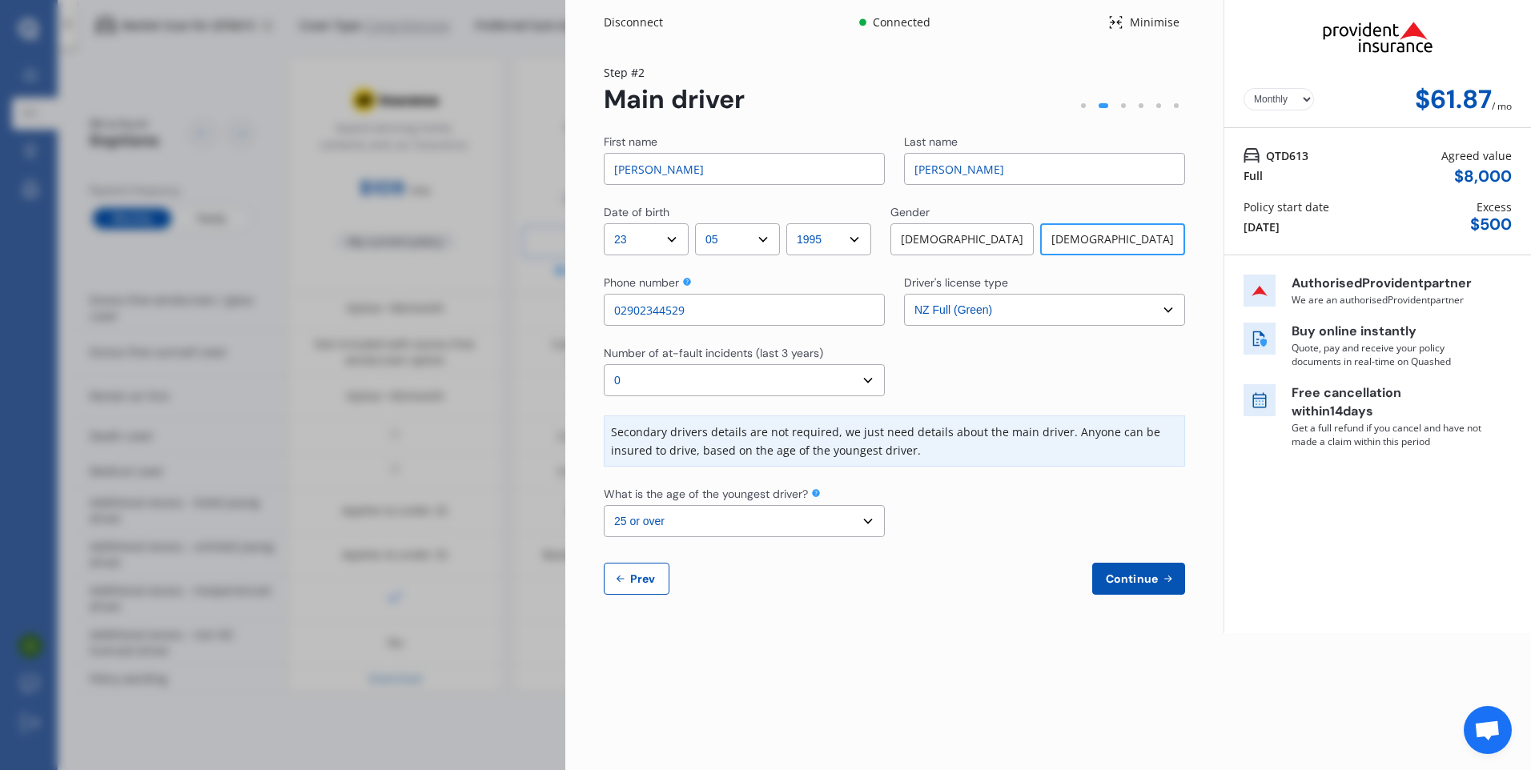
type input "[PERSON_NAME]"
click at [776, 528] on select "Select the age of the youngest driver. 16 17 18 19 20 21 22 23 24 25 or over" at bounding box center [744, 521] width 281 height 32
click at [604, 505] on select "Select the age of the youngest driver. 16 17 18 19 20 21 22 23 24 25 or over" at bounding box center [744, 521] width 281 height 32
click at [1159, 581] on span "Continue" at bounding box center [1131, 578] width 58 height 13
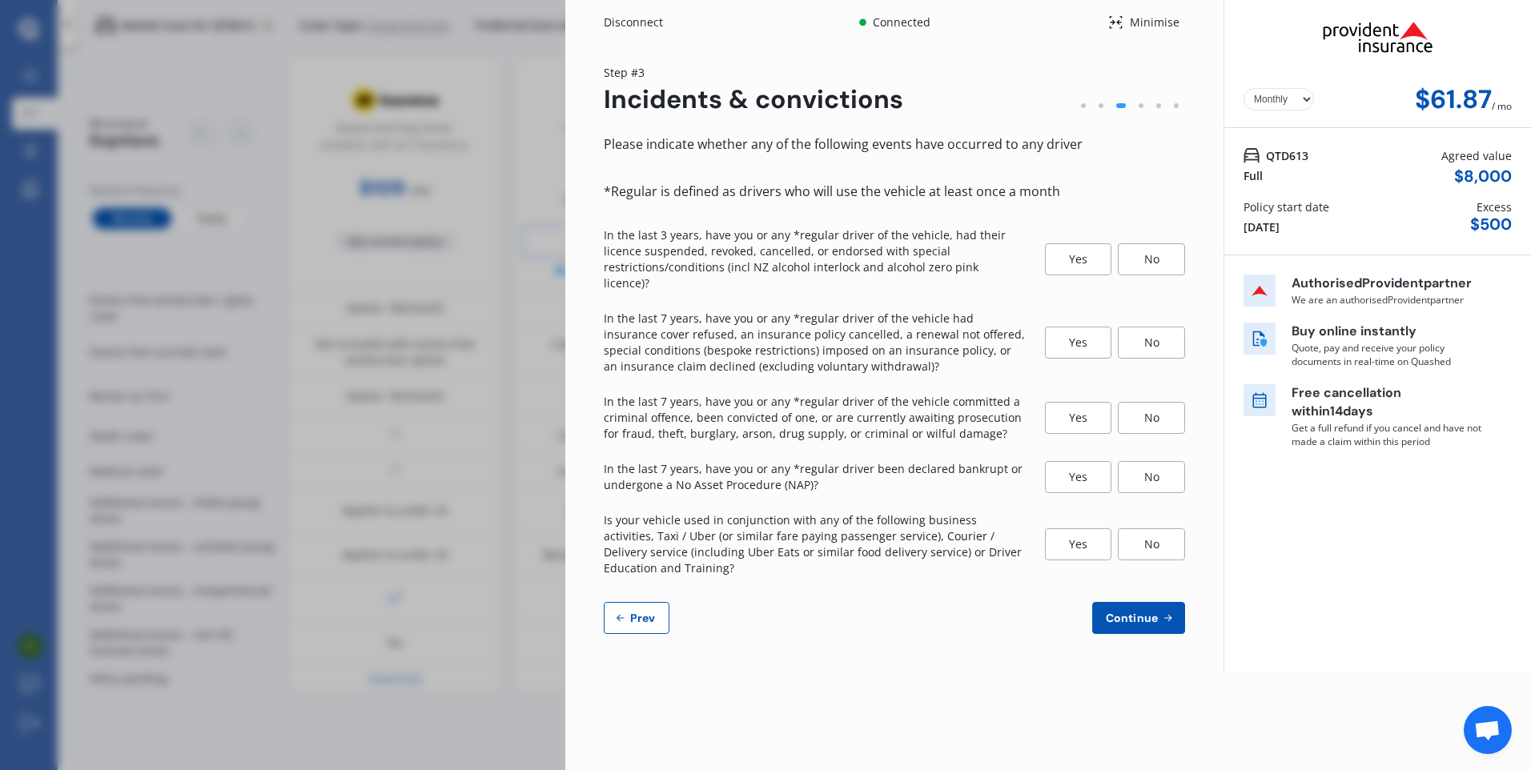
click at [1159, 253] on div "No" at bounding box center [1151, 259] width 67 height 32
click at [1134, 327] on div "No" at bounding box center [1151, 343] width 67 height 32
click at [1146, 402] on div "No" at bounding box center [1151, 418] width 67 height 32
click at [1147, 461] on div "No" at bounding box center [1151, 477] width 67 height 32
click at [1155, 532] on div "No" at bounding box center [1151, 544] width 67 height 32
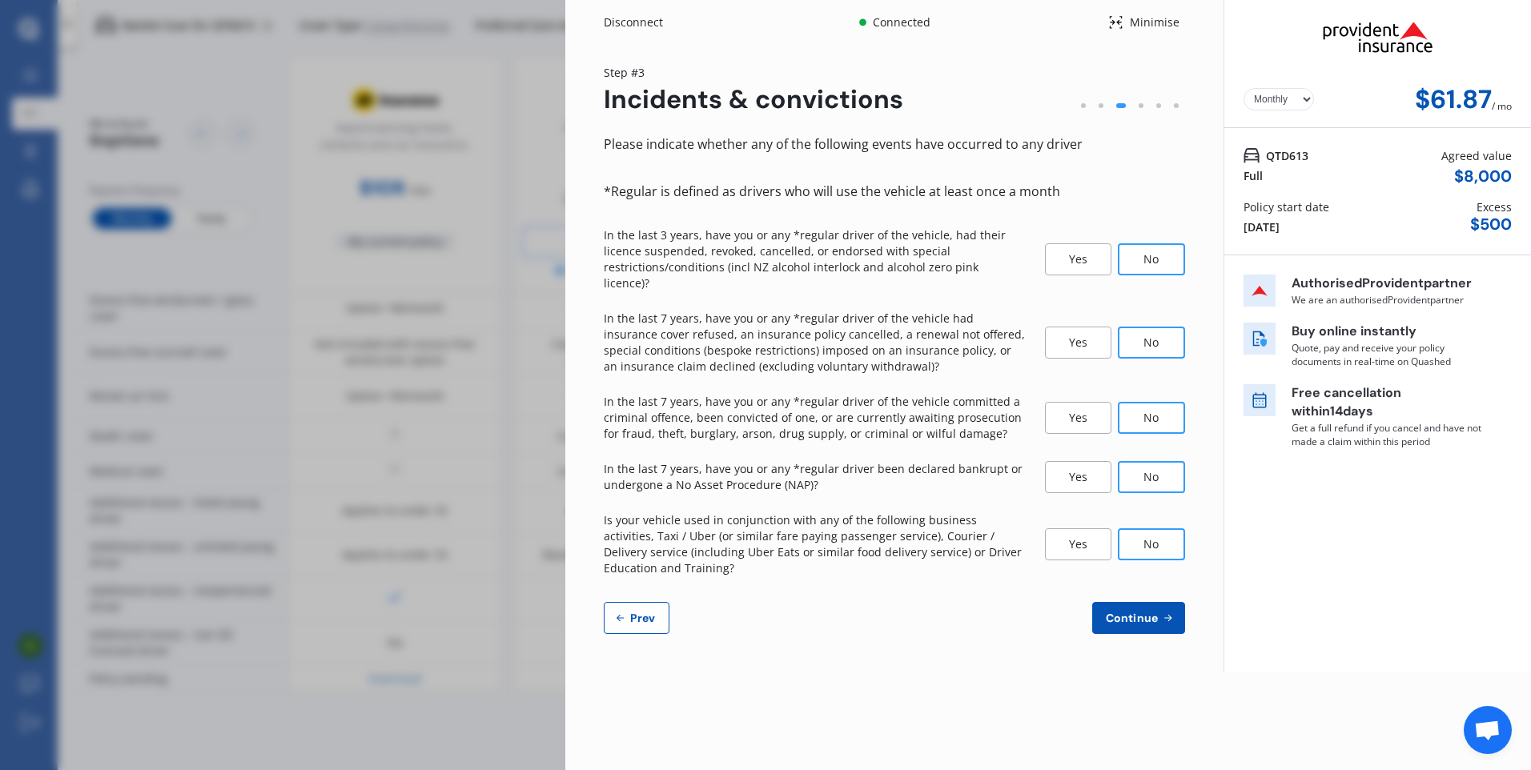
click at [1132, 612] on span "Continue" at bounding box center [1131, 618] width 58 height 13
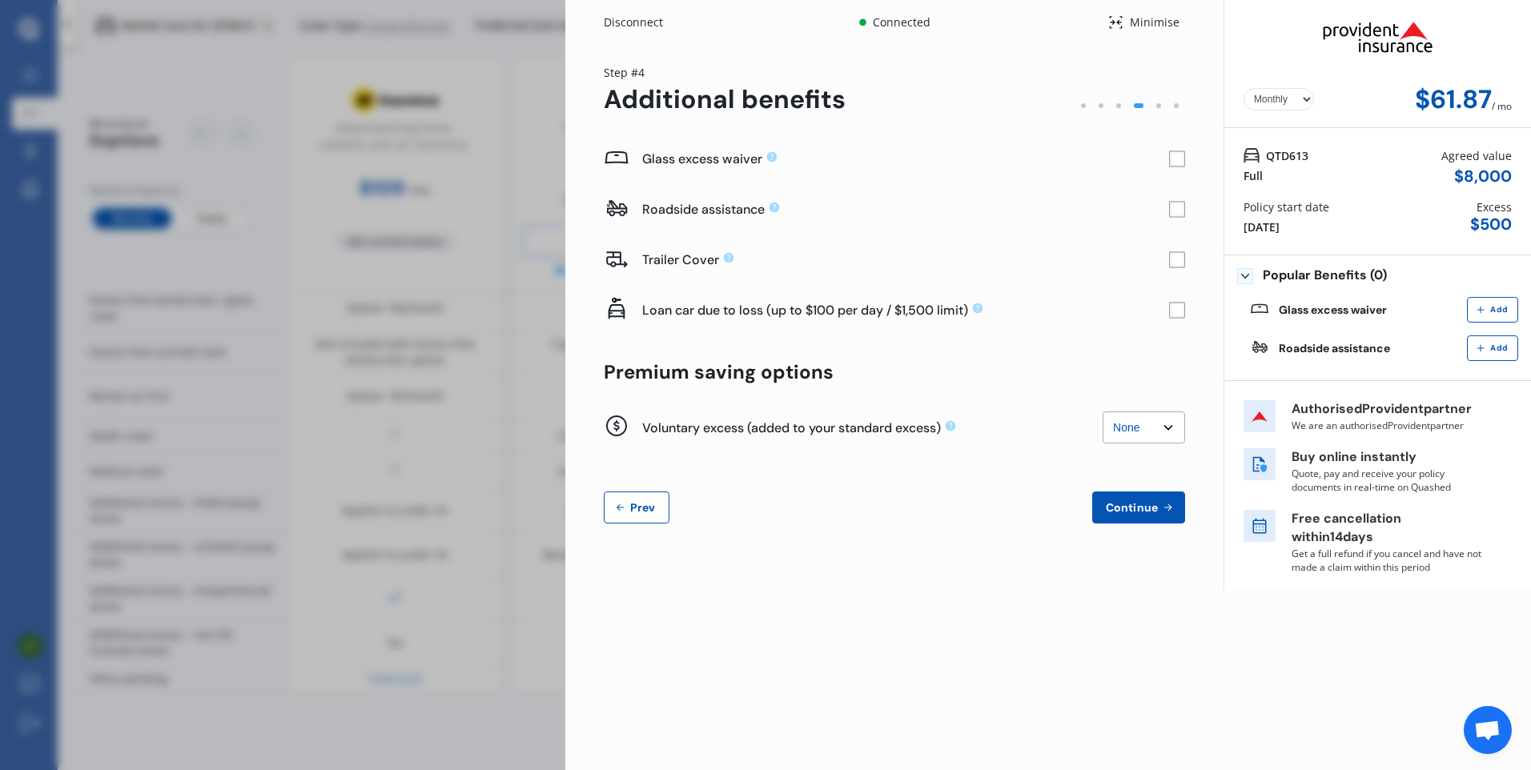
click at [1173, 214] on rect at bounding box center [1177, 210] width 16 height 16
click at [1182, 160] on rect at bounding box center [1177, 159] width 16 height 16
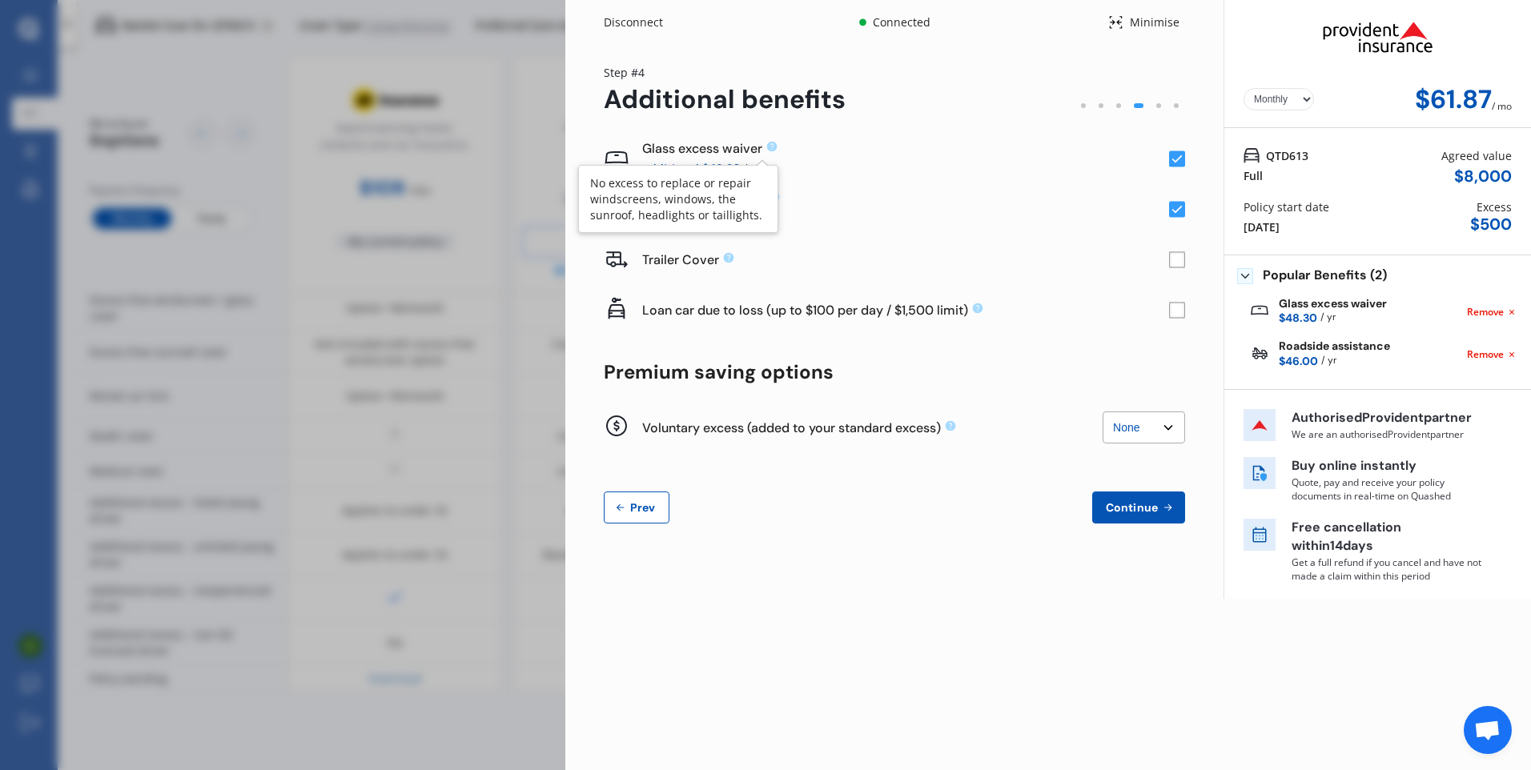
click at [771, 144] on icon at bounding box center [771, 146] width 13 height 13
click at [1177, 158] on rect at bounding box center [1177, 159] width 16 height 16
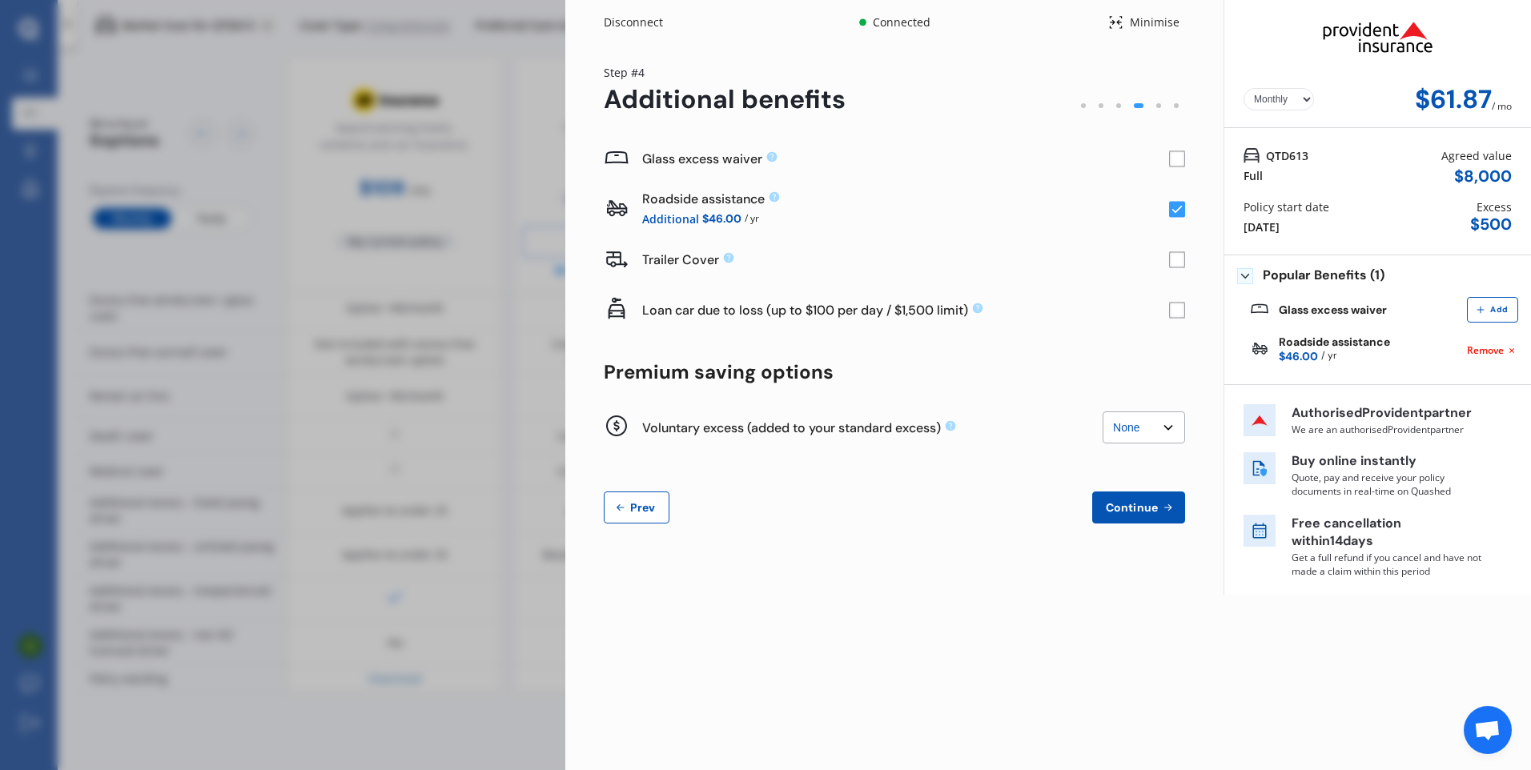
click at [1177, 158] on rect at bounding box center [1177, 159] width 16 height 16
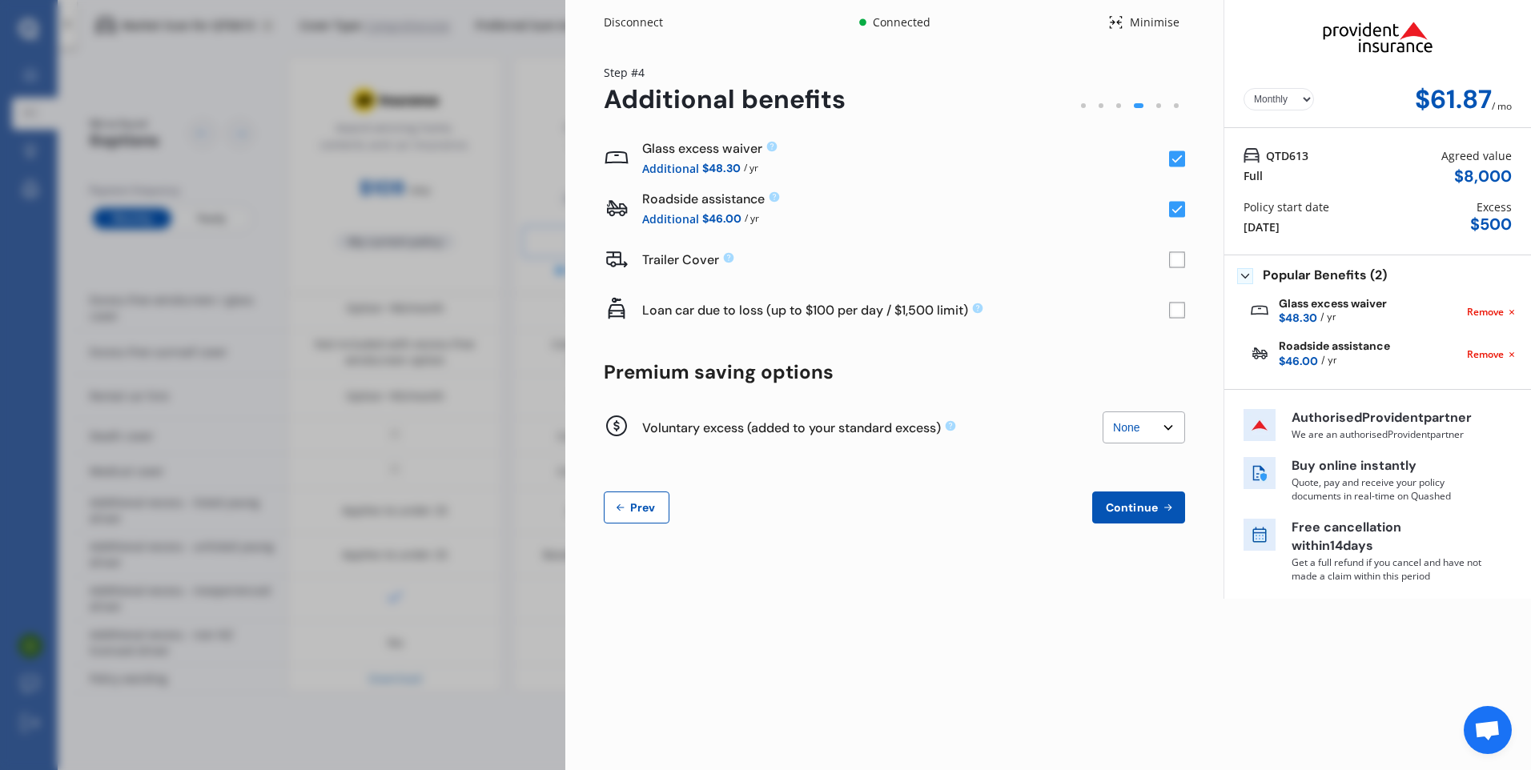
click at [1125, 424] on select "None $200 $450 $700 $950 $1,200 $1,700" at bounding box center [1143, 428] width 82 height 32
click at [1129, 420] on select "None $200 $450 $700 $950 $1,200 $1,700" at bounding box center [1143, 428] width 82 height 32
click at [950, 427] on icon at bounding box center [951, 426] width 10 height 10
click at [1144, 510] on span "Continue" at bounding box center [1131, 507] width 58 height 13
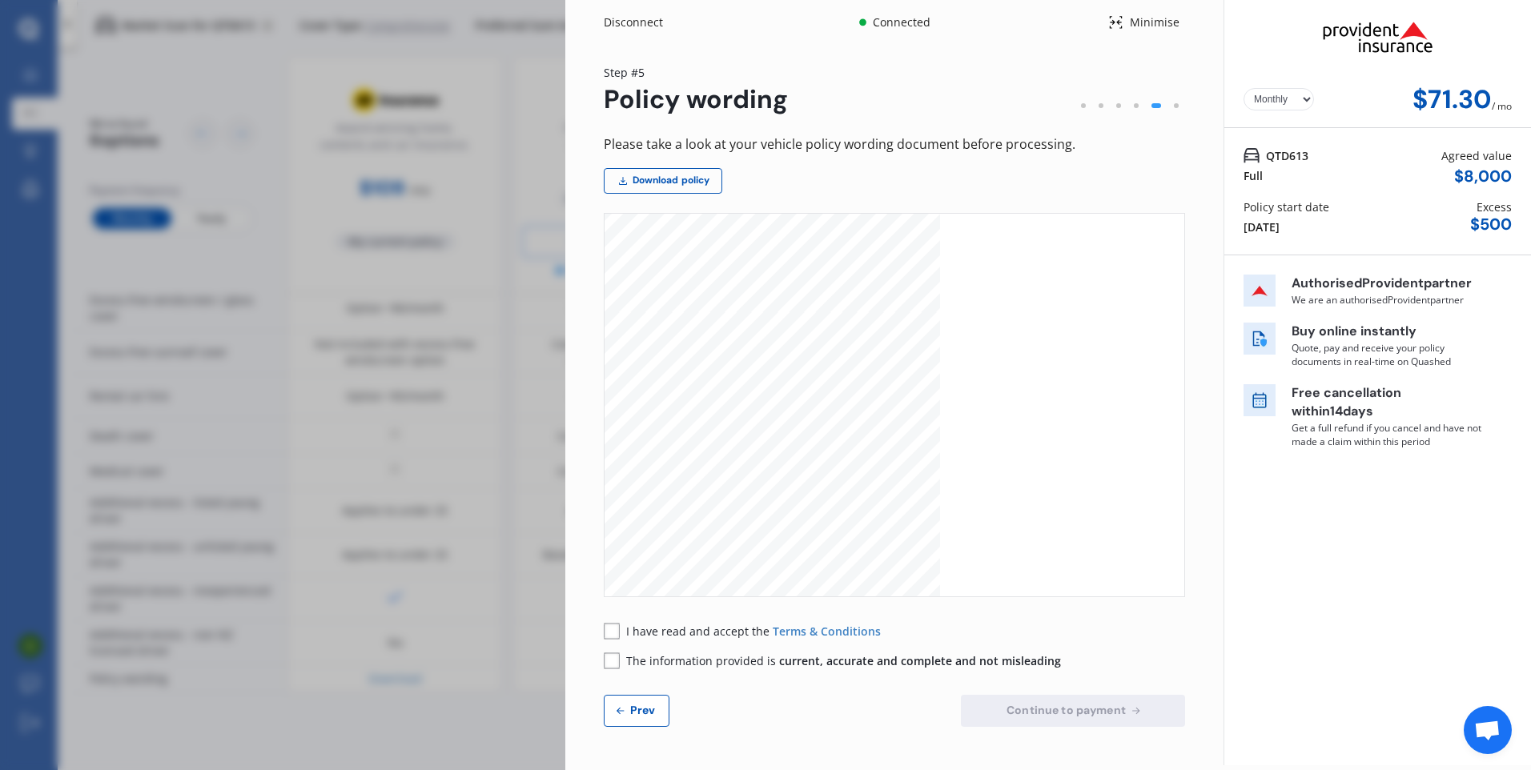
scroll to position [560, 0]
click at [608, 625] on rect at bounding box center [612, 631] width 16 height 16
click at [610, 657] on rect at bounding box center [612, 661] width 16 height 16
click at [1042, 709] on span "Continue to payment" at bounding box center [1066, 710] width 126 height 13
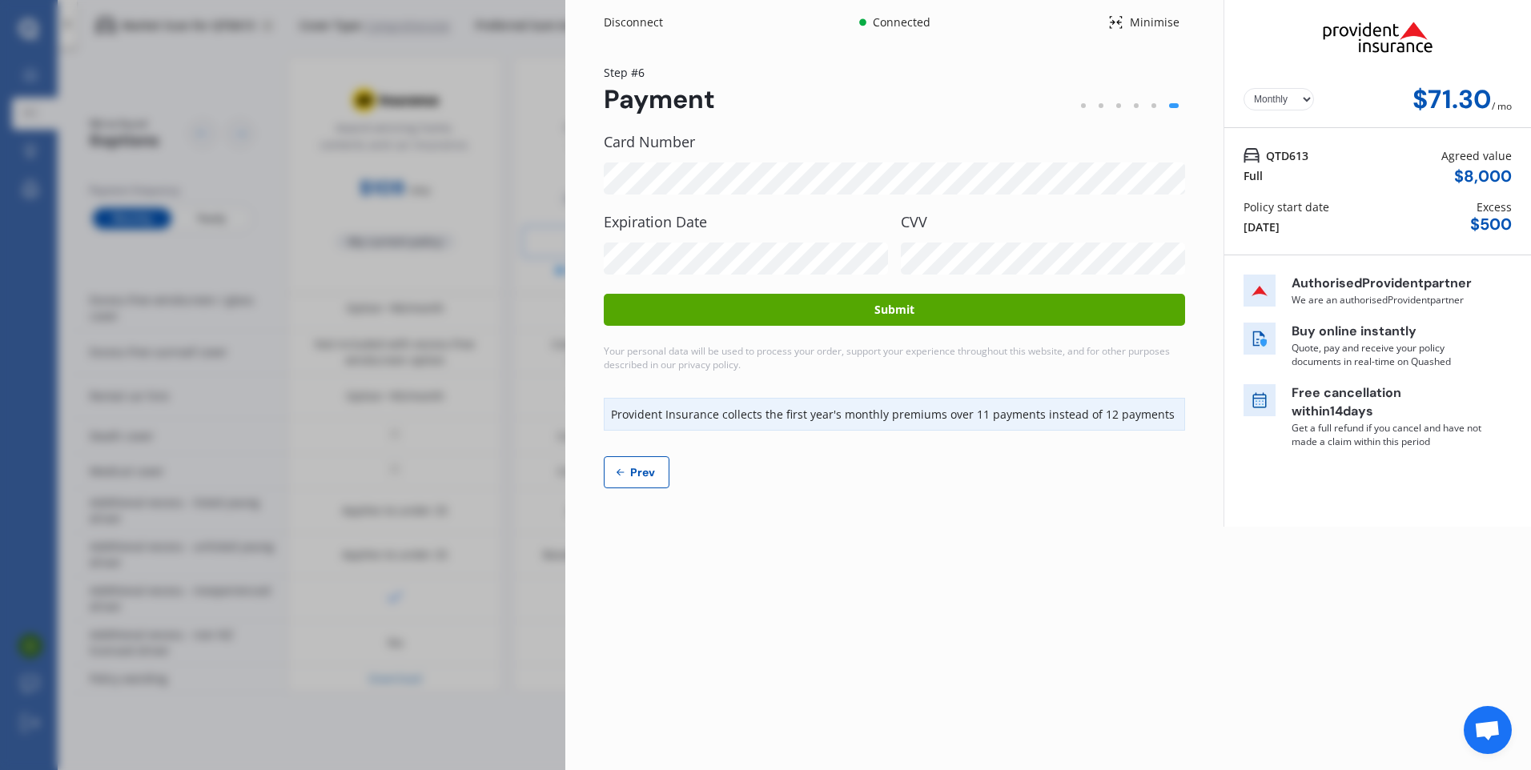
click at [910, 318] on button "Submit" at bounding box center [894, 310] width 581 height 32
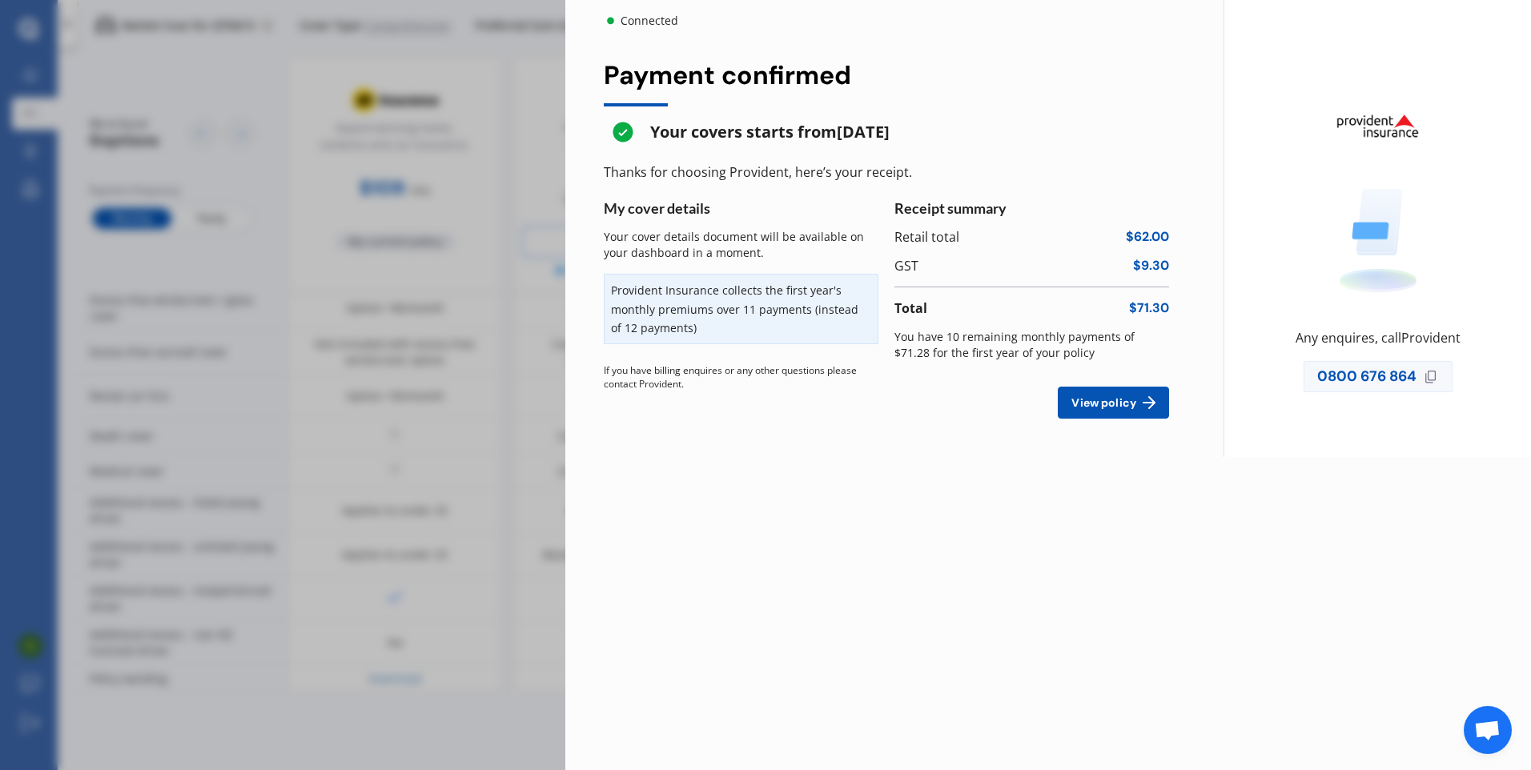
click at [1149, 404] on icon at bounding box center [1148, 402] width 19 height 19
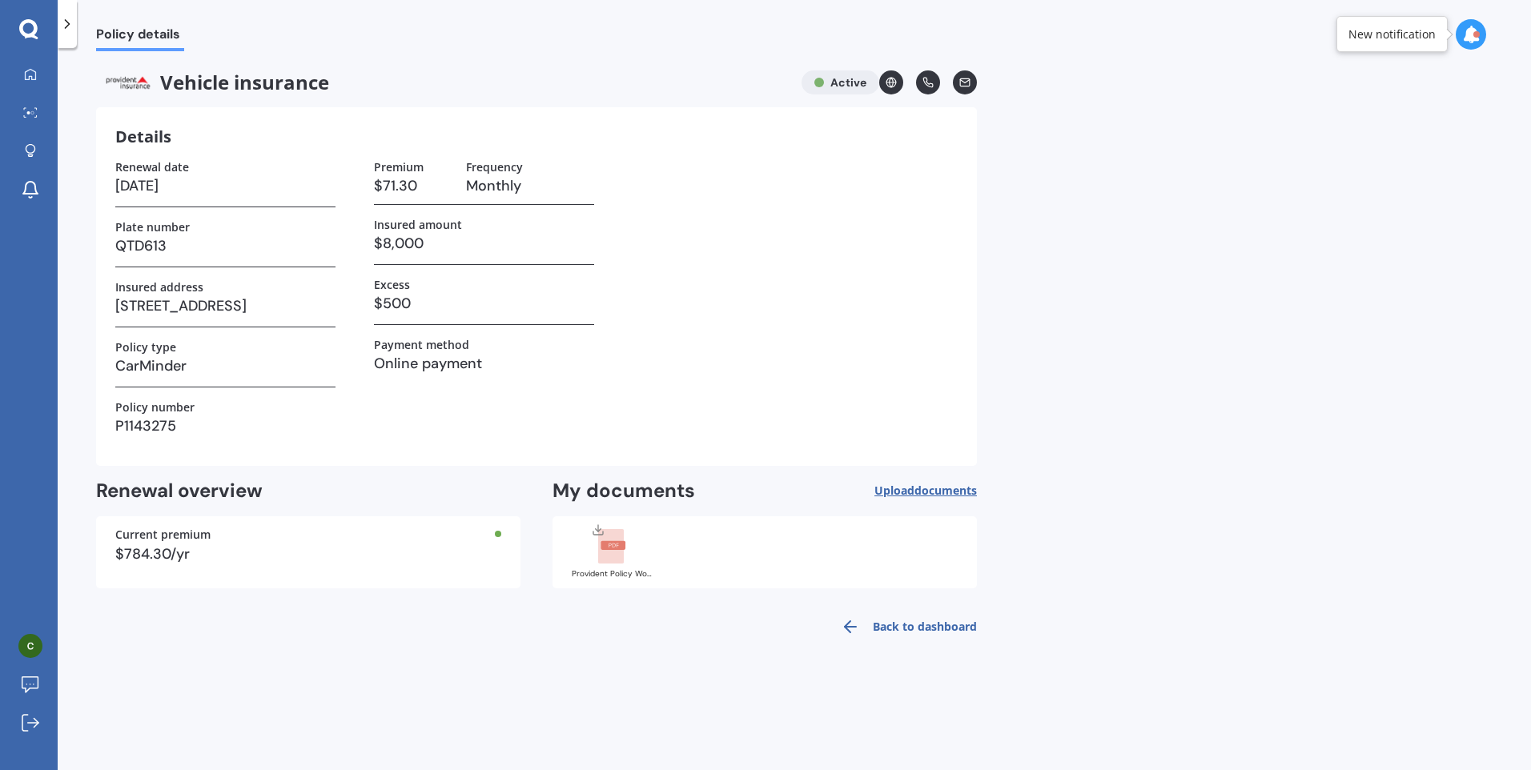
click at [1473, 38] on icon at bounding box center [1471, 35] width 18 height 18
click at [446, 550] on div "$784.30/yr" at bounding box center [308, 554] width 386 height 14
click at [685, 559] on div "Provident Policy Wording.pdf" at bounding box center [764, 552] width 424 height 72
click at [610, 563] on rect at bounding box center [611, 546] width 26 height 35
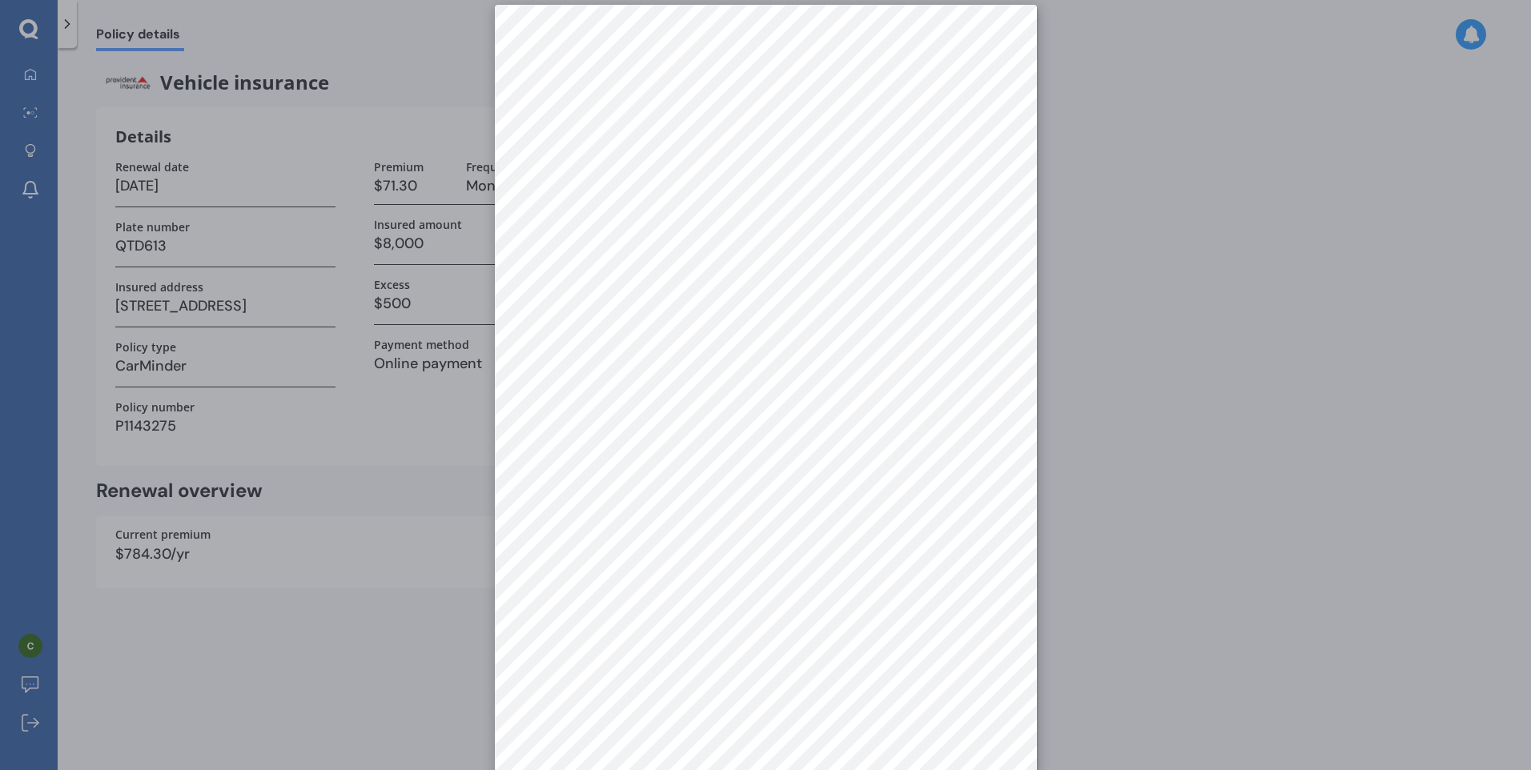
scroll to position [22, 0]
click at [1319, 140] on div at bounding box center [765, 385] width 1531 height 770
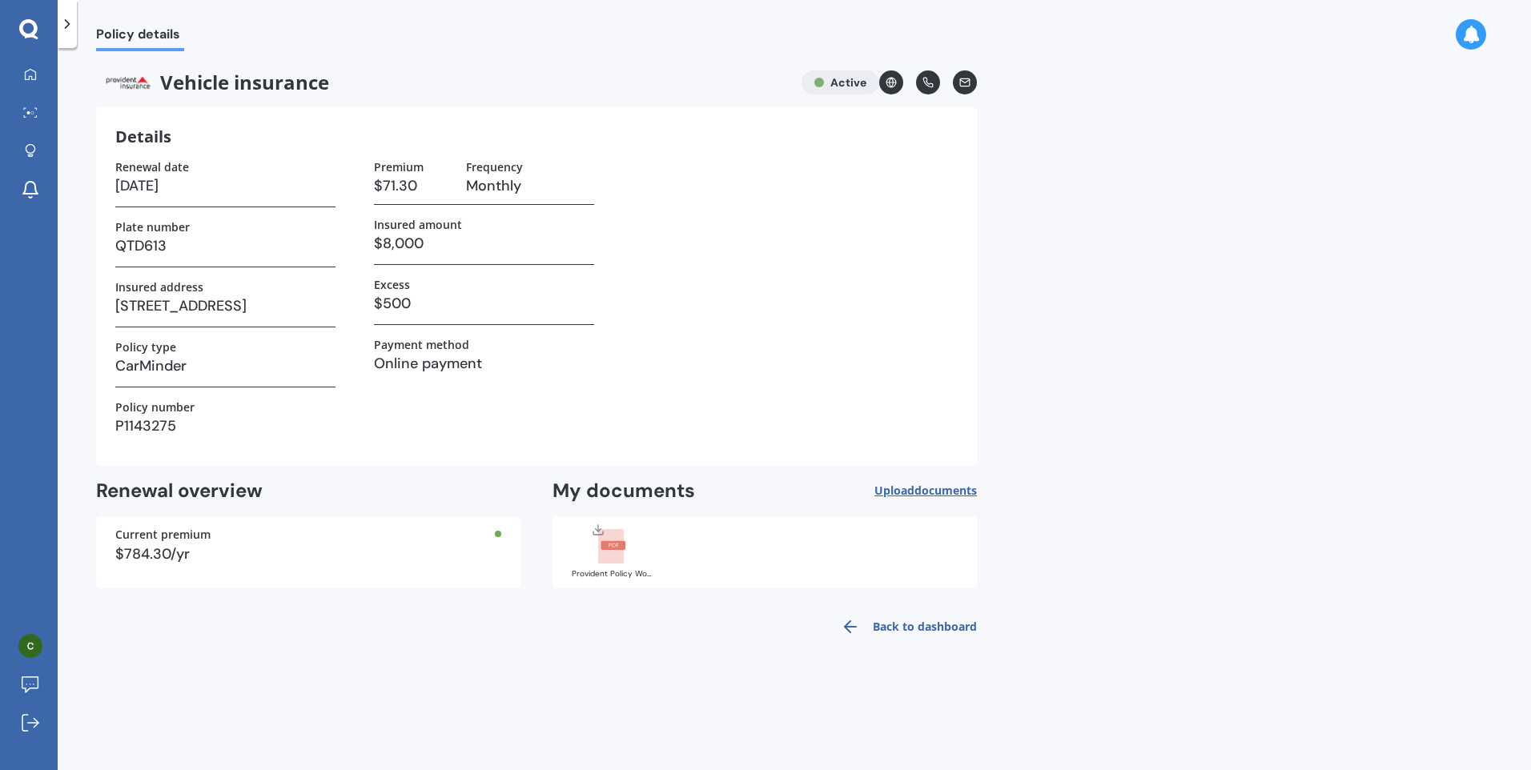
click at [894, 625] on link "Back to dashboard" at bounding box center [904, 627] width 146 height 38
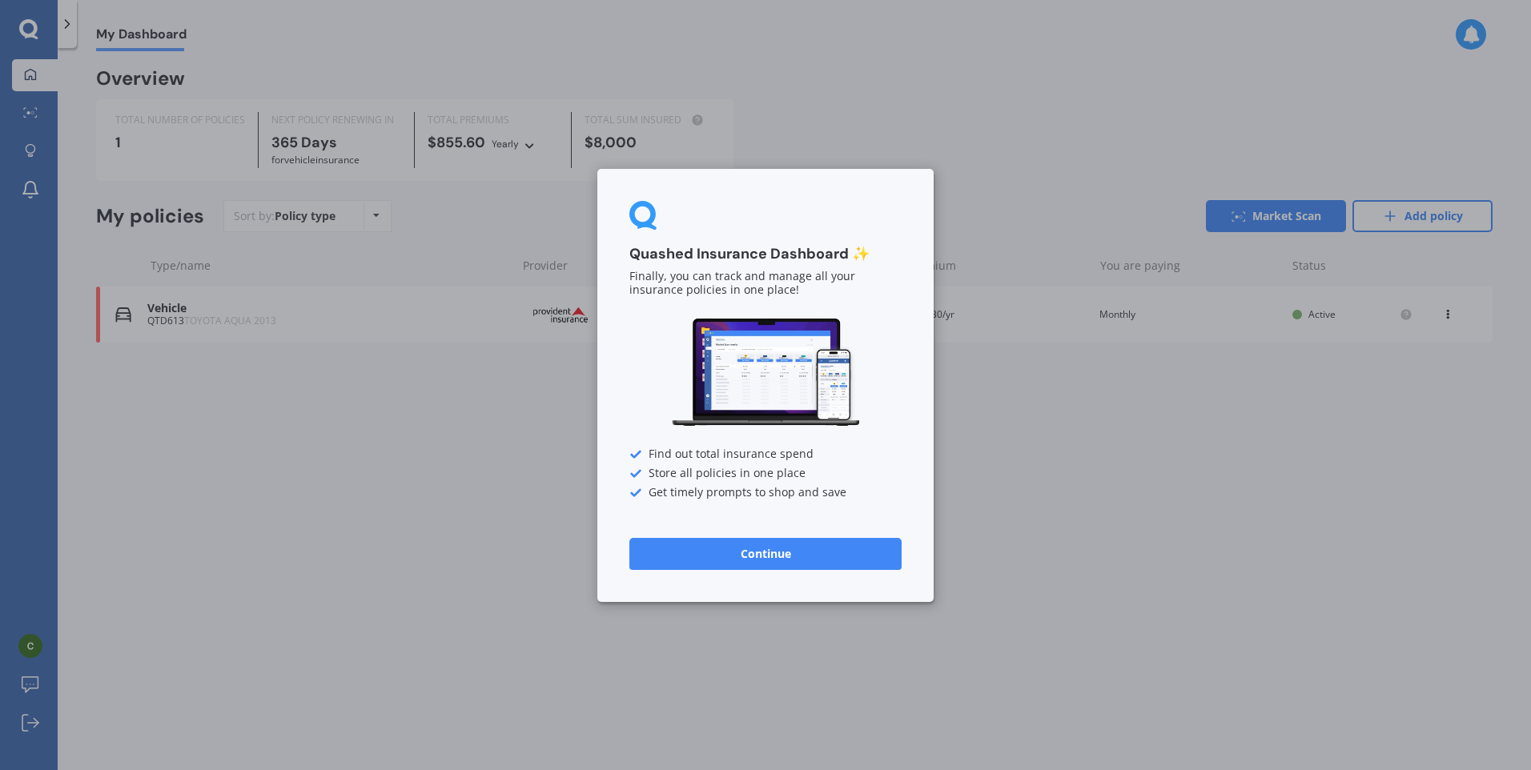
click at [1214, 539] on div "Quashed Insurance Dashboard ✨ Finally, you can track and manage all your insura…" at bounding box center [765, 385] width 1531 height 770
click at [790, 561] on button "Continue" at bounding box center [765, 553] width 272 height 32
